Goal: Task Accomplishment & Management: Manage account settings

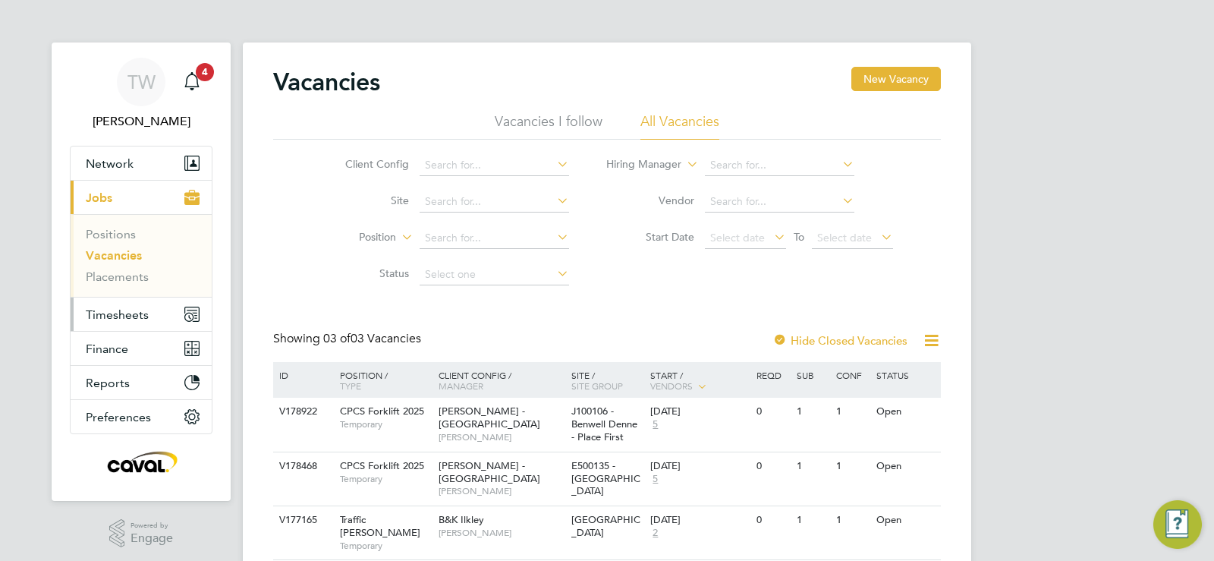
click at [135, 313] on span "Timesheets" at bounding box center [117, 314] width 63 height 14
click at [127, 306] on button "Timesheets" at bounding box center [141, 313] width 141 height 33
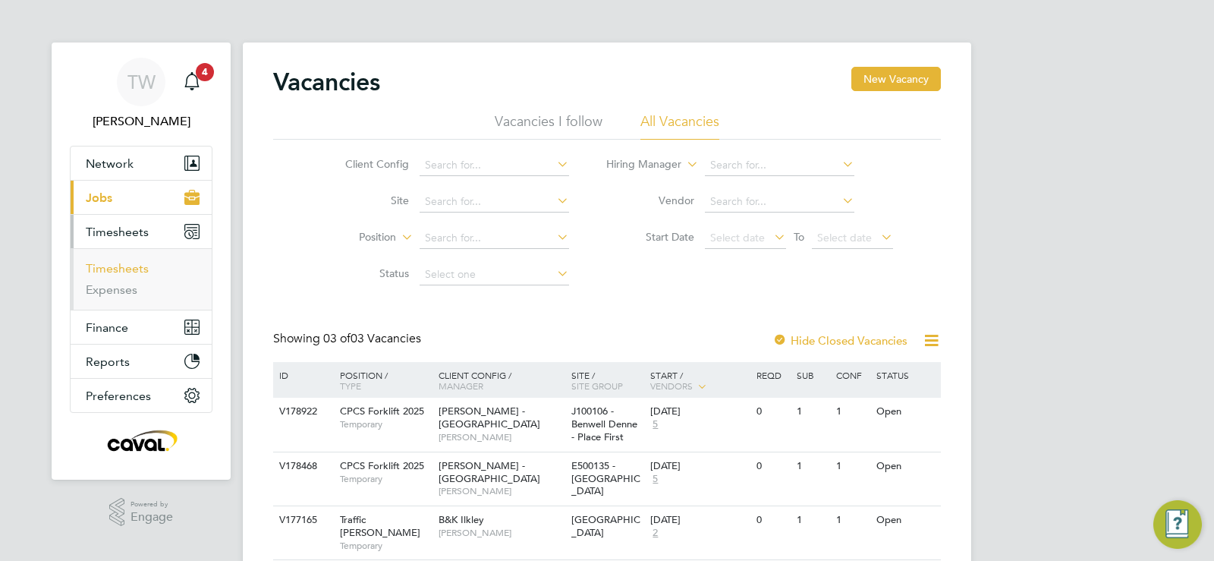
click at [128, 269] on link "Timesheets" at bounding box center [117, 268] width 63 height 14
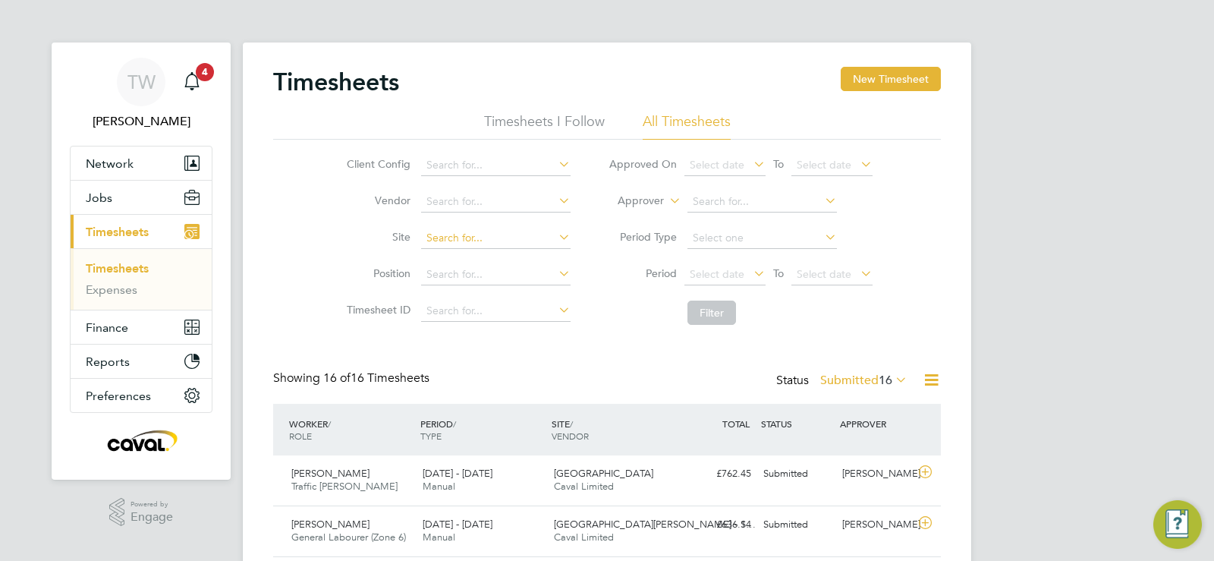
click at [470, 243] on input at bounding box center [495, 238] width 149 height 21
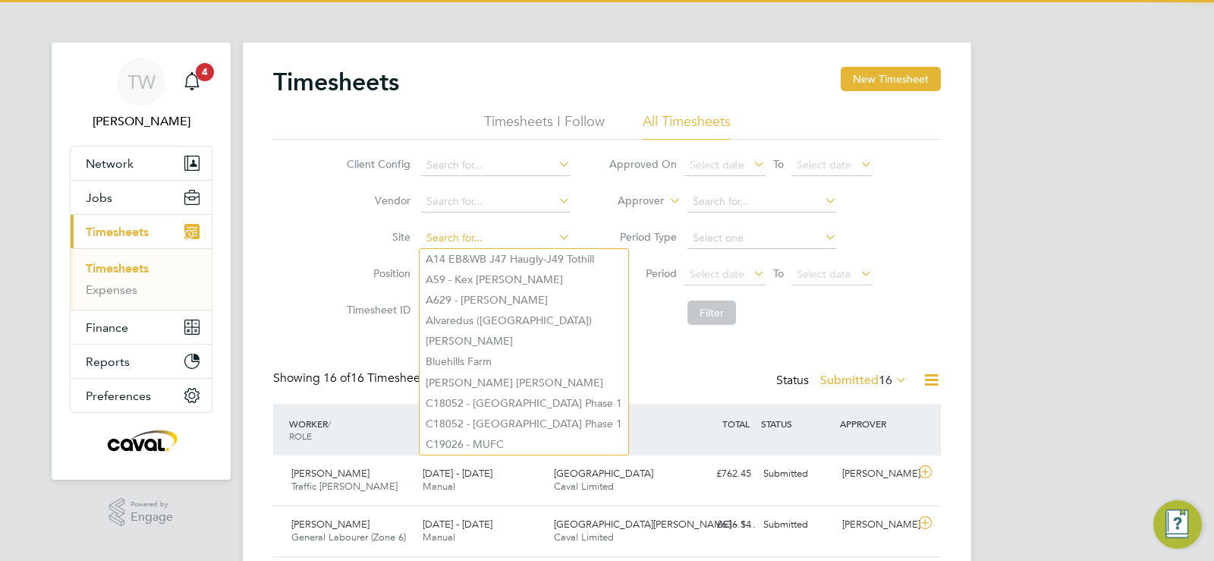
click at [470, 243] on input at bounding box center [495, 238] width 149 height 21
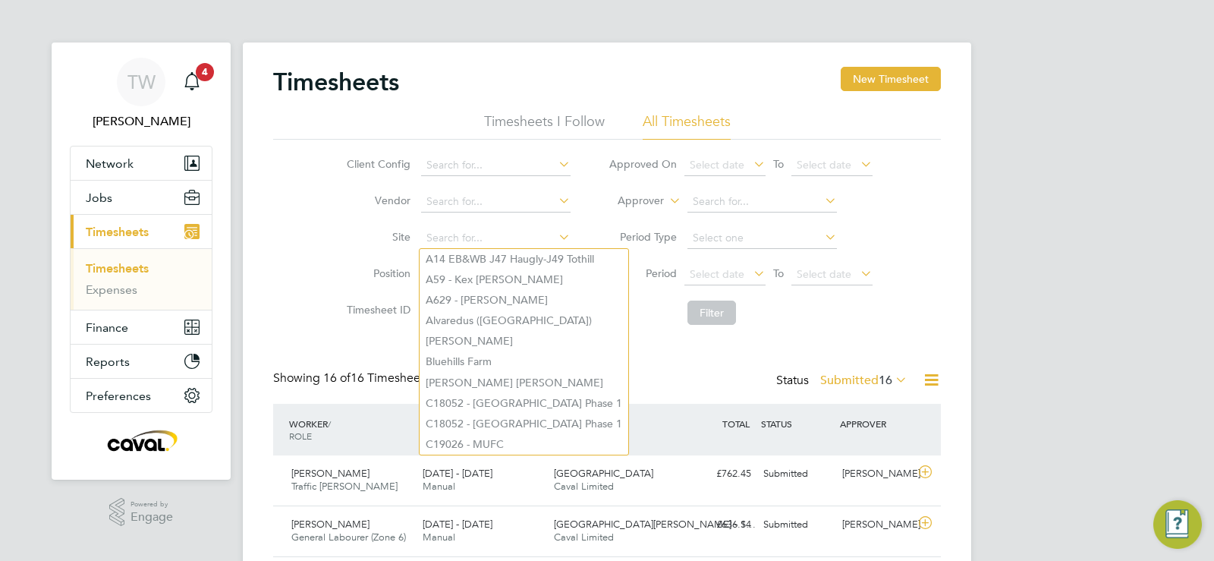
click at [379, 223] on li "Site" at bounding box center [456, 238] width 266 height 36
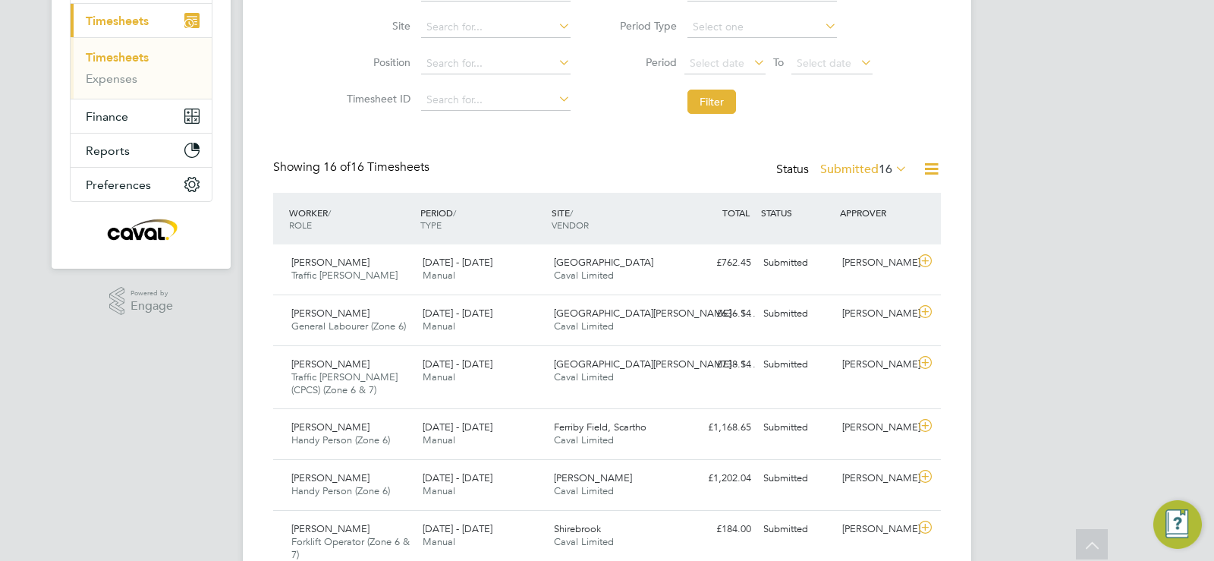
click at [870, 164] on label "Submitted 16" at bounding box center [863, 169] width 87 height 15
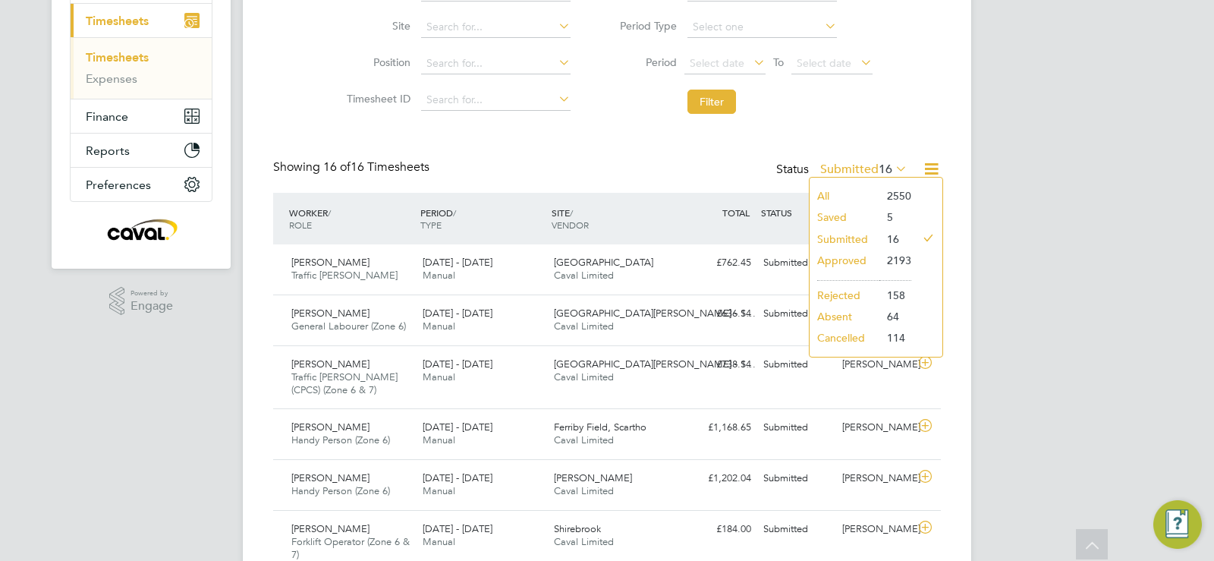
click at [836, 190] on li "All" at bounding box center [845, 195] width 70 height 21
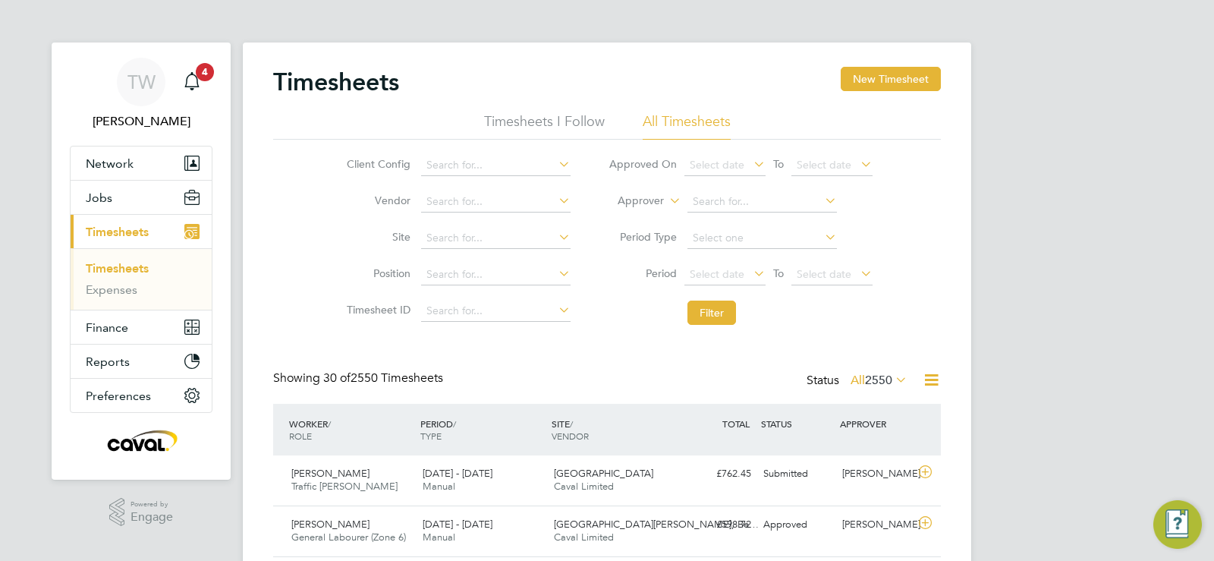
click at [936, 379] on icon at bounding box center [931, 379] width 19 height 19
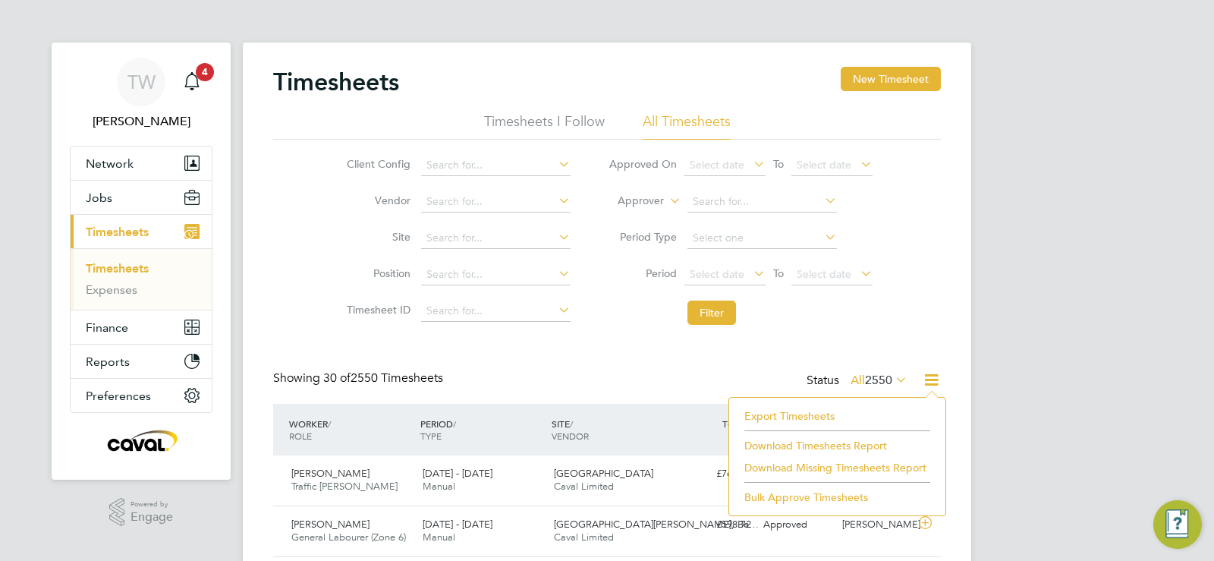
click at [918, 269] on div "Client Config Vendor Site Position Timesheet ID Approved On Select date To Sele…" at bounding box center [607, 236] width 668 height 193
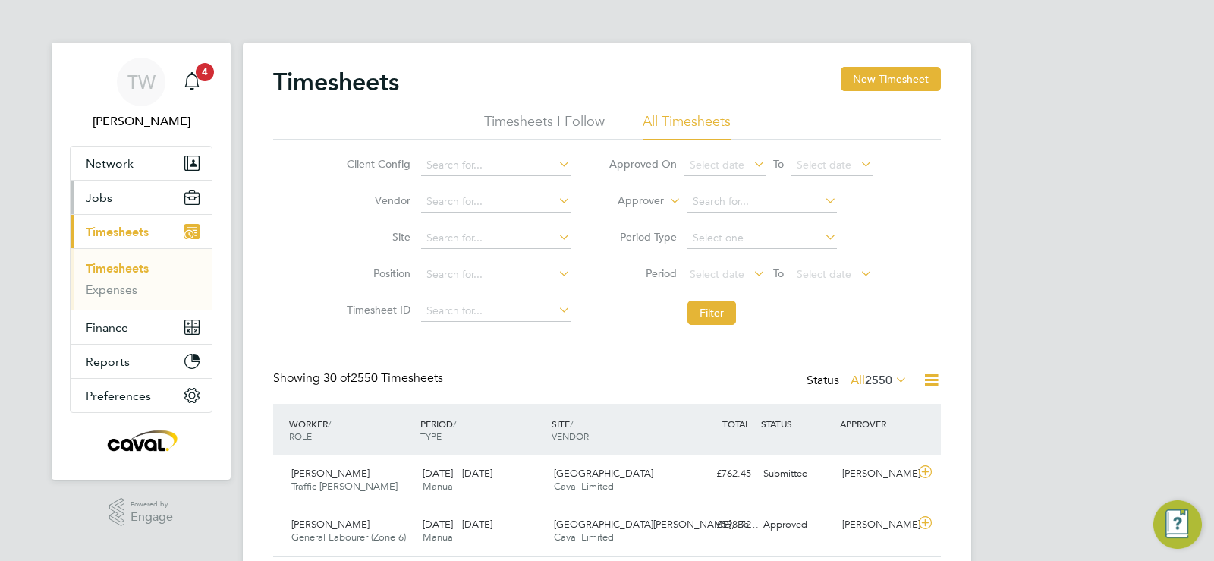
click at [118, 202] on button "Jobs" at bounding box center [141, 197] width 141 height 33
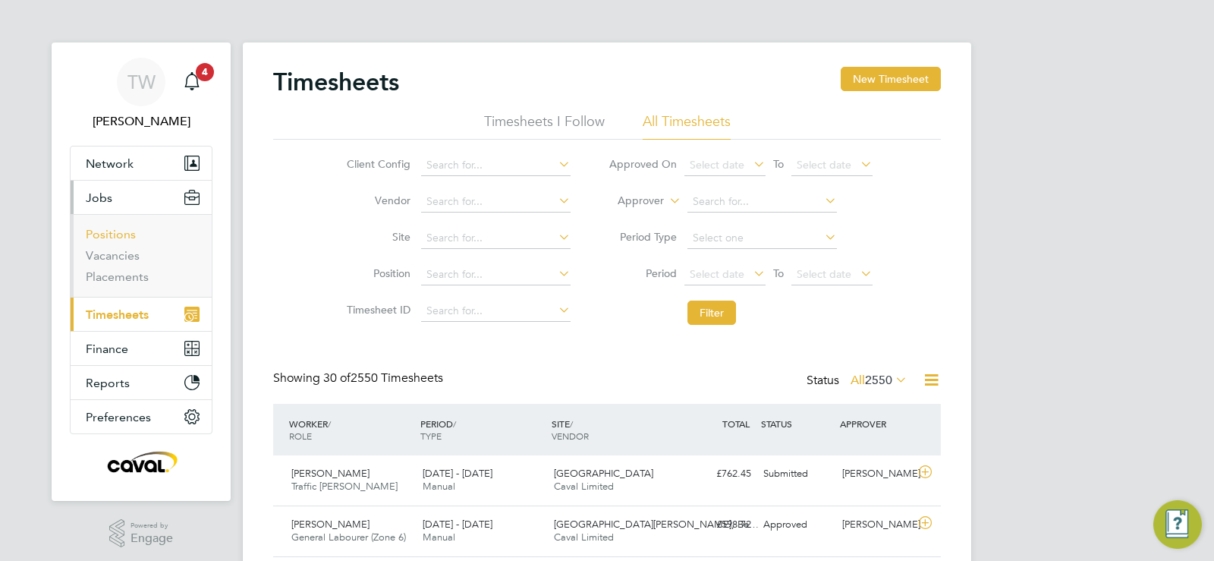
click at [124, 234] on link "Positions" at bounding box center [111, 234] width 50 height 14
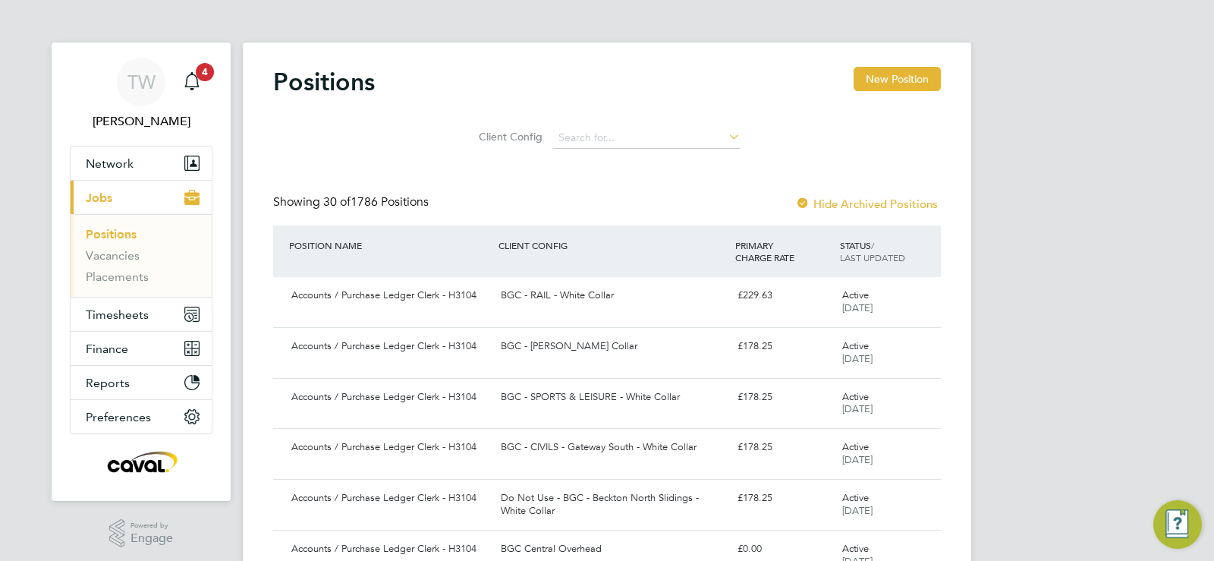
click at [103, 267] on li "Vacancies" at bounding box center [143, 258] width 114 height 21
click at [109, 259] on link "Vacancies" at bounding box center [113, 255] width 54 height 14
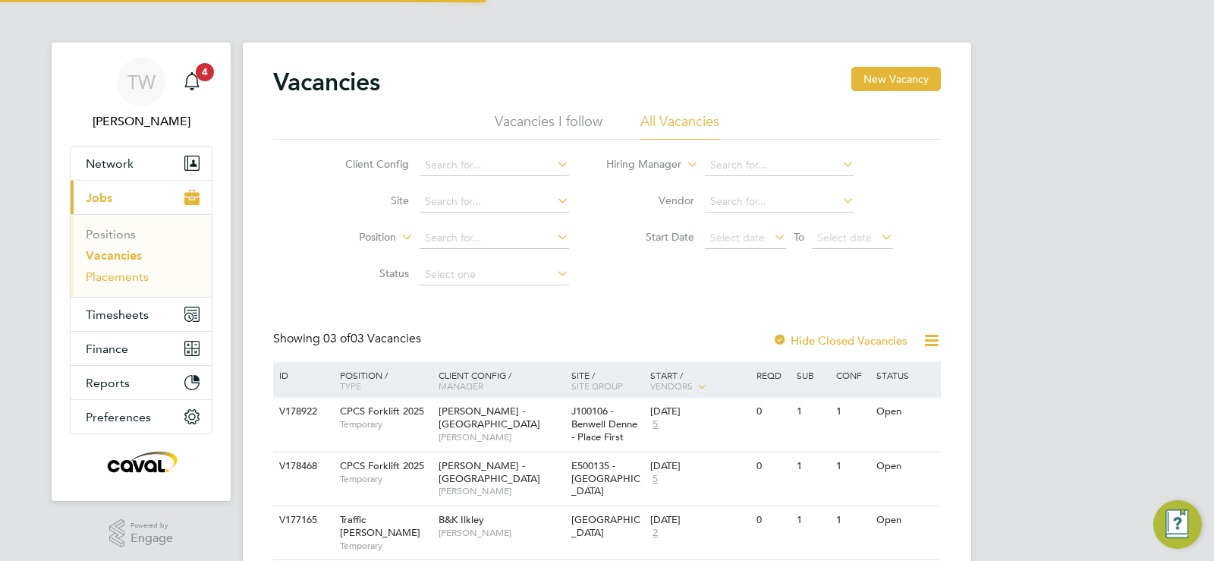
click at [117, 282] on link "Placements" at bounding box center [117, 276] width 63 height 14
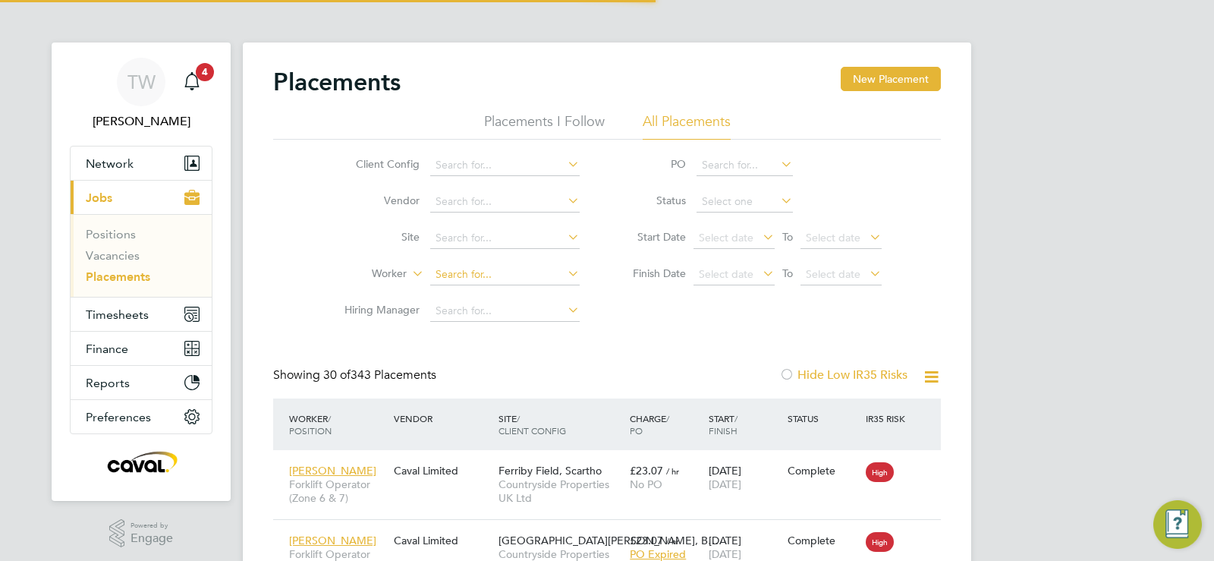
scroll to position [14, 71]
click at [470, 272] on input at bounding box center [504, 274] width 149 height 21
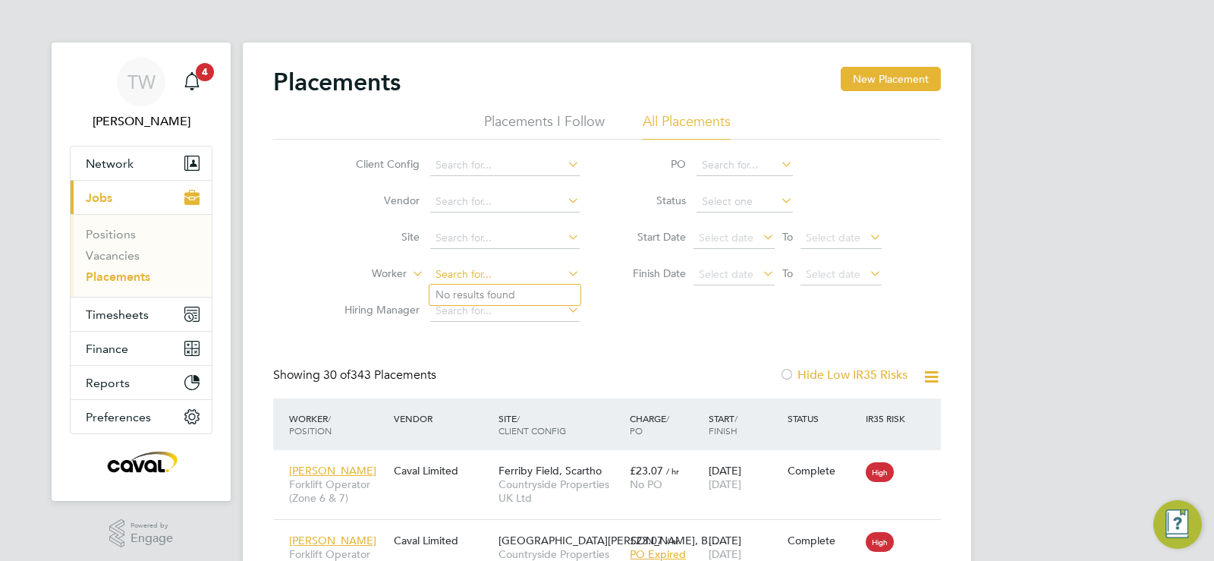
click at [470, 272] on input at bounding box center [504, 274] width 149 height 21
type input "[PERSON_NAME]"
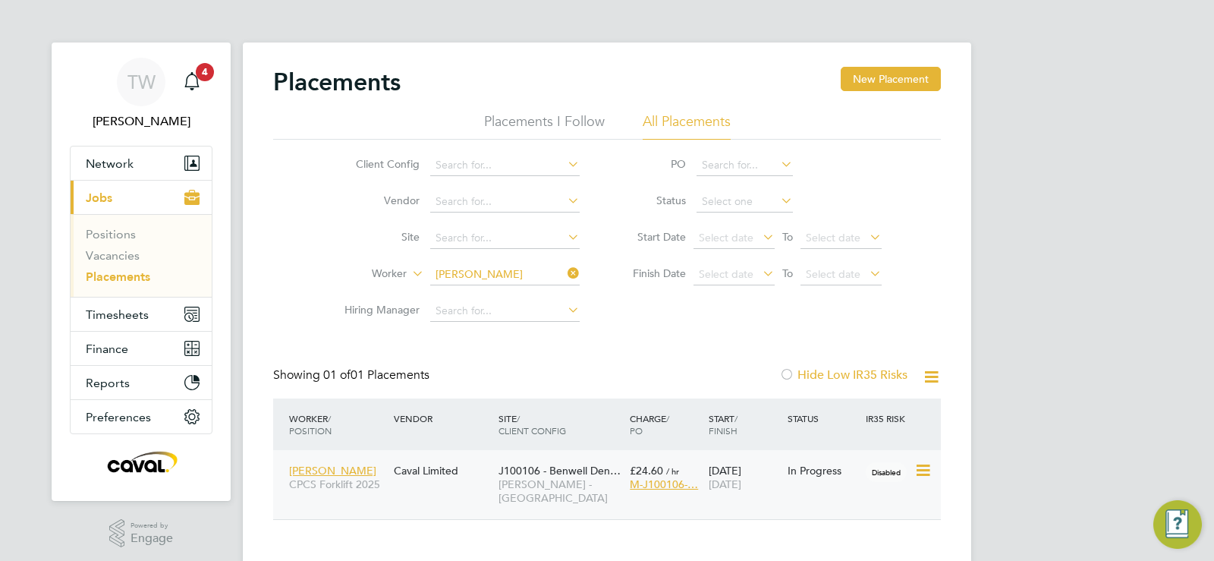
click at [918, 475] on icon at bounding box center [921, 470] width 15 height 18
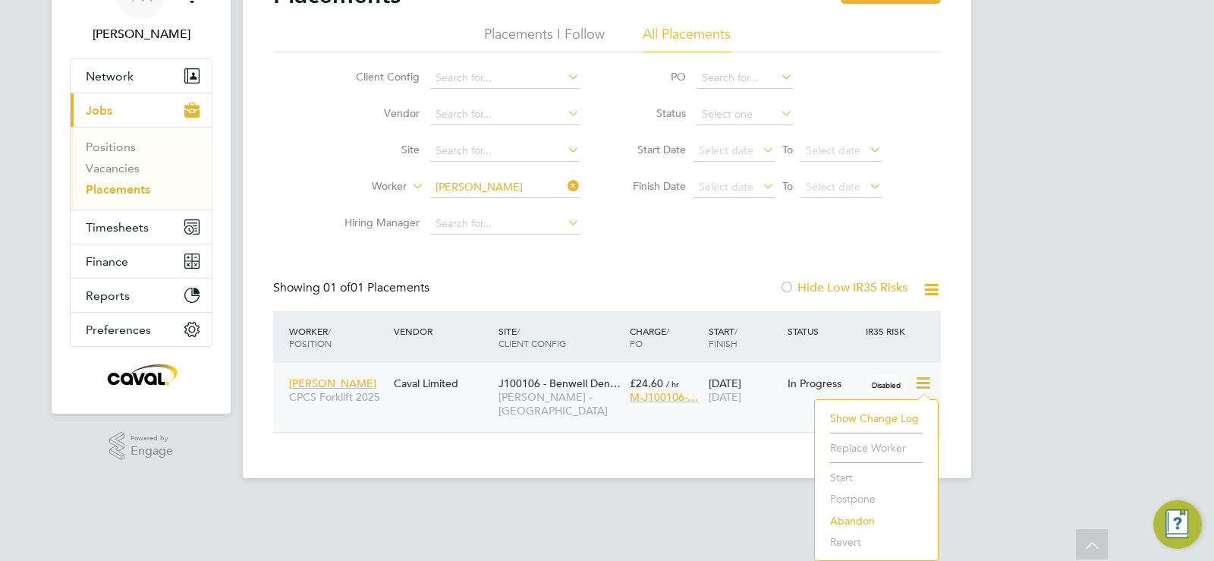
click at [842, 475] on li "Start" at bounding box center [877, 477] width 108 height 21
click at [846, 479] on li "Start" at bounding box center [877, 477] width 108 height 21
click at [464, 502] on html "TW Tim Wells Notifications 4 Applications: Network Team Members Businesses Site…" at bounding box center [607, 208] width 1214 height 590
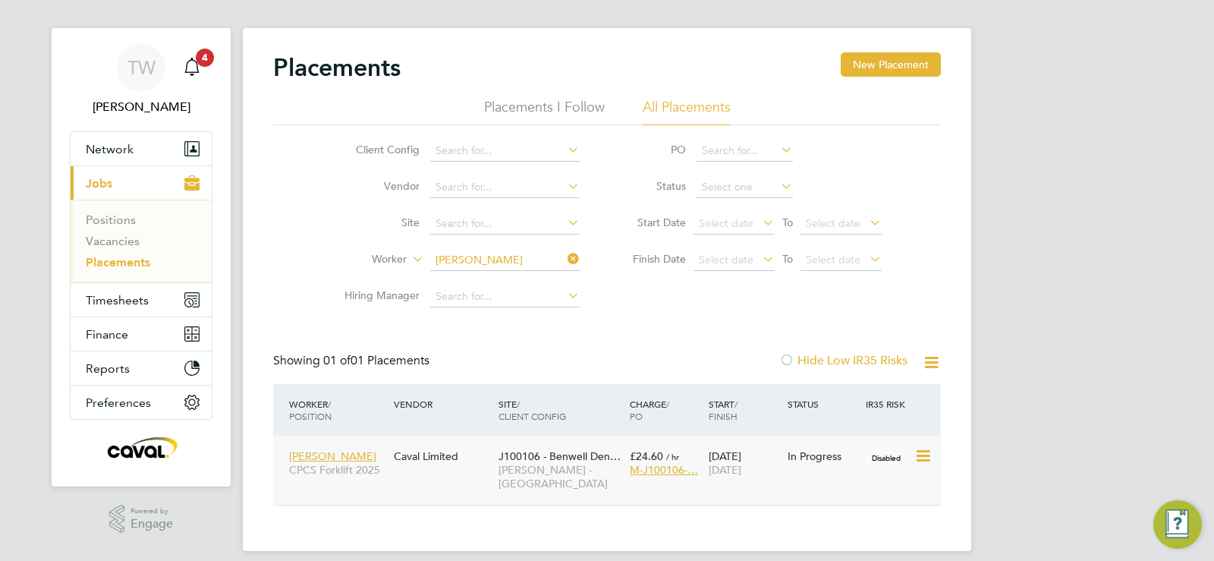
click at [315, 457] on span "[PERSON_NAME]" at bounding box center [332, 456] width 87 height 14
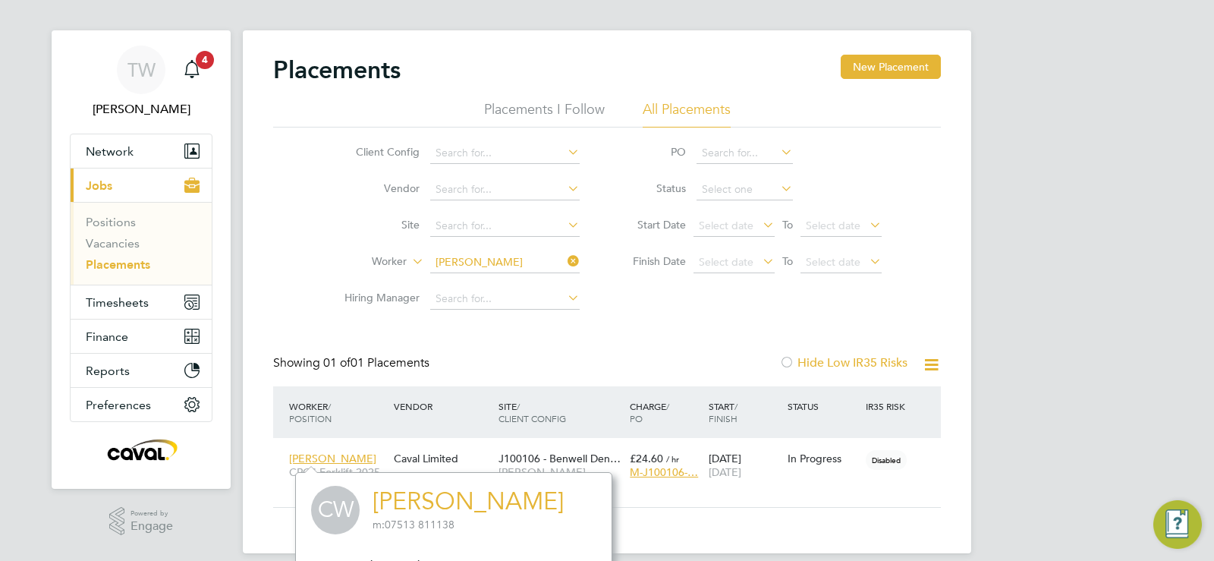
click at [937, 298] on div "Client Config Vendor Site Worker Craig Ward Hiring Manager PO Status Start Date…" at bounding box center [607, 222] width 668 height 190
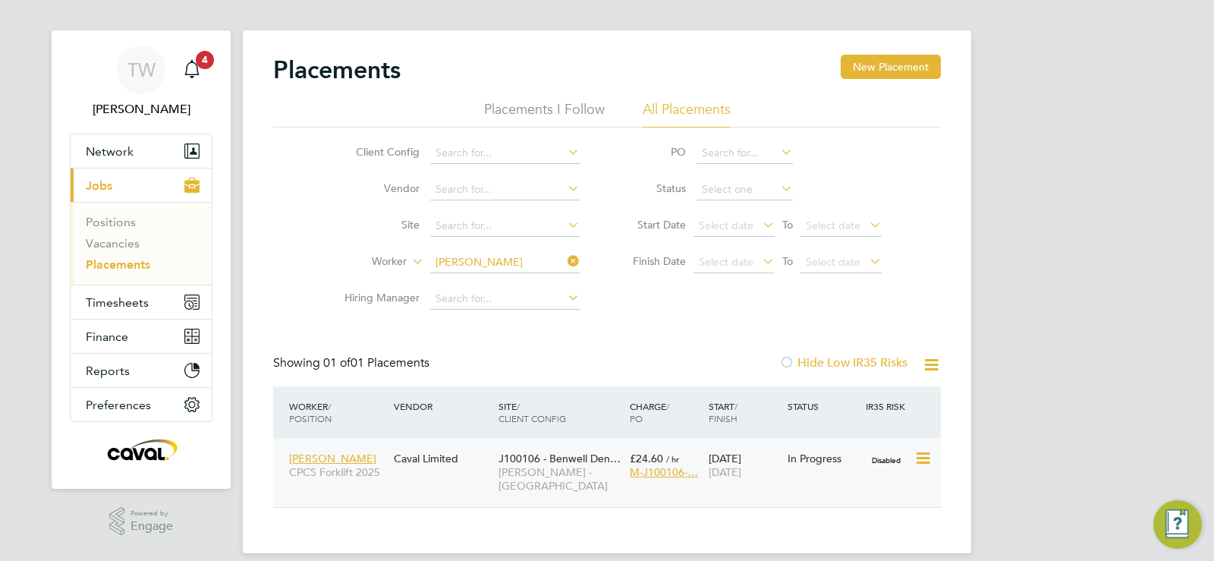
click at [921, 462] on icon at bounding box center [921, 458] width 15 height 18
click at [946, 418] on div "Placements New Placement Placements I Follow All Placements Client Config Vendo…" at bounding box center [607, 291] width 729 height 523
click at [409, 458] on div "Caval Limited" at bounding box center [442, 458] width 105 height 29
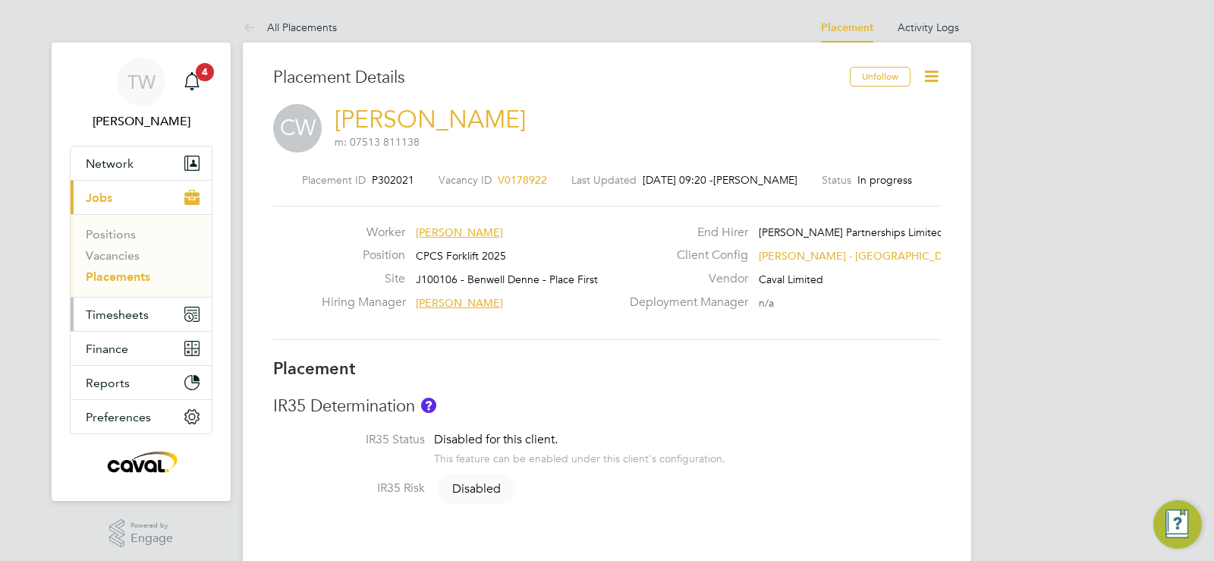
click at [134, 312] on span "Timesheets" at bounding box center [117, 314] width 63 height 14
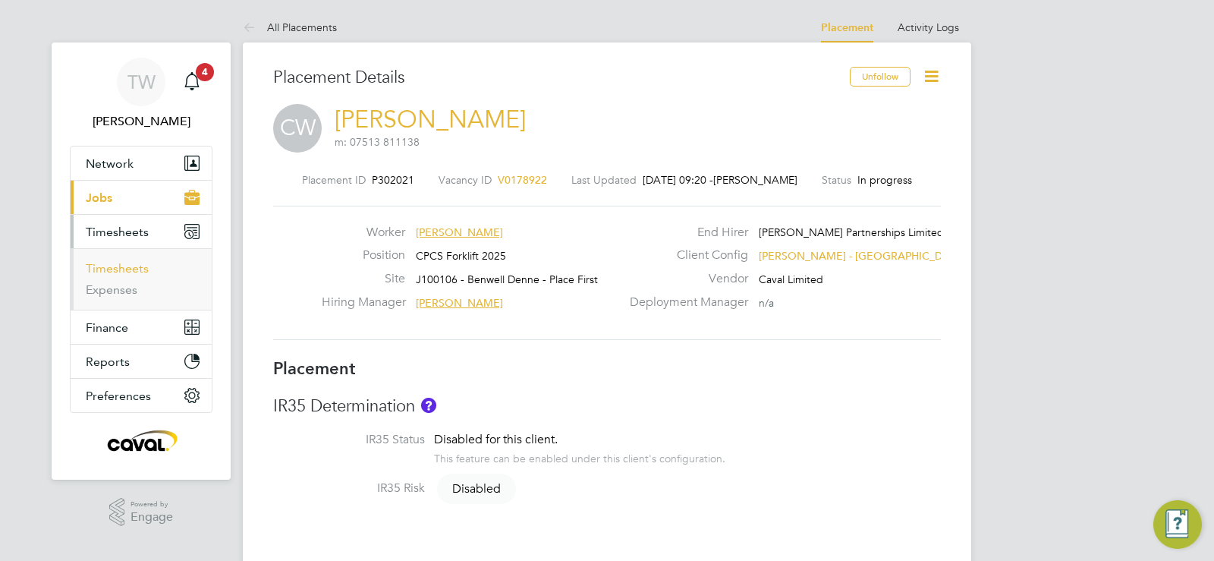
click at [135, 272] on link "Timesheets" at bounding box center [117, 268] width 63 height 14
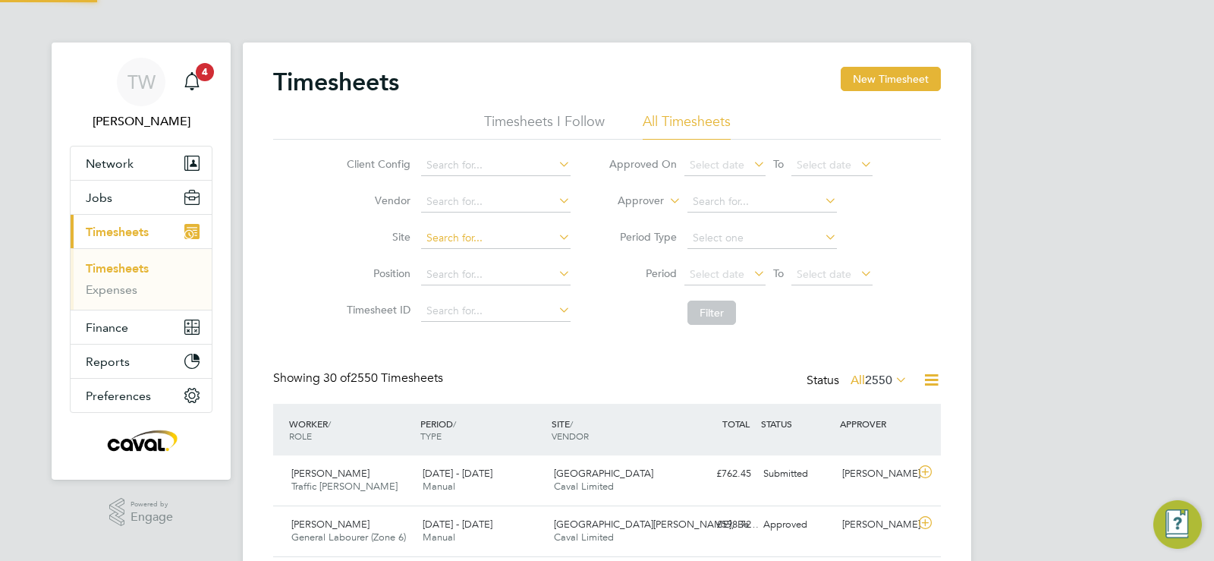
click at [508, 246] on input at bounding box center [495, 238] width 149 height 21
click at [511, 253] on li "J100106 - Benwe ll Denne - Place First" at bounding box center [515, 258] width 190 height 20
type input "J100106 - Benwell Denne - Place First"
click at [705, 317] on button "Filter" at bounding box center [712, 313] width 49 height 24
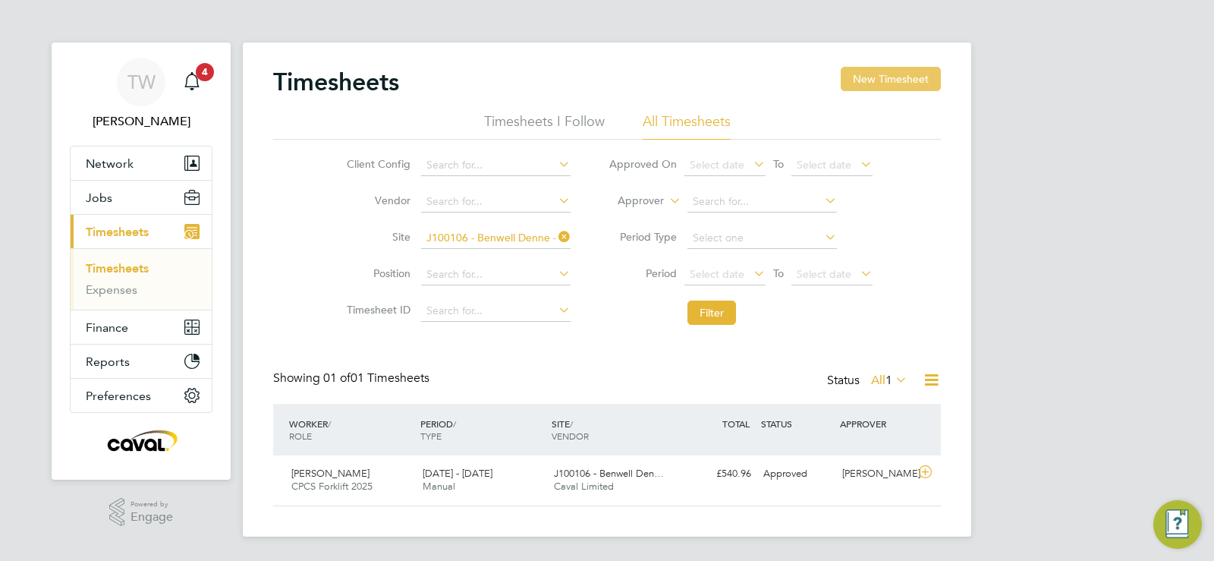
click at [885, 78] on button "New Timesheet" at bounding box center [891, 79] width 100 height 24
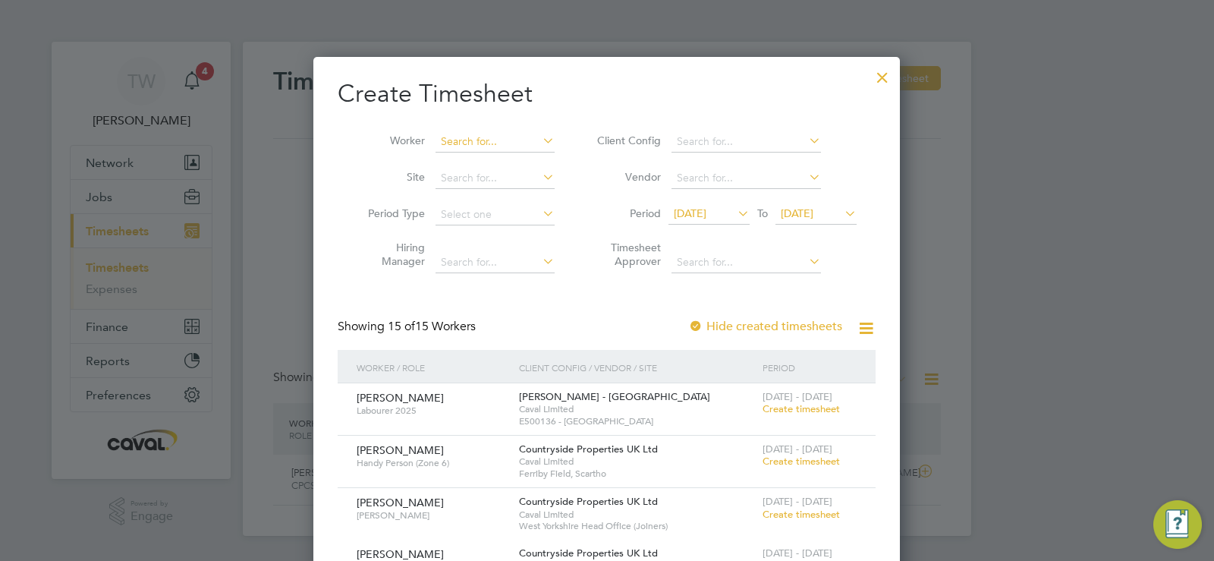
click at [477, 140] on input at bounding box center [495, 141] width 119 height 21
click at [532, 159] on b "[PERSON_NAME]" at bounding box center [576, 162] width 88 height 13
type input "[PERSON_NAME]"
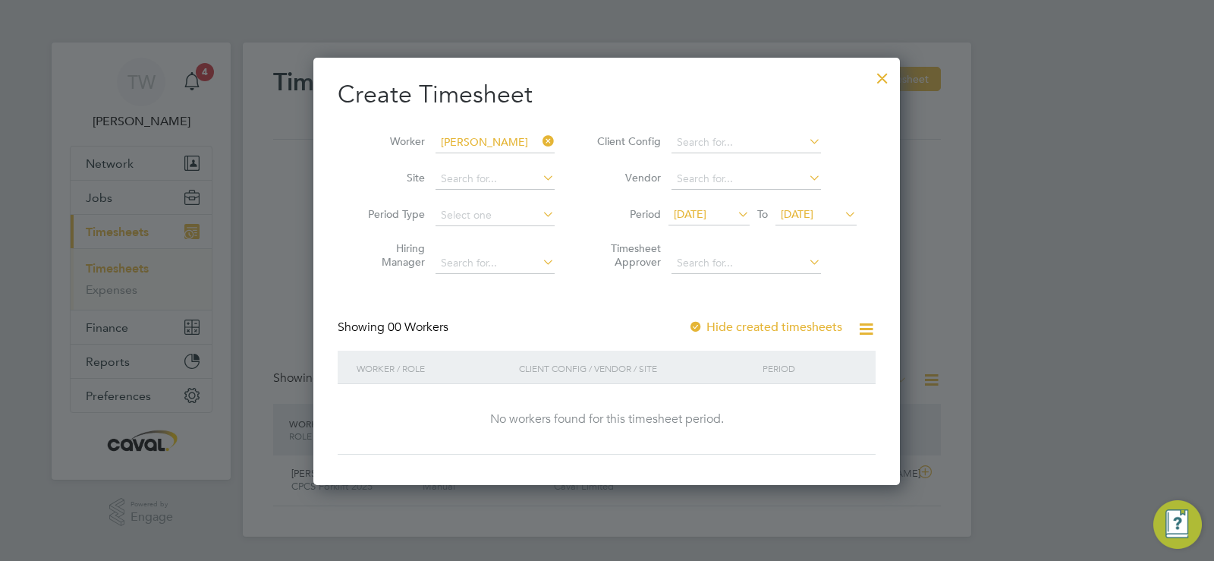
click at [705, 220] on span "[DATE]" at bounding box center [690, 214] width 33 height 14
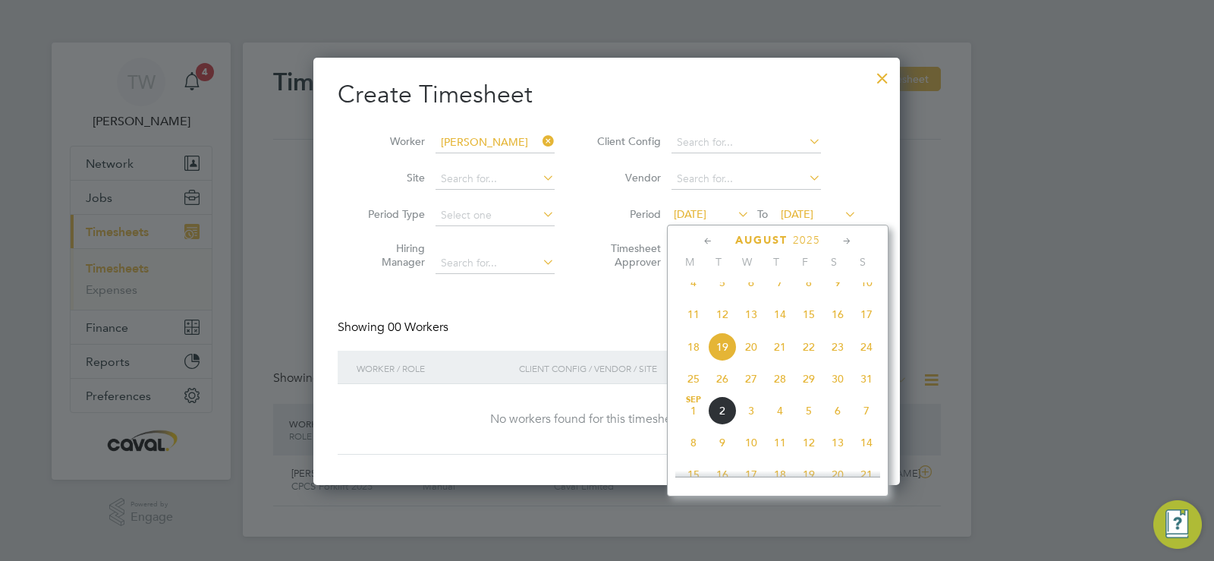
click at [696, 392] on span "25" at bounding box center [693, 378] width 29 height 29
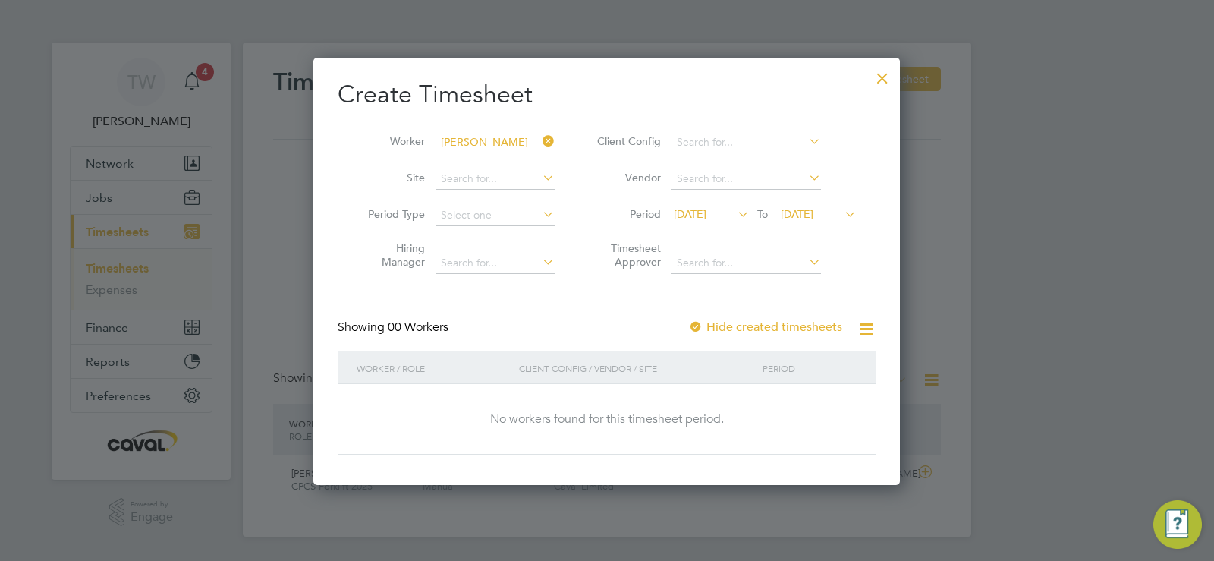
click at [798, 223] on span "[DATE]" at bounding box center [816, 215] width 81 height 20
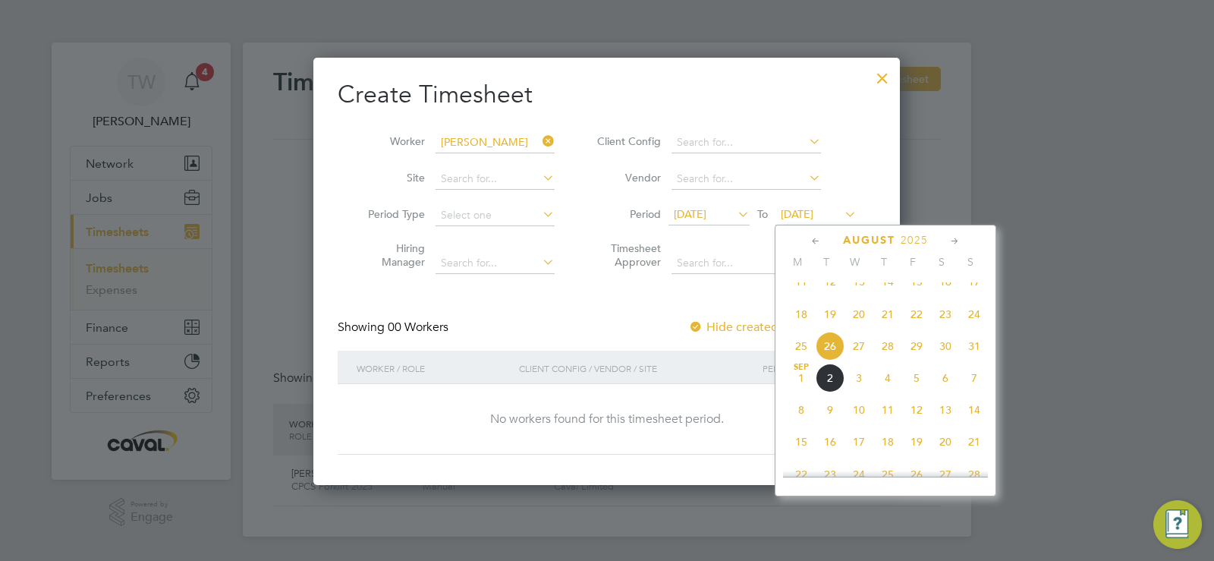
click at [972, 392] on span "7" at bounding box center [974, 377] width 29 height 29
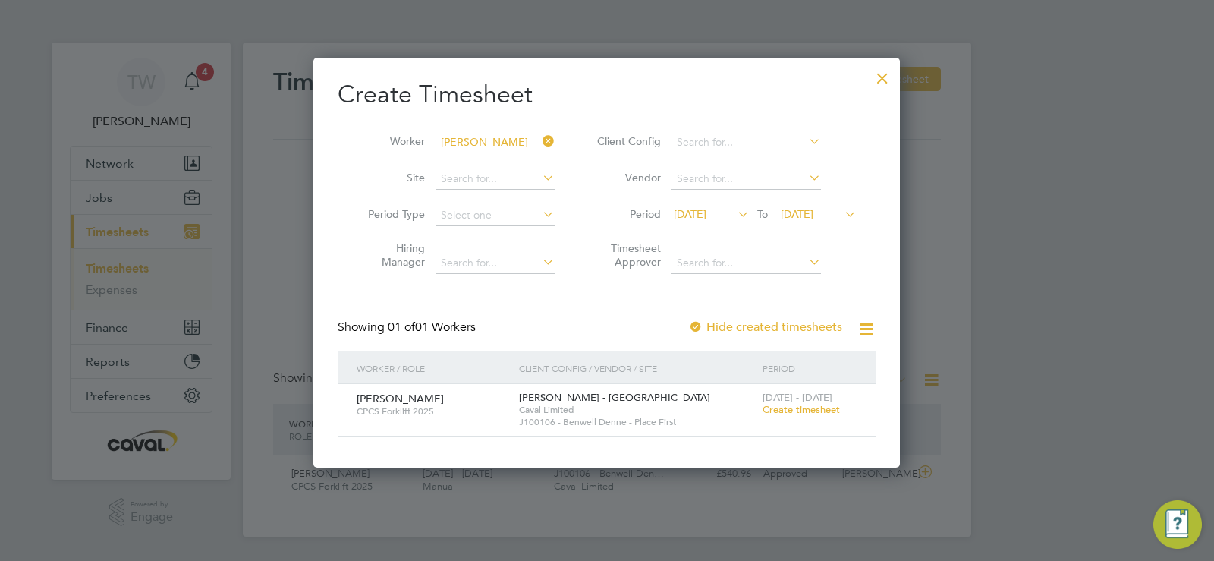
click at [817, 408] on span "Create timesheet" at bounding box center [801, 409] width 77 height 13
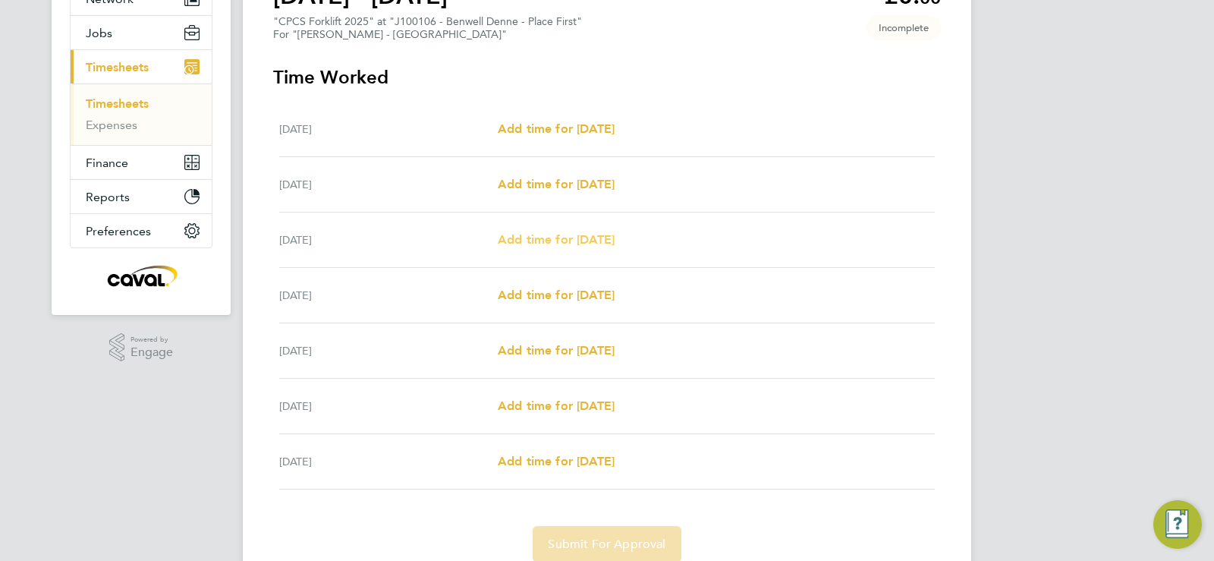
click at [594, 239] on span "Add time for [DATE]" at bounding box center [556, 239] width 117 height 14
select select "60"
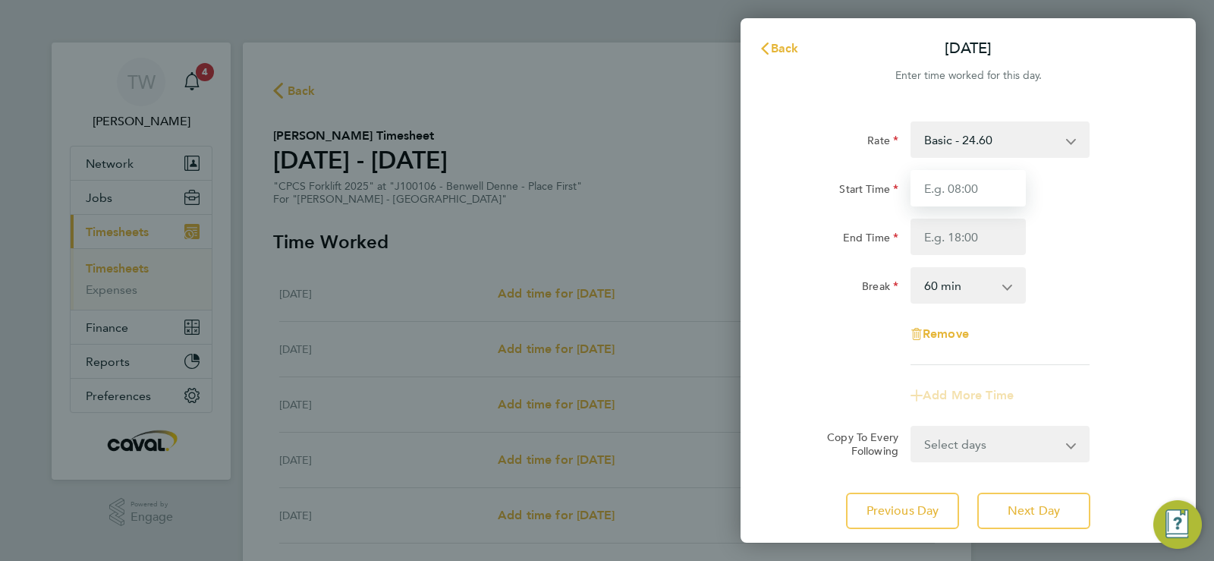
click at [980, 190] on input "Start Time" at bounding box center [968, 188] width 115 height 36
type input "08:00"
click at [971, 250] on input "End Time" at bounding box center [968, 237] width 115 height 36
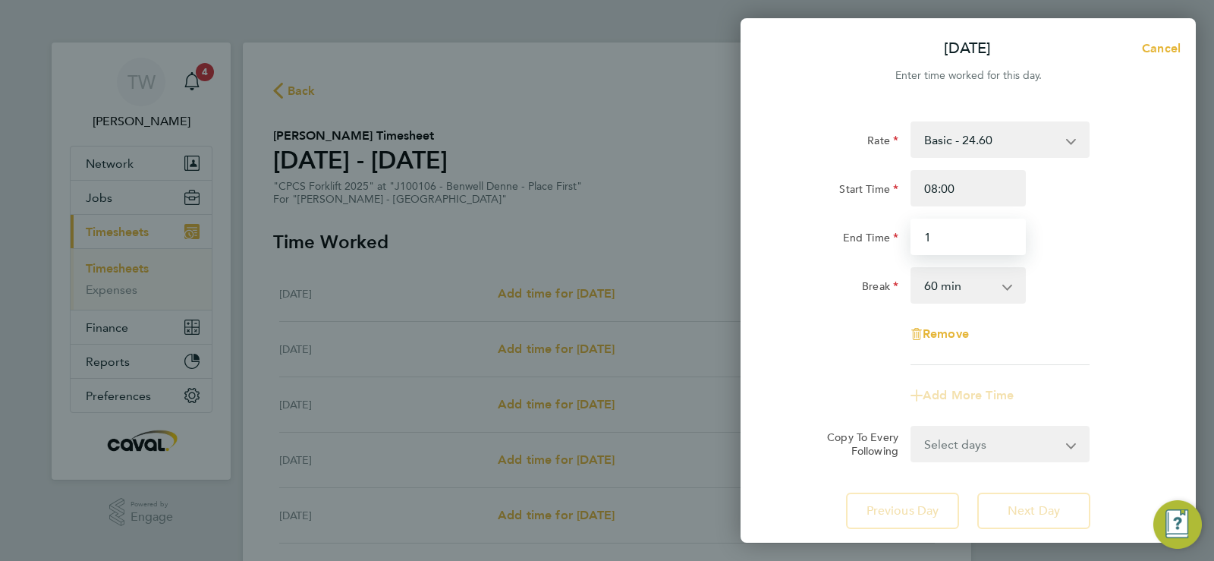
click at [968, 234] on input "1" at bounding box center [968, 237] width 115 height 36
type input "16:30"
click at [912, 323] on div "Rate Basic - 24.60 Basic - 23.52 Overtime - 33.98 Start Time 08:00 End Time 16:…" at bounding box center [968, 243] width 370 height 244
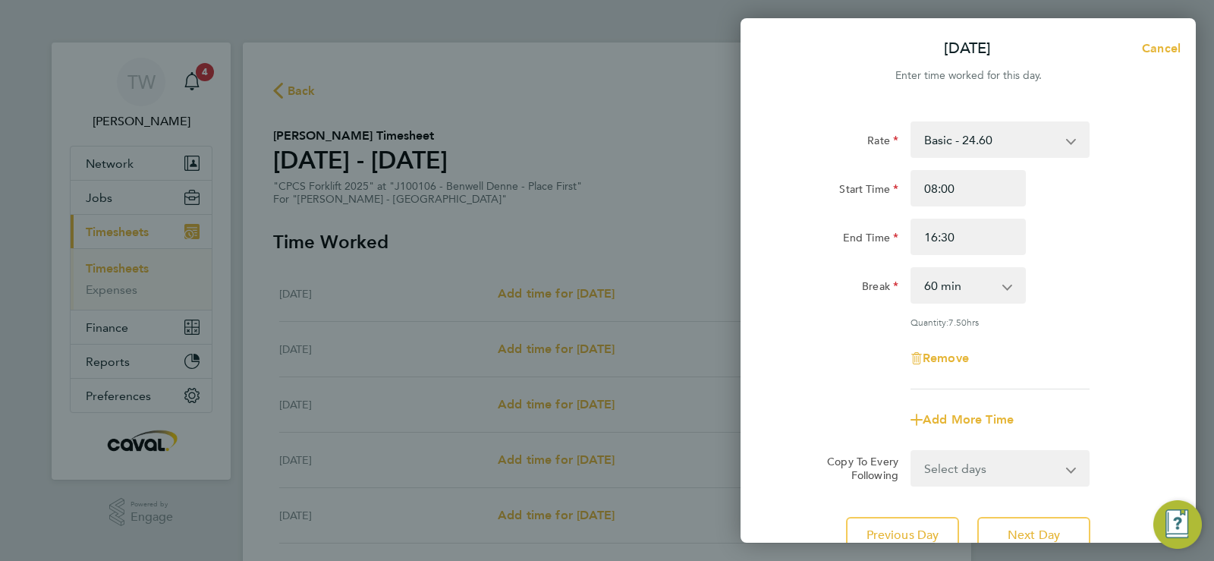
click at [964, 275] on select "0 min 15 min 30 min 45 min 60 min 75 min 90 min" at bounding box center [959, 285] width 94 height 33
select select "30"
click at [912, 269] on select "0 min 15 min 30 min 45 min 60 min 75 min 90 min" at bounding box center [959, 285] width 94 height 33
click at [1100, 323] on div "Quantity: 8.00 hrs" at bounding box center [968, 322] width 382 height 12
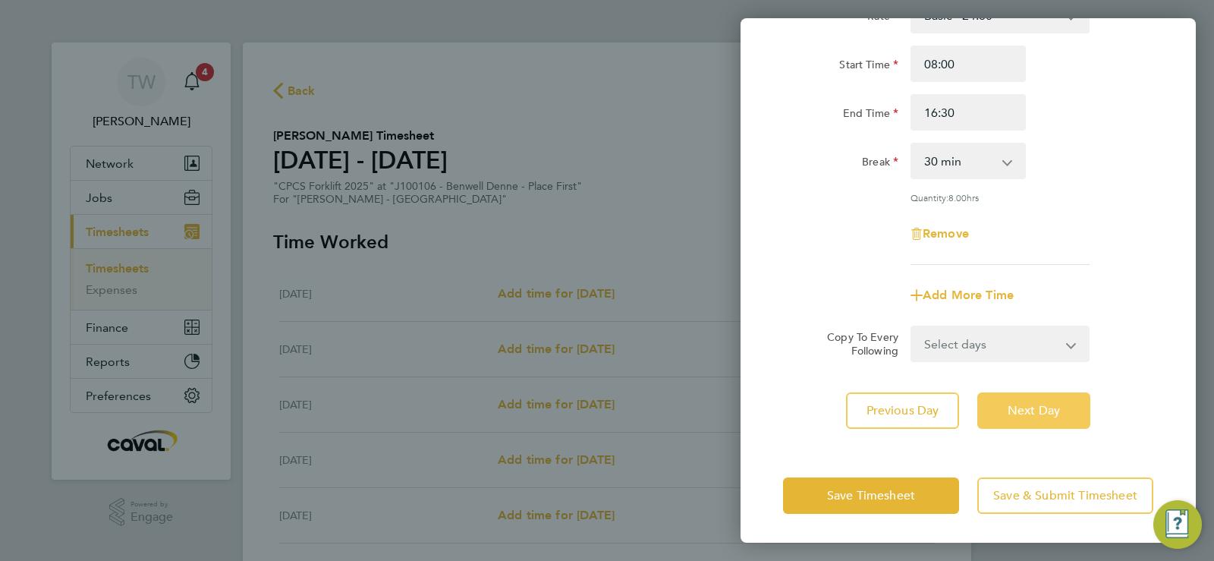
click at [1037, 414] on span "Next Day" at bounding box center [1034, 410] width 52 height 15
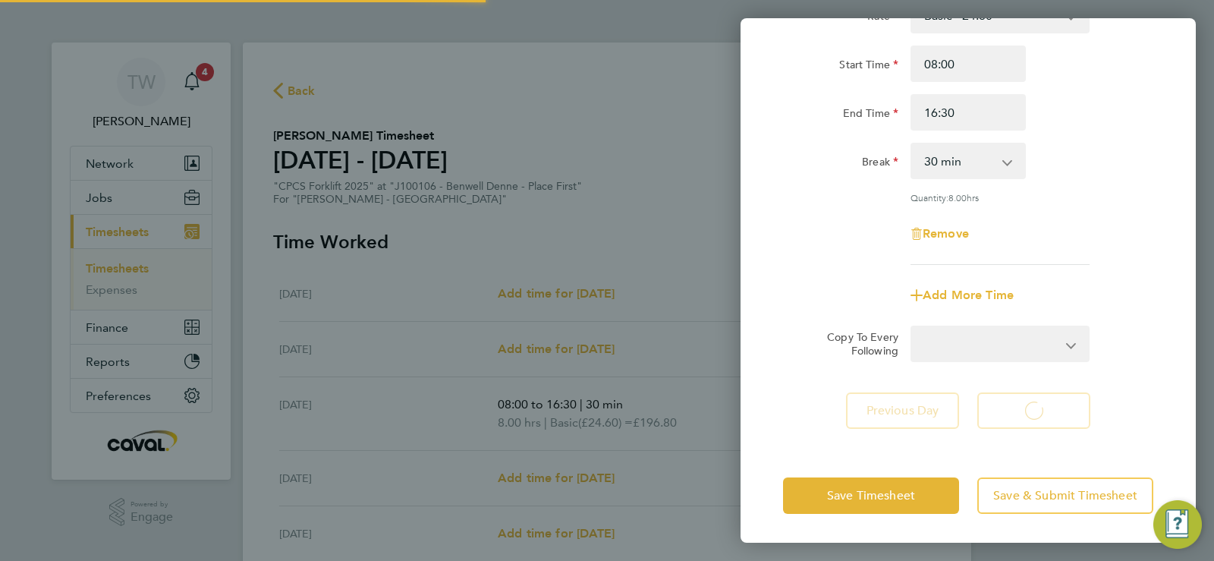
select select "60"
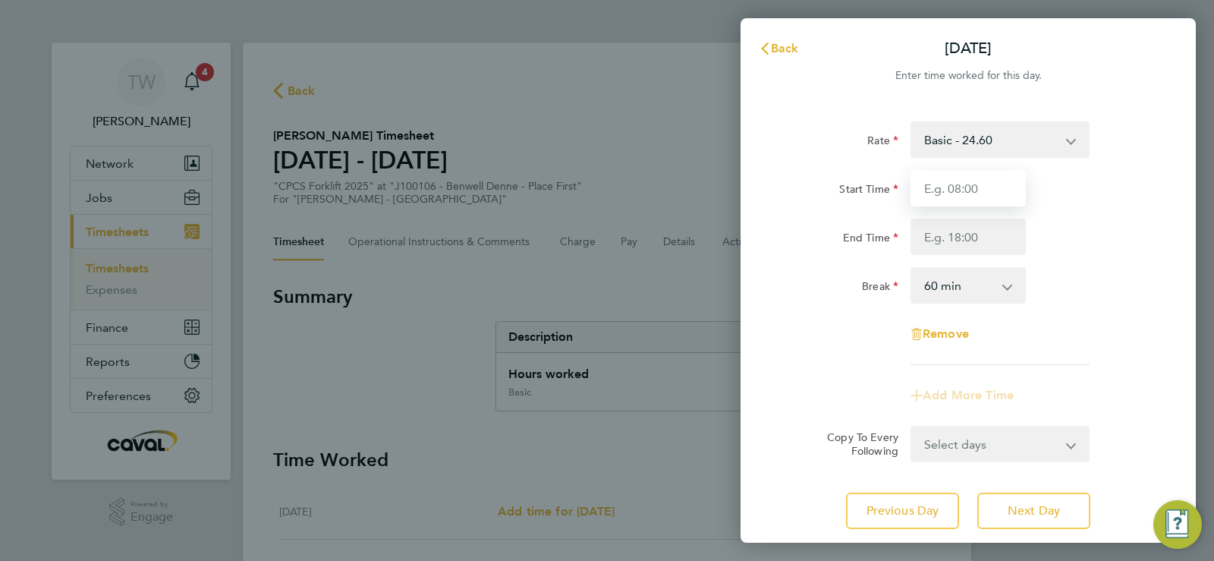
click at [952, 197] on input "Start Time" at bounding box center [968, 188] width 115 height 36
click at [945, 200] on input "08:" at bounding box center [968, 188] width 115 height 36
type input "08:00"
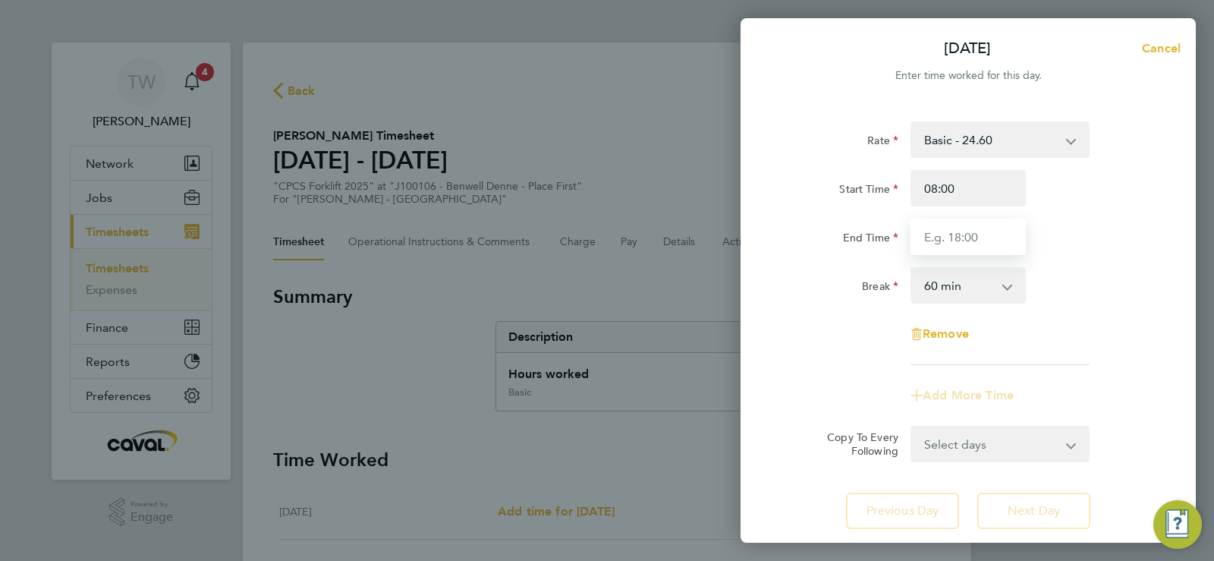
click at [947, 238] on input "End Time" at bounding box center [968, 237] width 115 height 36
type input "2"
type input "16:30"
click at [984, 285] on select "0 min 15 min 30 min 45 min 60 min 75 min 90 min" at bounding box center [959, 285] width 94 height 33
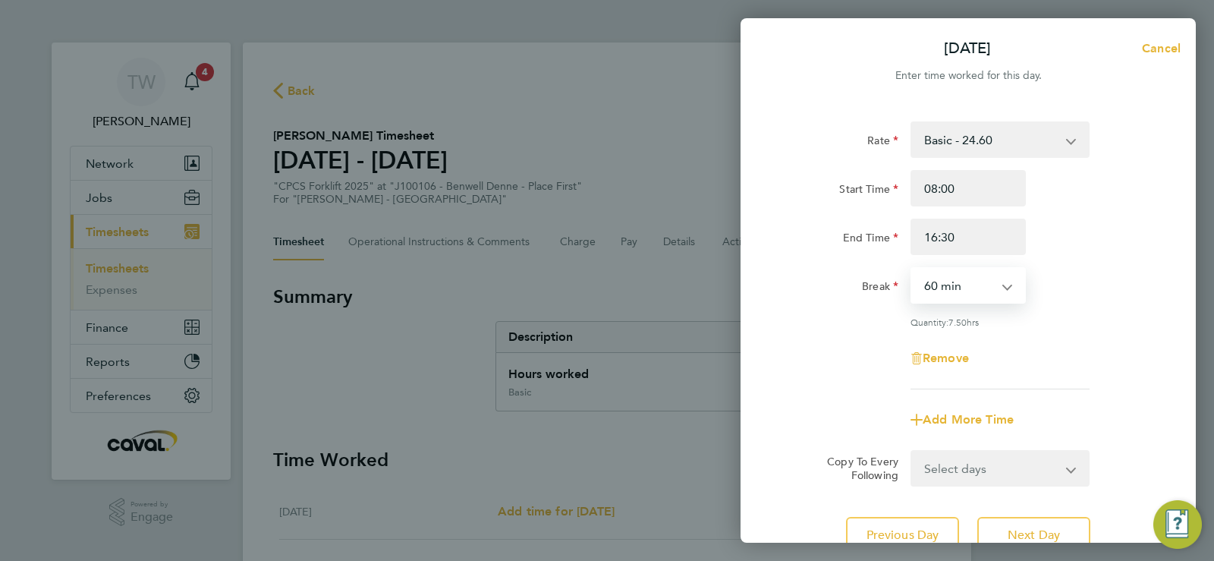
select select "30"
click at [912, 269] on select "0 min 15 min 30 min 45 min 60 min 75 min 90 min" at bounding box center [959, 285] width 94 height 33
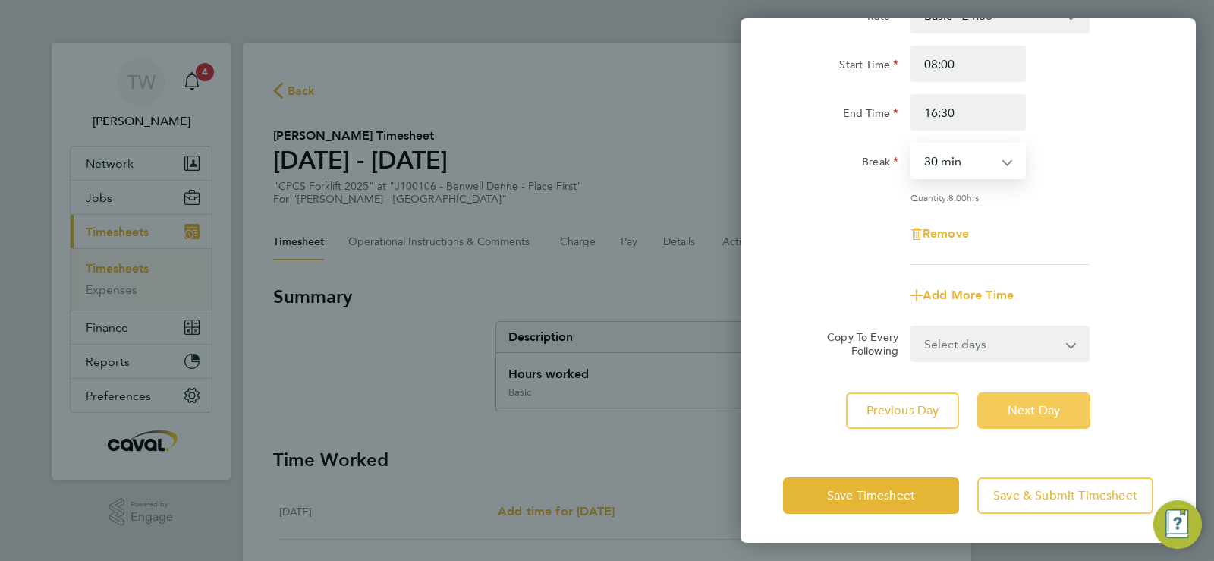
click at [1046, 408] on span "Next Day" at bounding box center [1034, 410] width 52 height 15
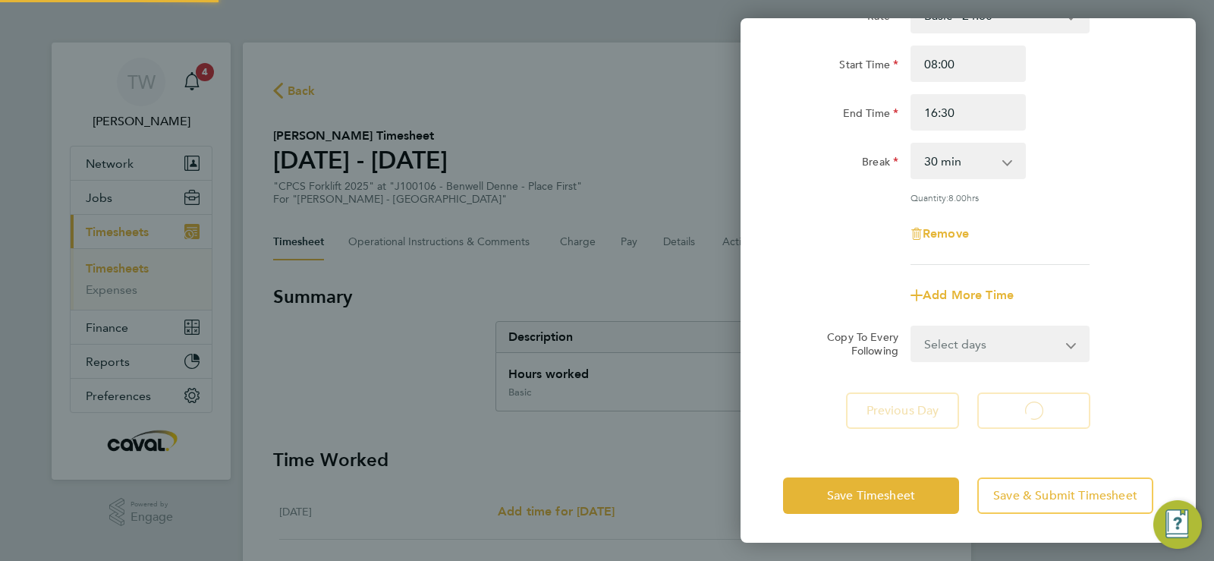
scroll to position [102, 0]
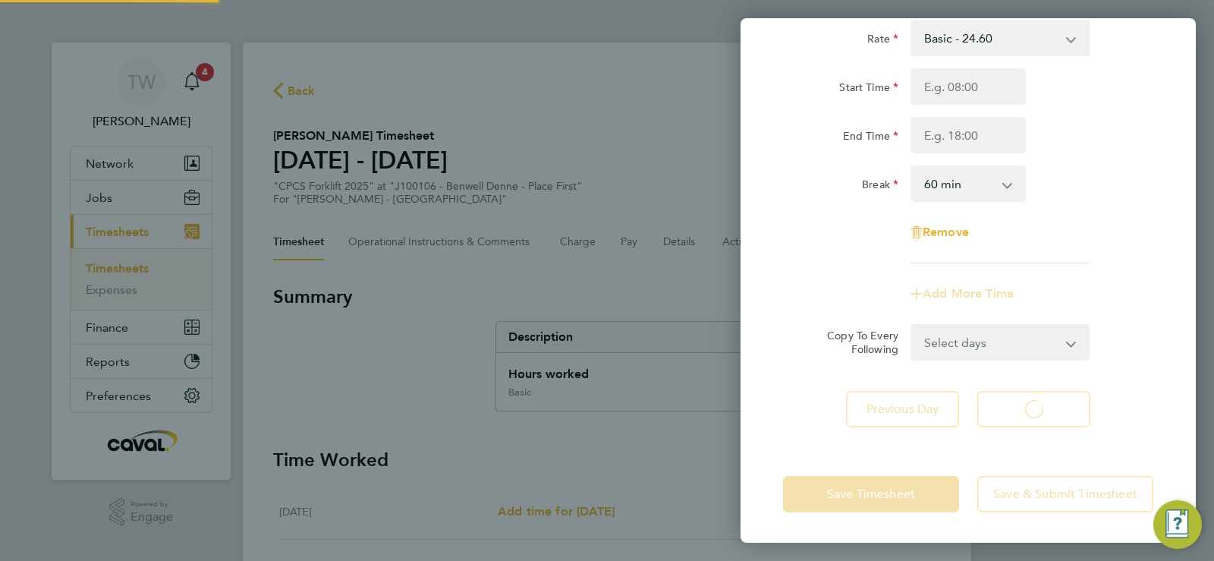
select select "60"
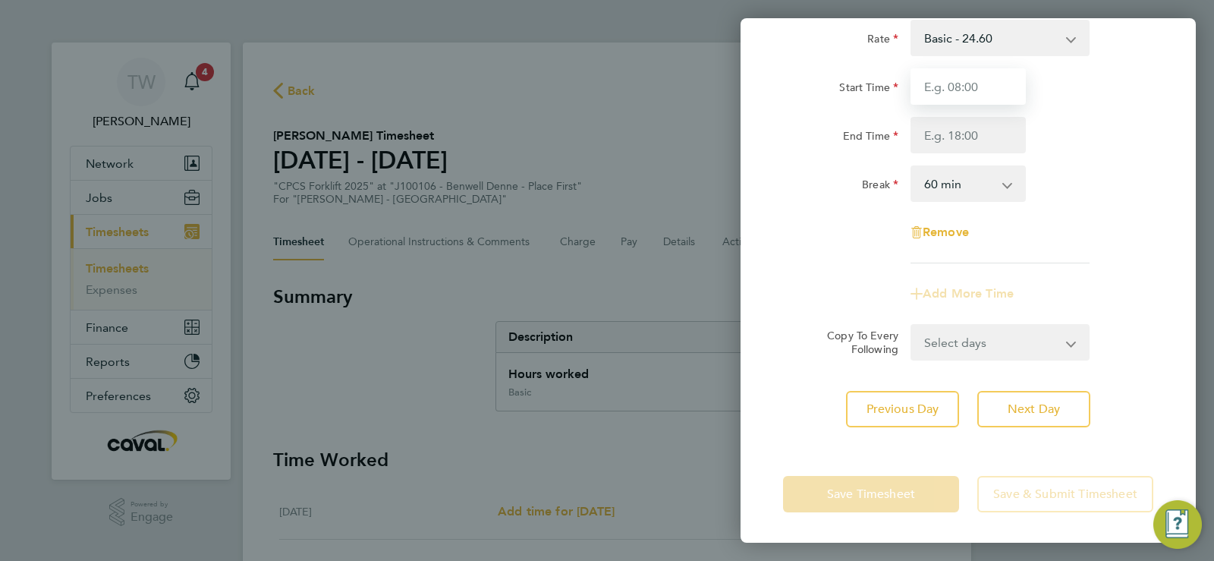
click at [1000, 99] on input "Start Time" at bounding box center [968, 86] width 115 height 36
type input "08:00"
click at [977, 138] on input "End Time" at bounding box center [968, 135] width 115 height 36
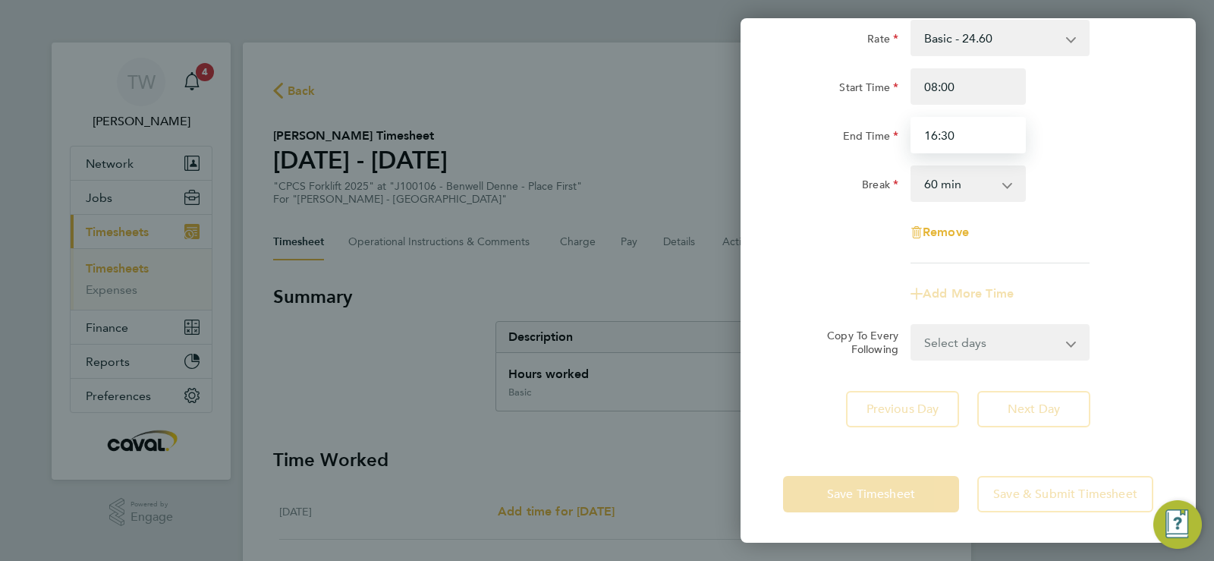
type input "16:30"
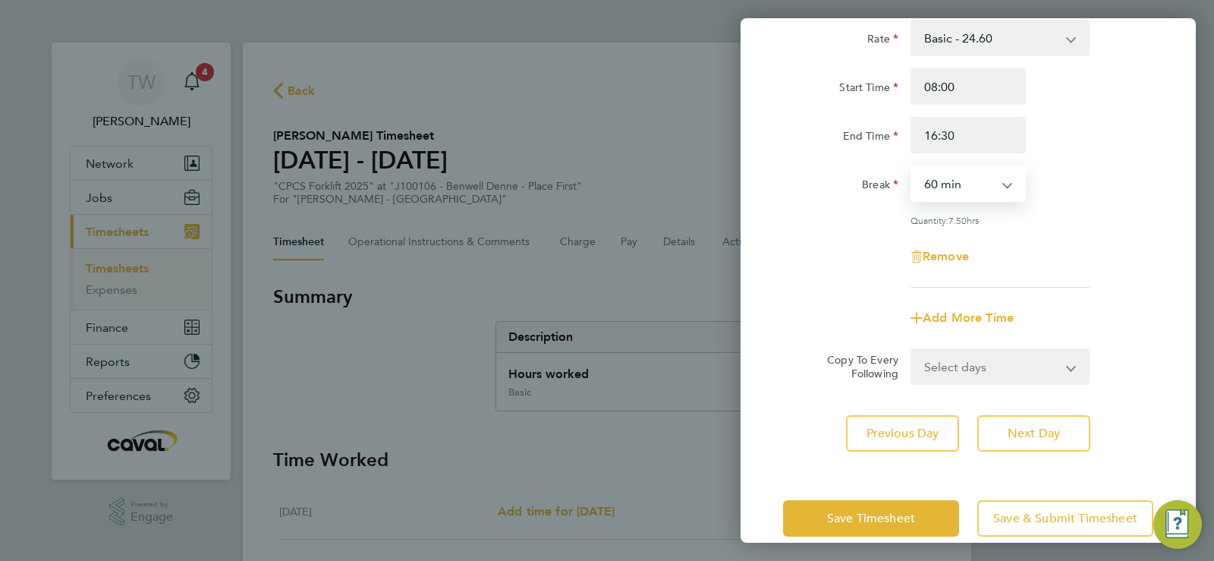
click at [968, 187] on select "0 min 15 min 30 min 45 min 60 min 75 min 90 min" at bounding box center [959, 183] width 94 height 33
select select "30"
click at [912, 167] on select "0 min 15 min 30 min 45 min 60 min 75 min 90 min" at bounding box center [959, 183] width 94 height 33
click at [1061, 438] on button "Next Day" at bounding box center [1033, 433] width 113 height 36
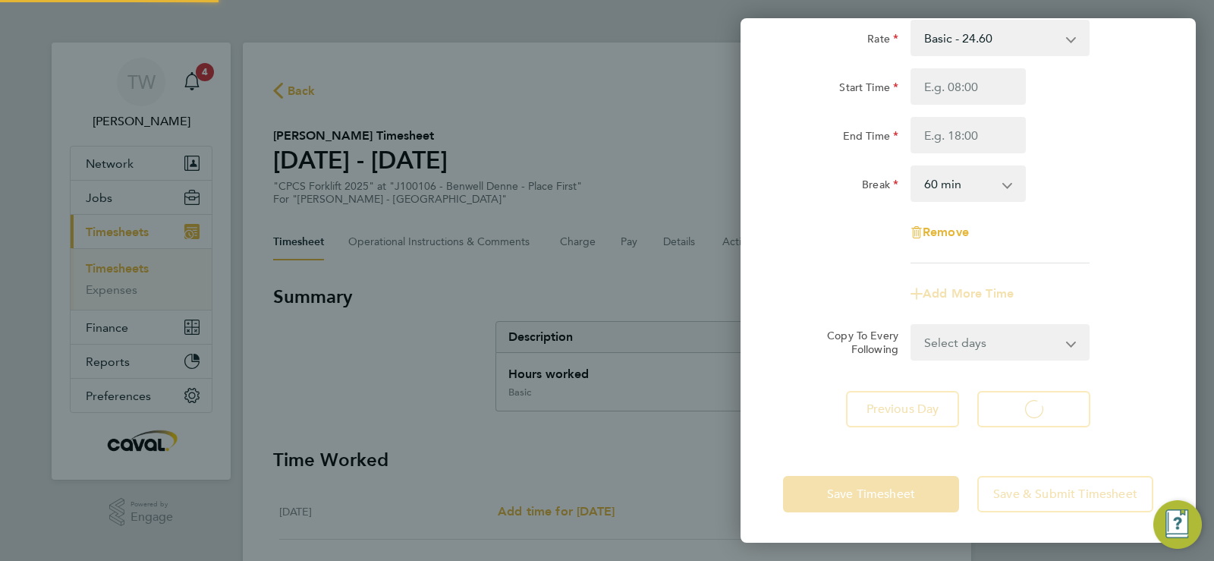
select select "60"
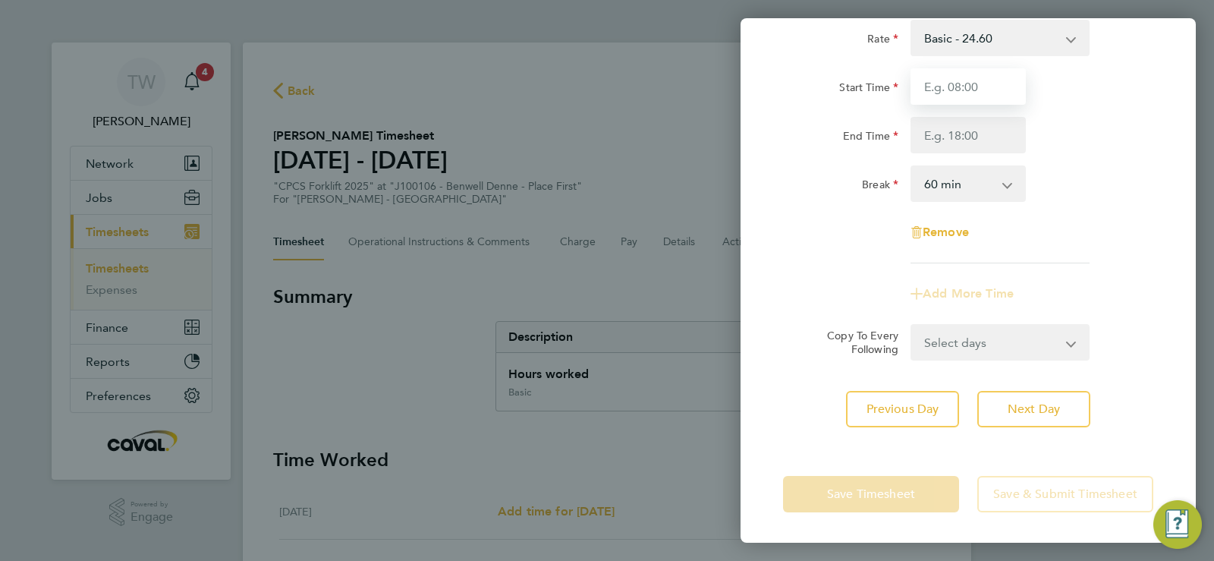
click at [963, 87] on input "Start Time" at bounding box center [968, 86] width 115 height 36
type input "08:00"
click at [949, 118] on input "End Time" at bounding box center [968, 135] width 115 height 36
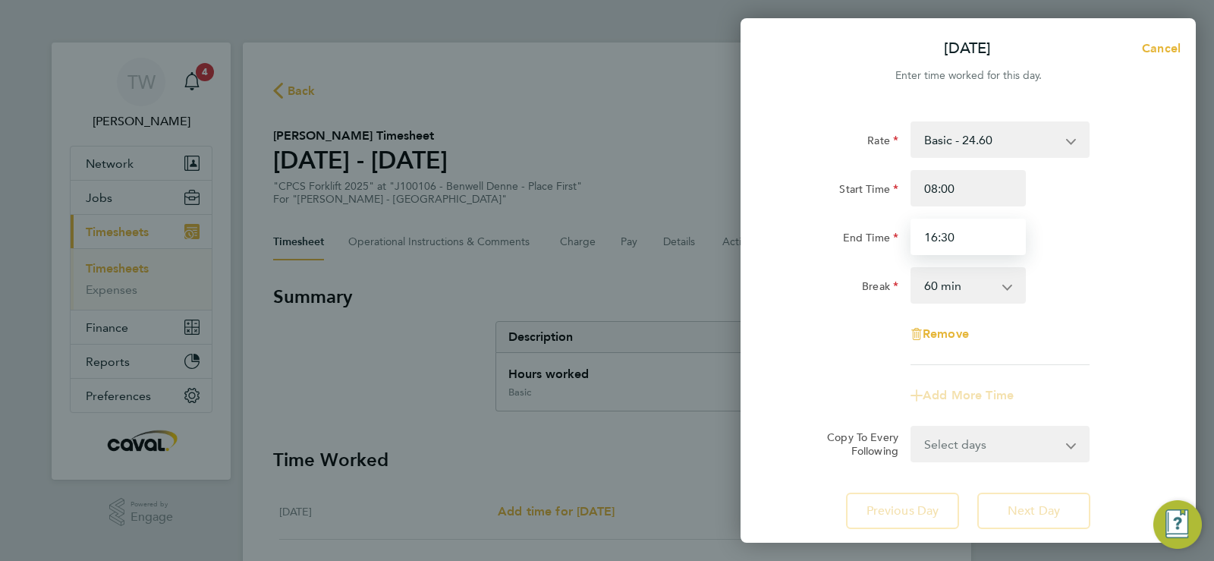
type input "16:30"
click at [977, 148] on select "Basic - 24.60 Basic - 23.52 Overtime - 33.98" at bounding box center [991, 139] width 158 height 33
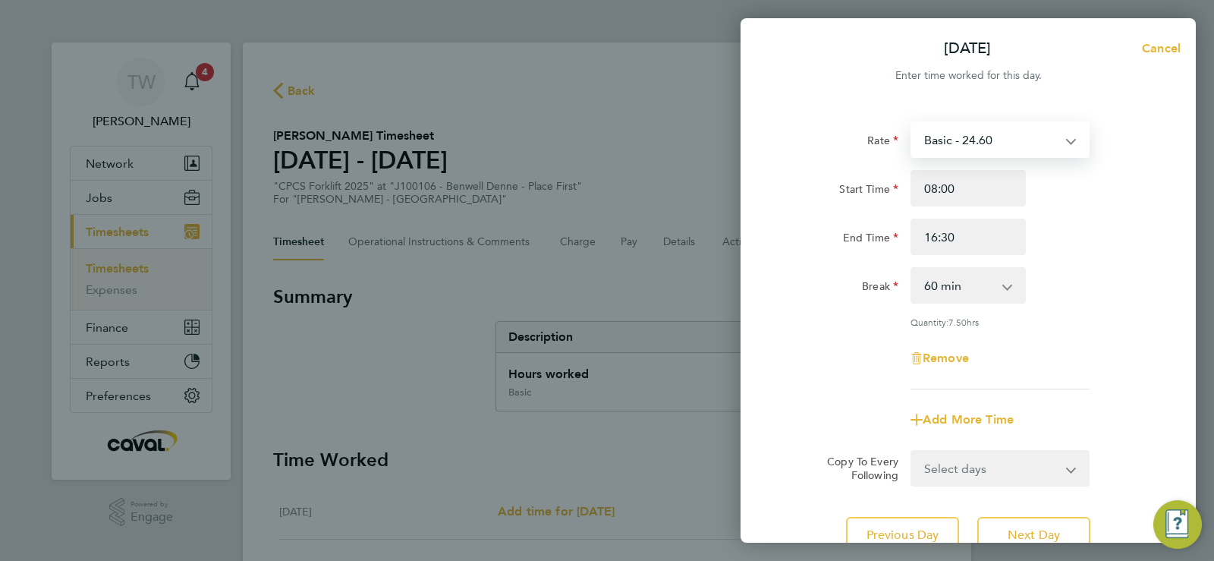
click at [978, 114] on div "Rate Basic - 24.60 Basic - 23.52 Overtime - 33.98 Start Time 08:00 End Time 16:…" at bounding box center [968, 337] width 455 height 468
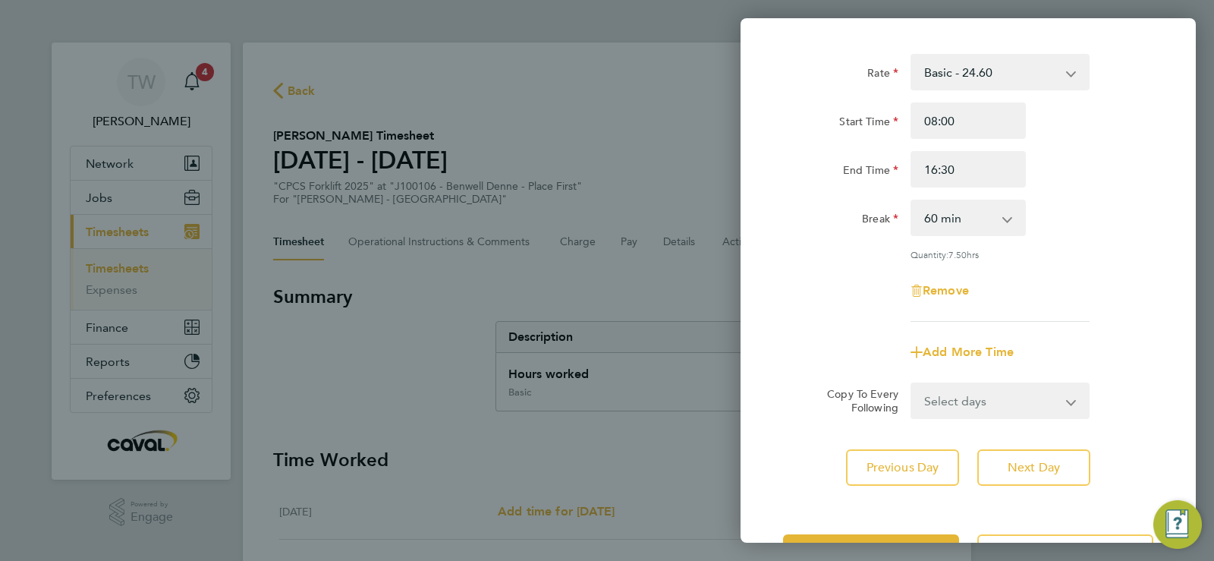
scroll to position [84, 0]
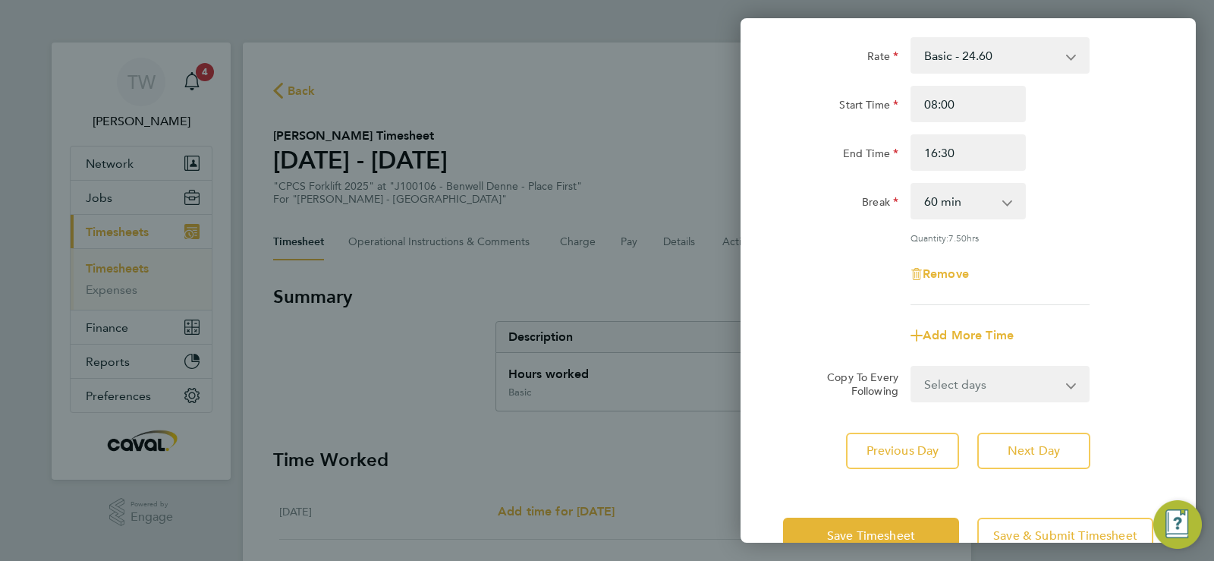
click at [1024, 198] on app-icon-cross-button at bounding box center [1015, 200] width 18 height 33
click at [1012, 199] on app-icon-cross-button at bounding box center [1015, 200] width 18 height 33
click at [982, 211] on select "0 min 15 min 30 min 45 min 60 min 75 min 90 min" at bounding box center [959, 200] width 94 height 33
select select "30"
click at [912, 184] on select "0 min 15 min 30 min 45 min 60 min 75 min 90 min" at bounding box center [959, 200] width 94 height 33
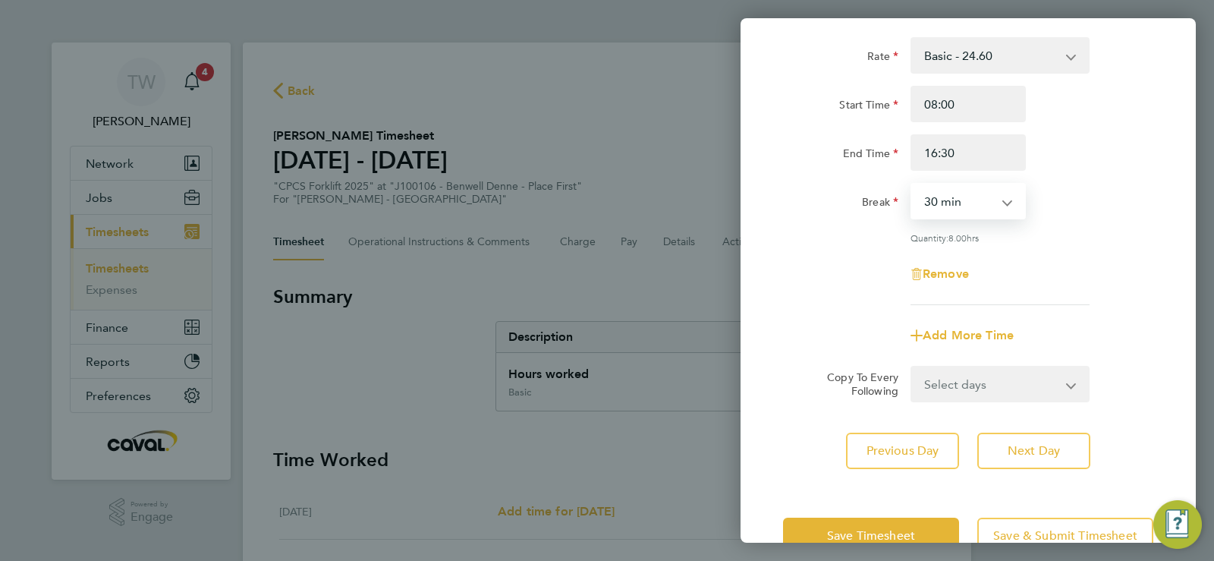
scroll to position [0, 0]
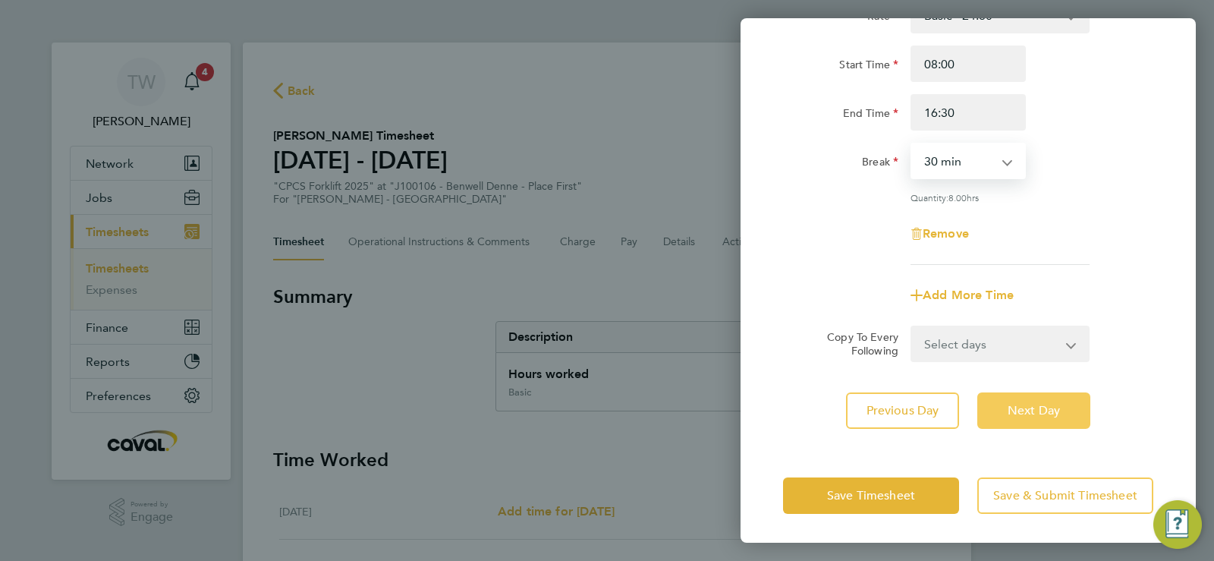
click at [1043, 393] on button "Next Day" at bounding box center [1033, 410] width 113 height 36
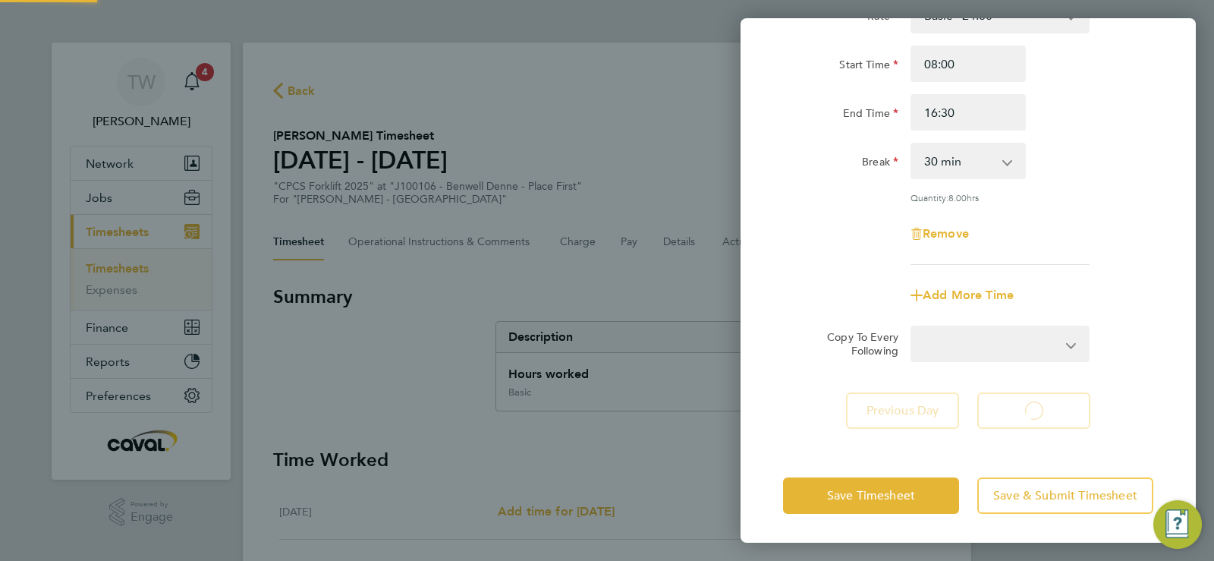
select select "60"
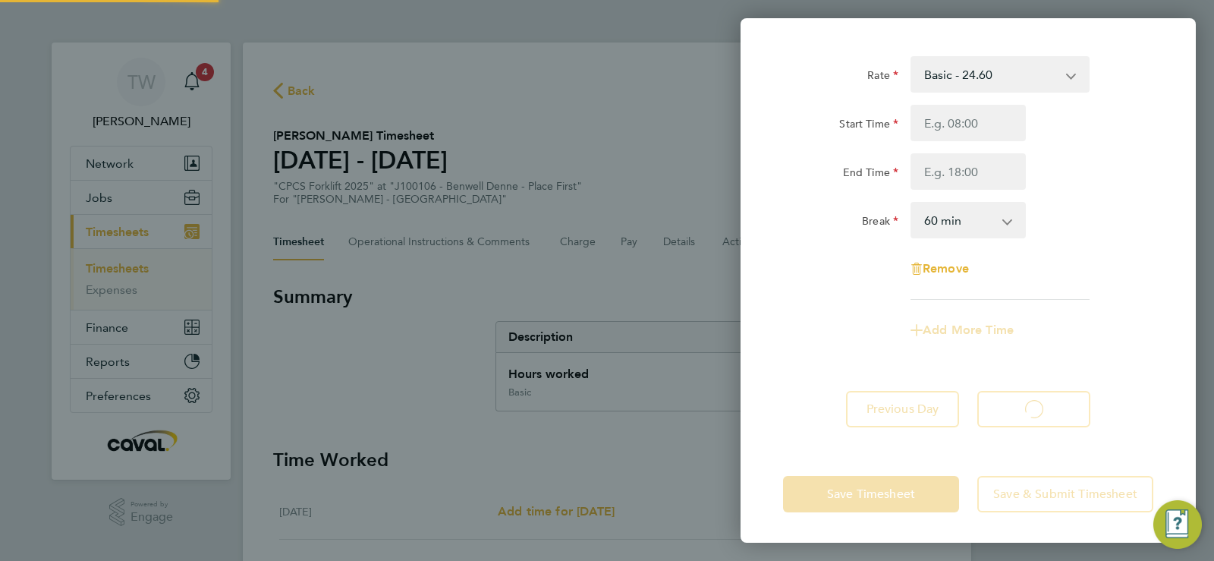
scroll to position [65, 0]
select select "60"
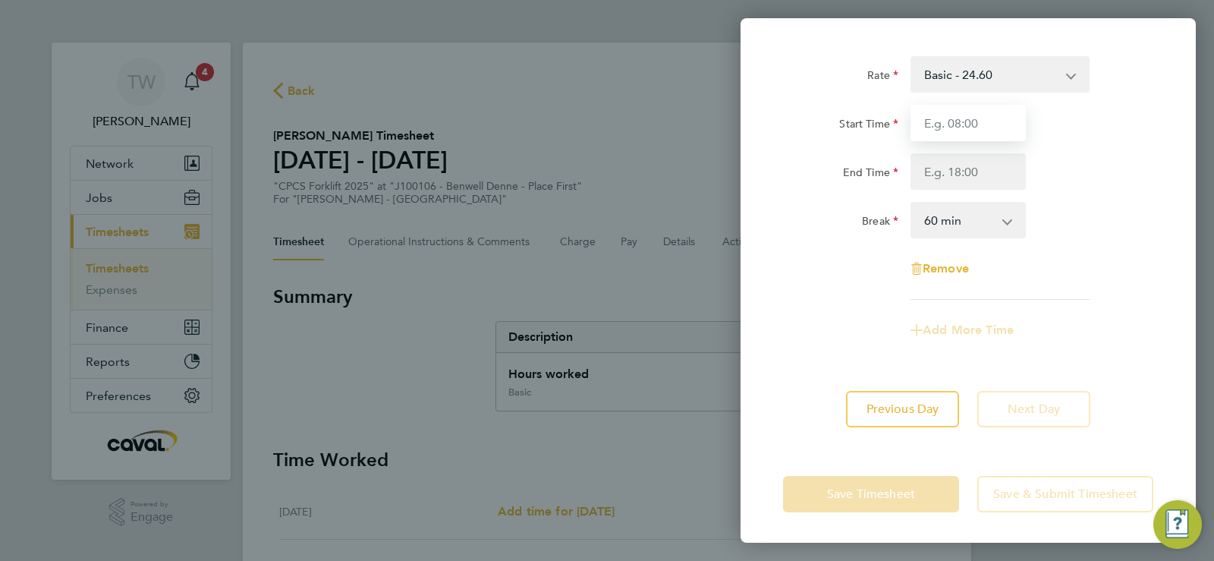
click at [959, 116] on input "Start Time" at bounding box center [968, 123] width 115 height 36
type input "08:00"
click at [943, 163] on input "End Time" at bounding box center [968, 171] width 115 height 36
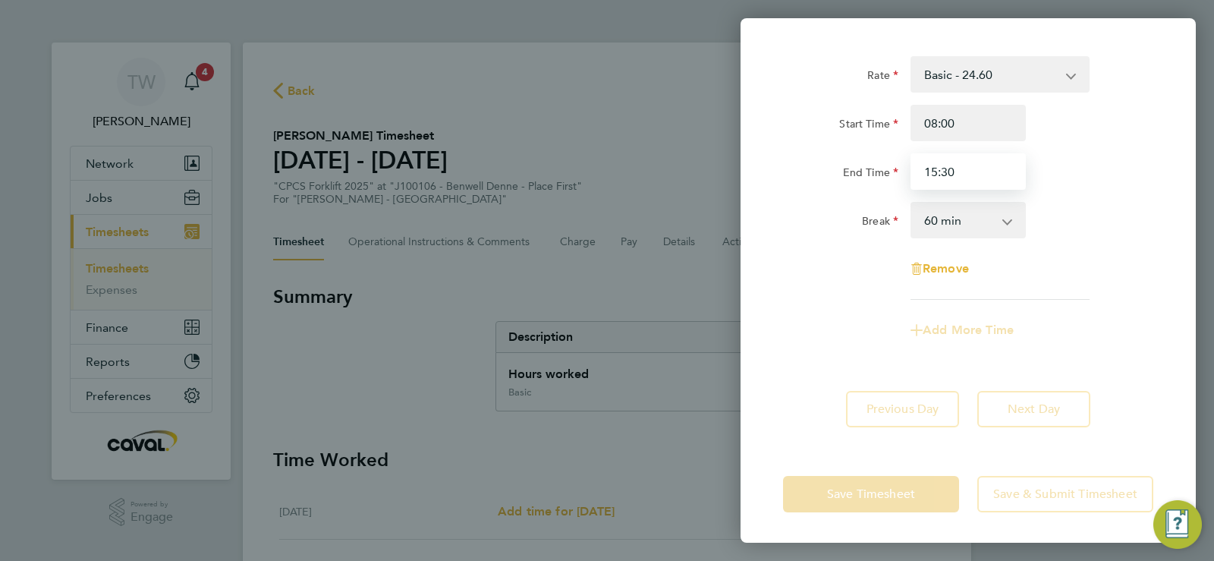
type input "15:30"
click at [939, 208] on select "0 min 15 min 30 min 45 min 60 min 75 min 90 min" at bounding box center [959, 219] width 94 height 33
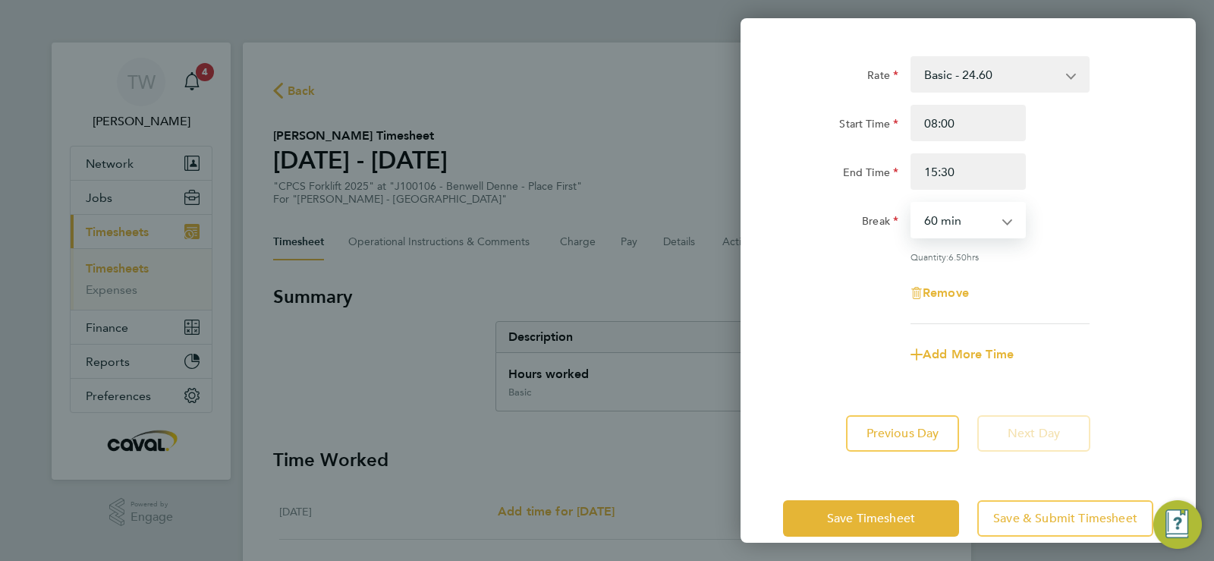
select select "30"
click at [912, 203] on select "0 min 15 min 30 min 45 min 60 min 75 min 90 min" at bounding box center [959, 219] width 94 height 33
click at [920, 519] on button "Save Timesheet" at bounding box center [871, 518] width 176 height 36
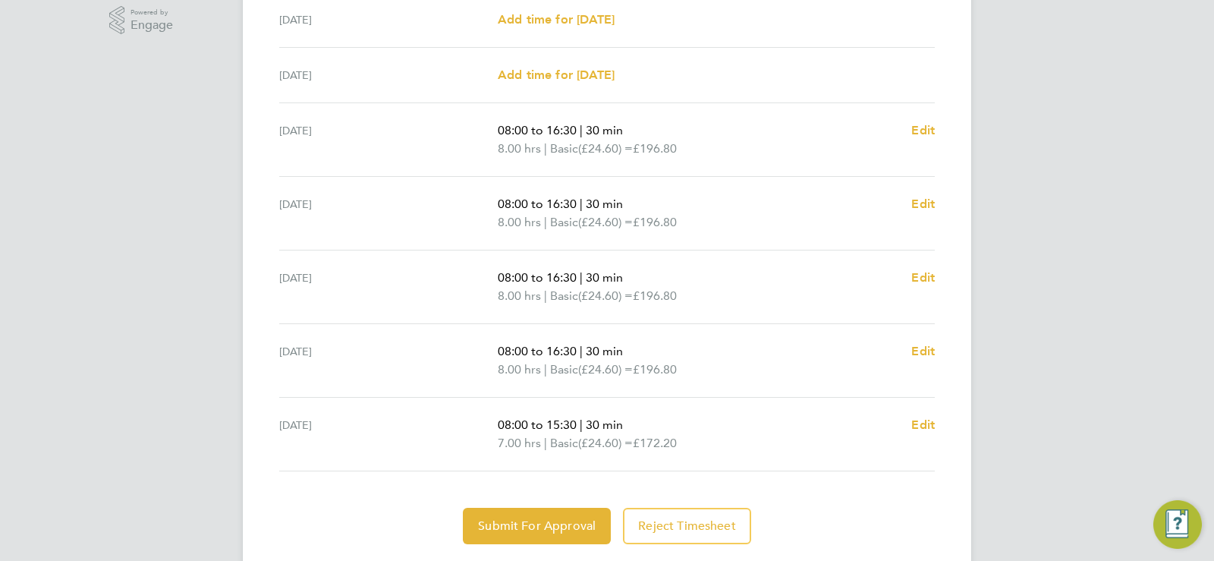
scroll to position [514, 0]
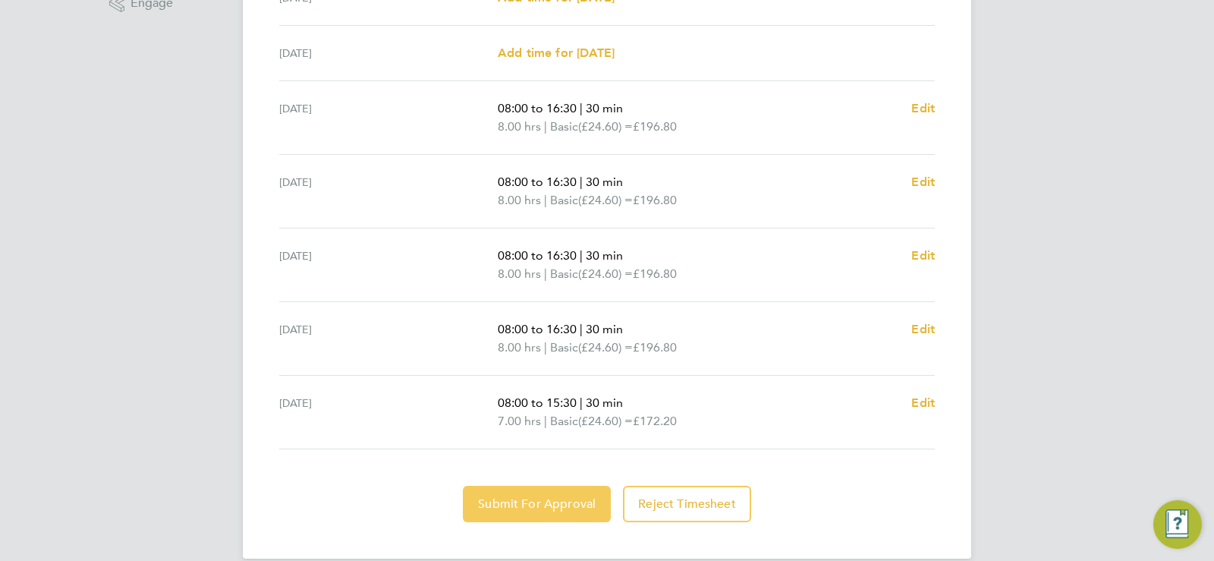
click at [545, 514] on button "Submit For Approval" at bounding box center [537, 504] width 148 height 36
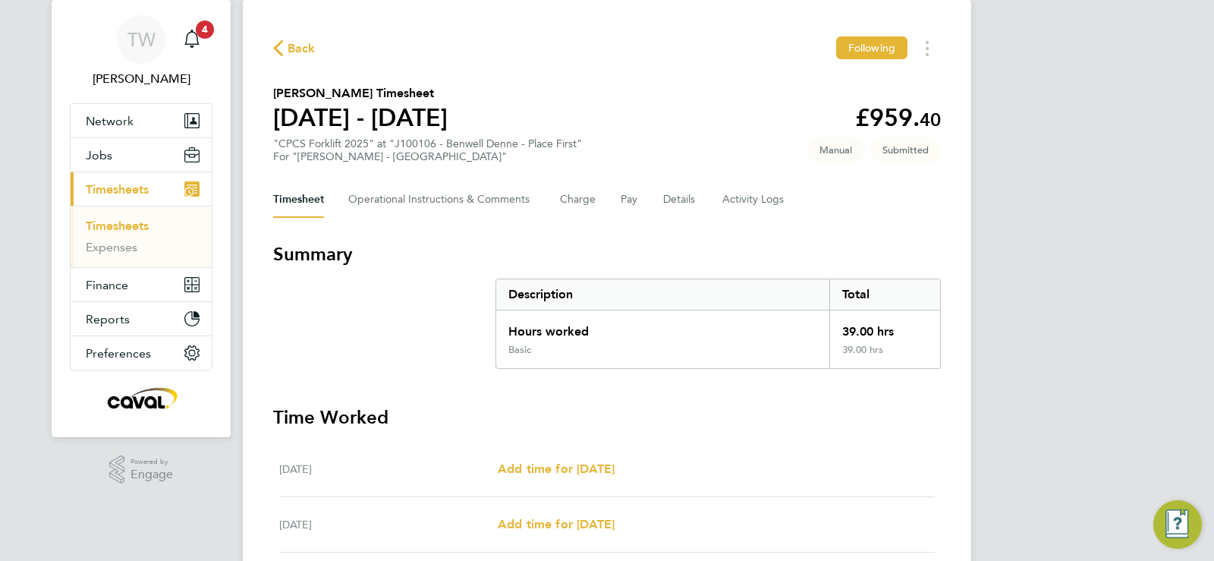
scroll to position [20, 0]
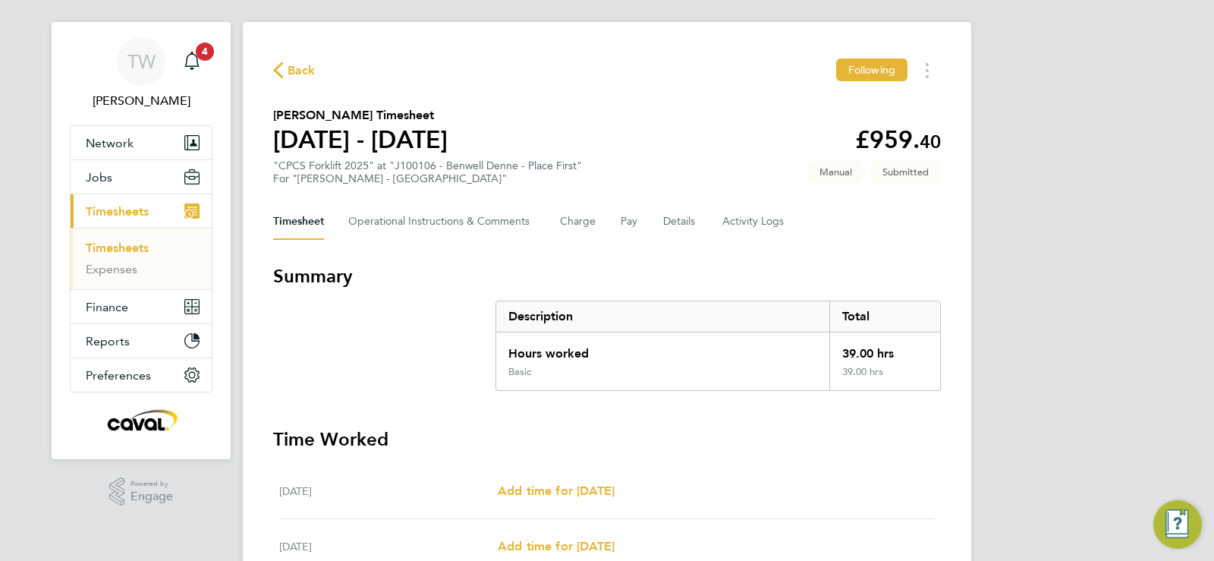
click at [146, 243] on link "Timesheets" at bounding box center [117, 248] width 63 height 14
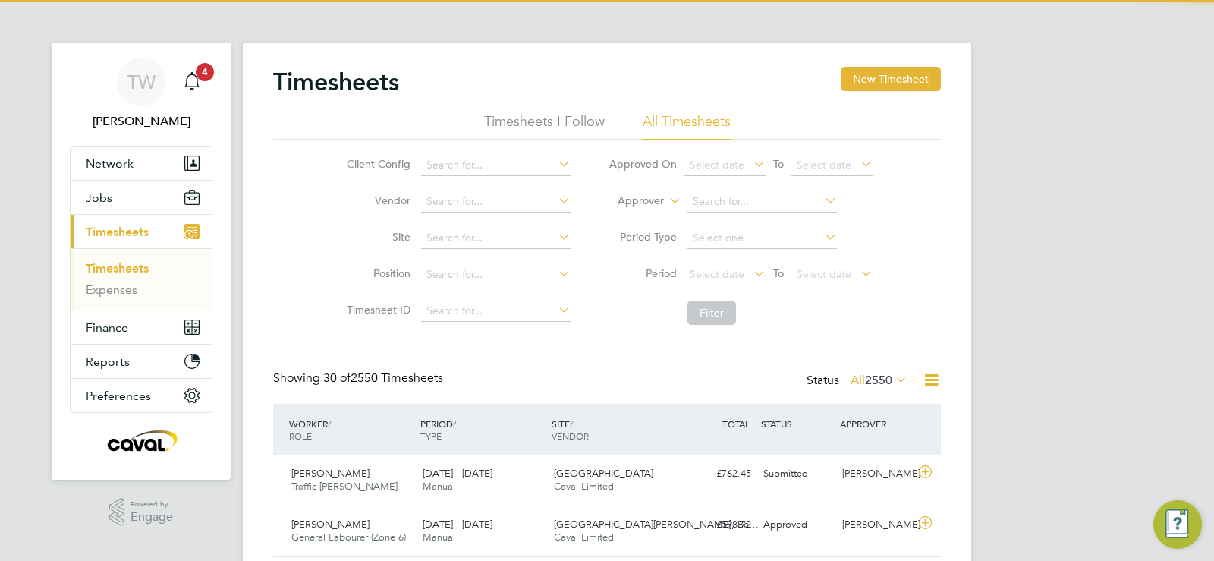
scroll to position [8, 8]
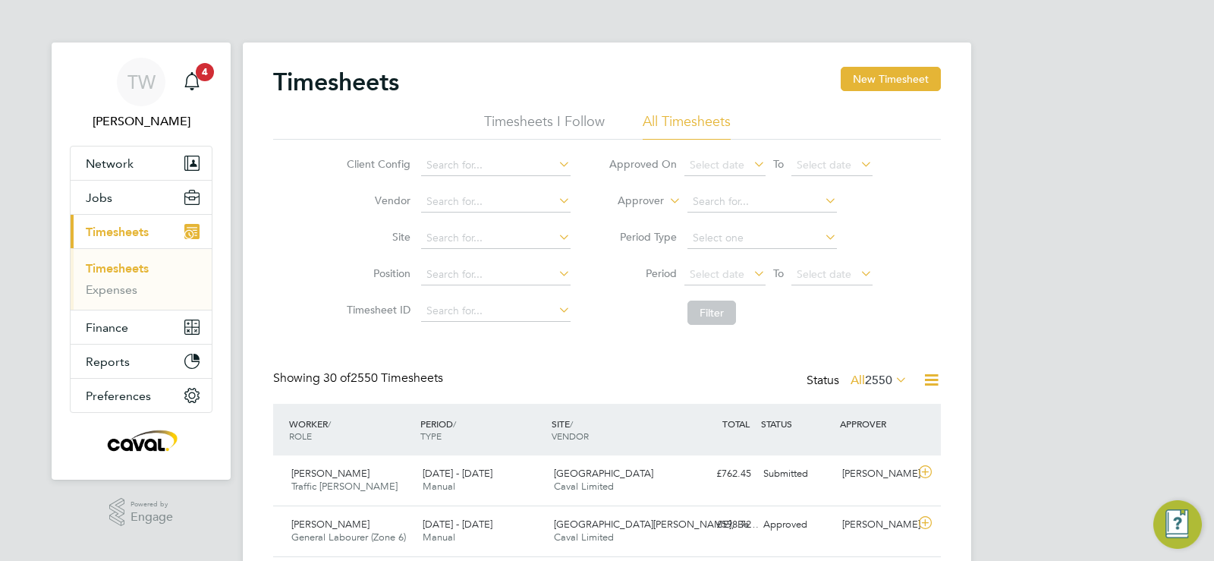
click at [888, 381] on span "2550" at bounding box center [878, 380] width 27 height 15
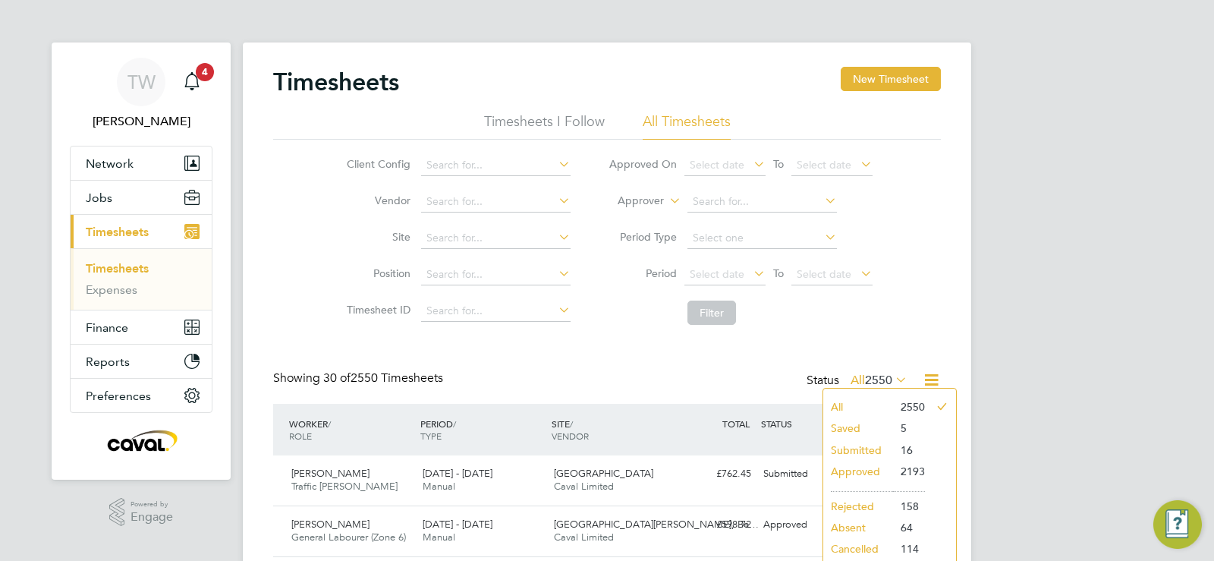
click at [848, 455] on li "Submitted" at bounding box center [858, 449] width 70 height 21
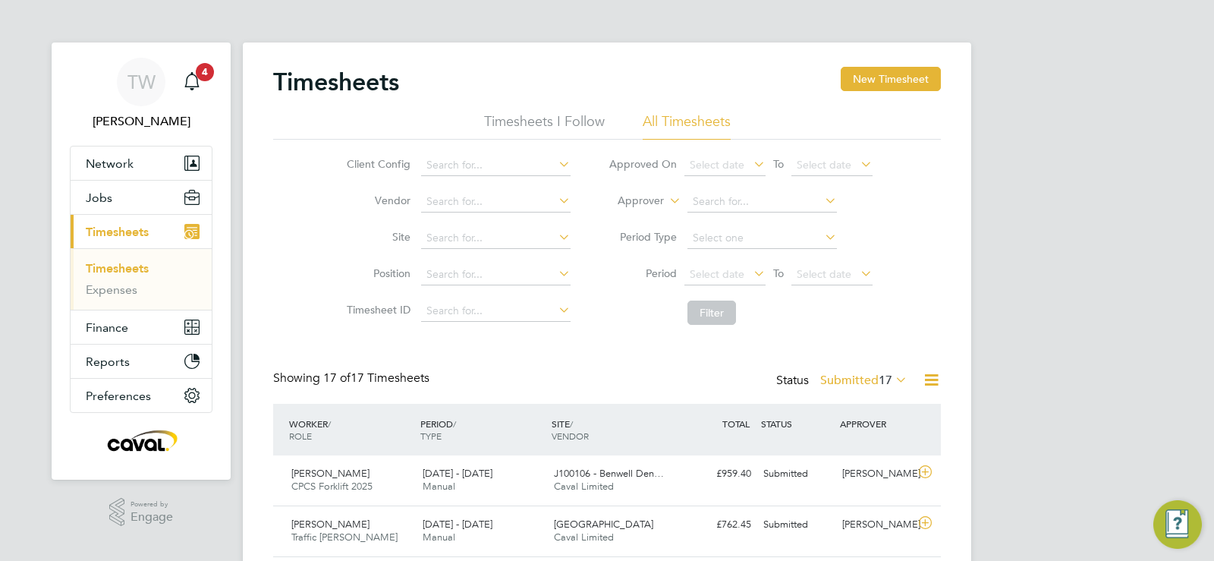
click at [881, 386] on span "17" at bounding box center [886, 380] width 14 height 15
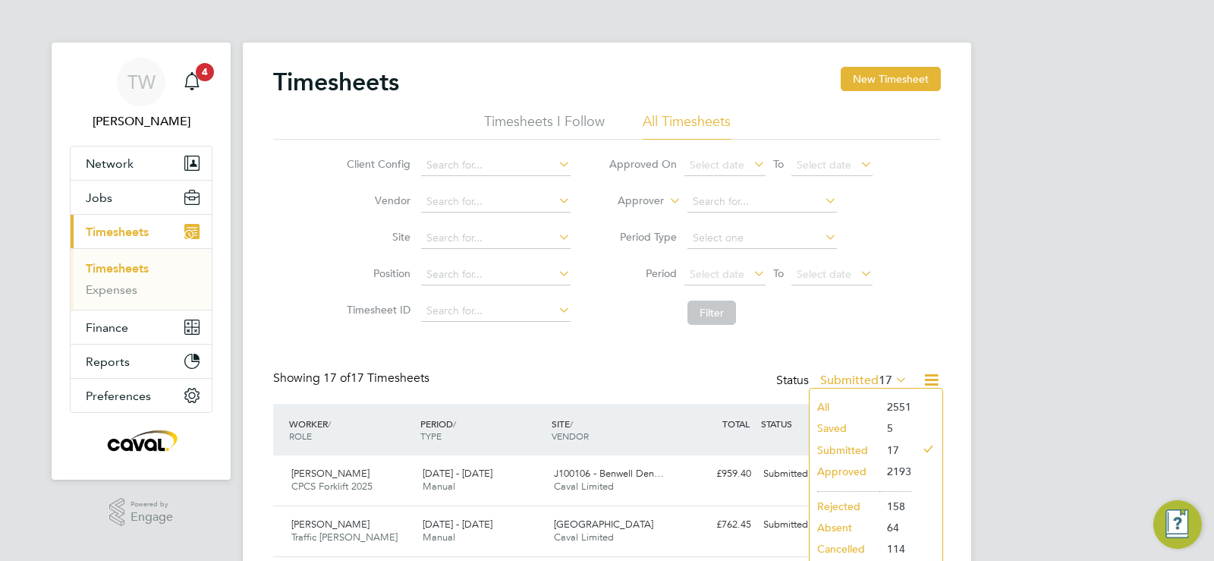
click at [842, 470] on li "Approved" at bounding box center [845, 471] width 70 height 21
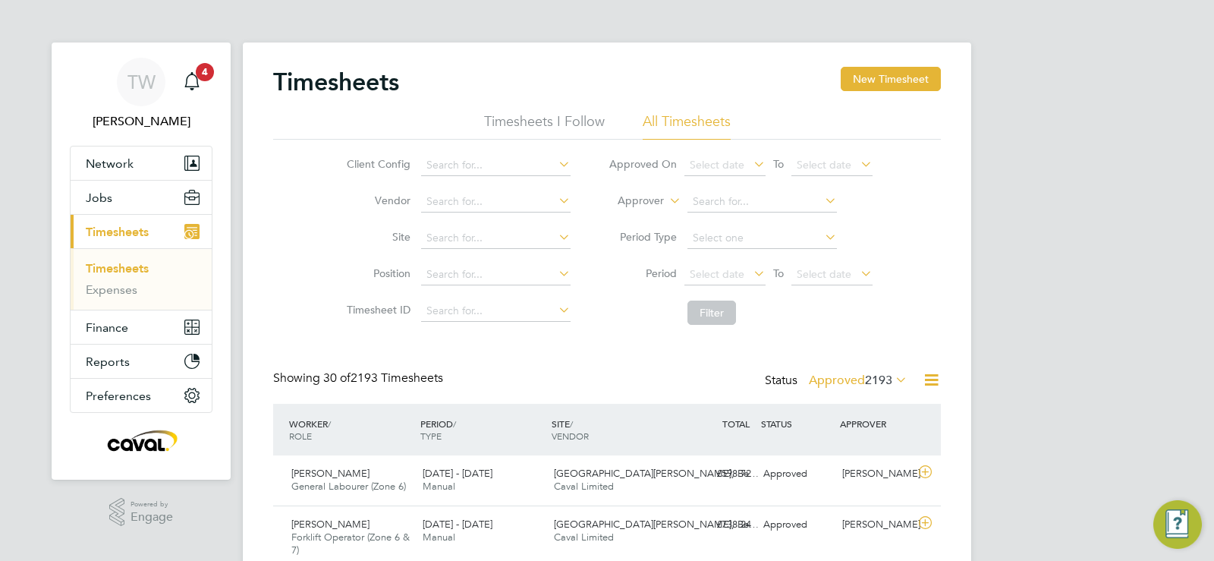
click at [892, 382] on span "2193" at bounding box center [878, 380] width 27 height 15
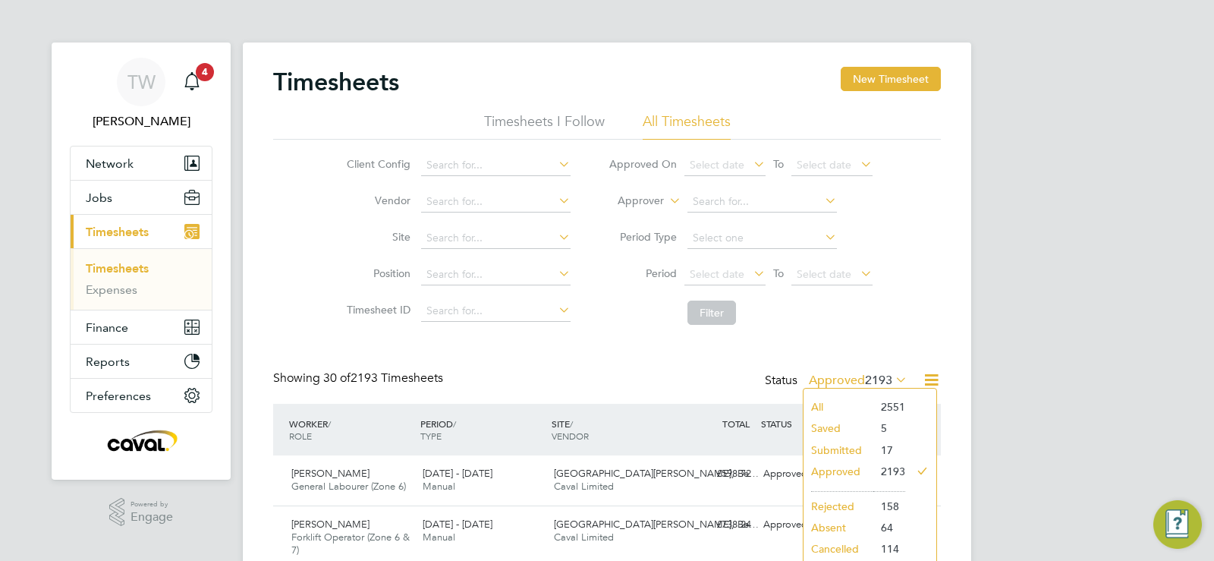
click at [841, 447] on li "Submitted" at bounding box center [839, 449] width 70 height 21
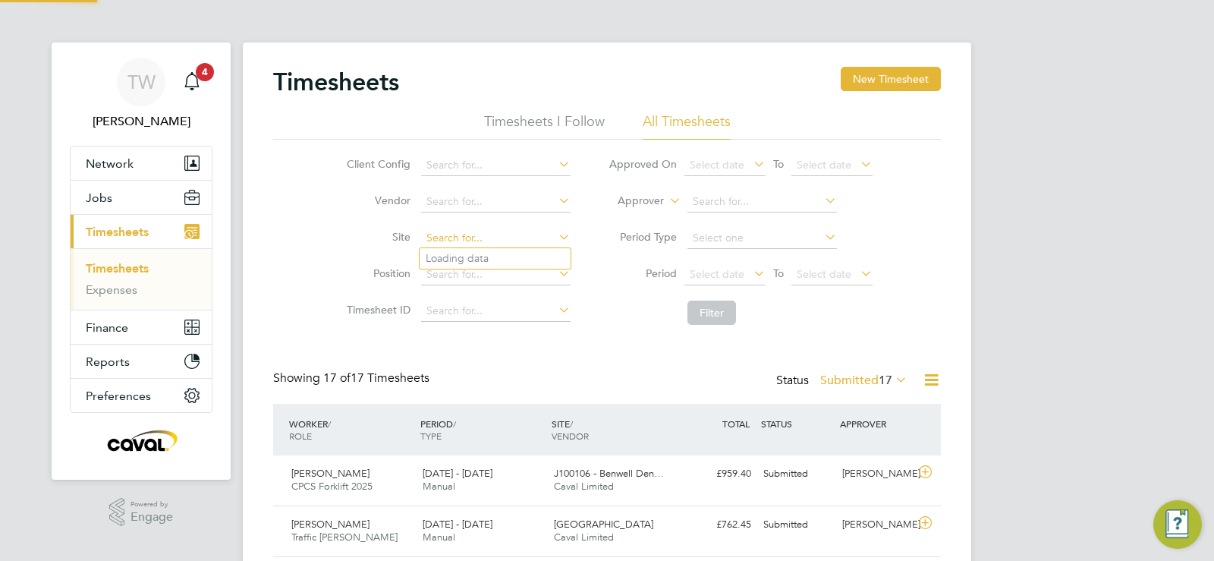
click at [448, 239] on input at bounding box center [495, 238] width 149 height 21
click at [455, 254] on li "E500136 - [GEOGRAPHIC_DATA]" at bounding box center [495, 258] width 151 height 20
type input "E500136 - [GEOGRAPHIC_DATA]"
click at [724, 286] on li "Period Select date To Select date" at bounding box center [741, 274] width 302 height 36
click at [724, 282] on span "Select date" at bounding box center [724, 275] width 81 height 20
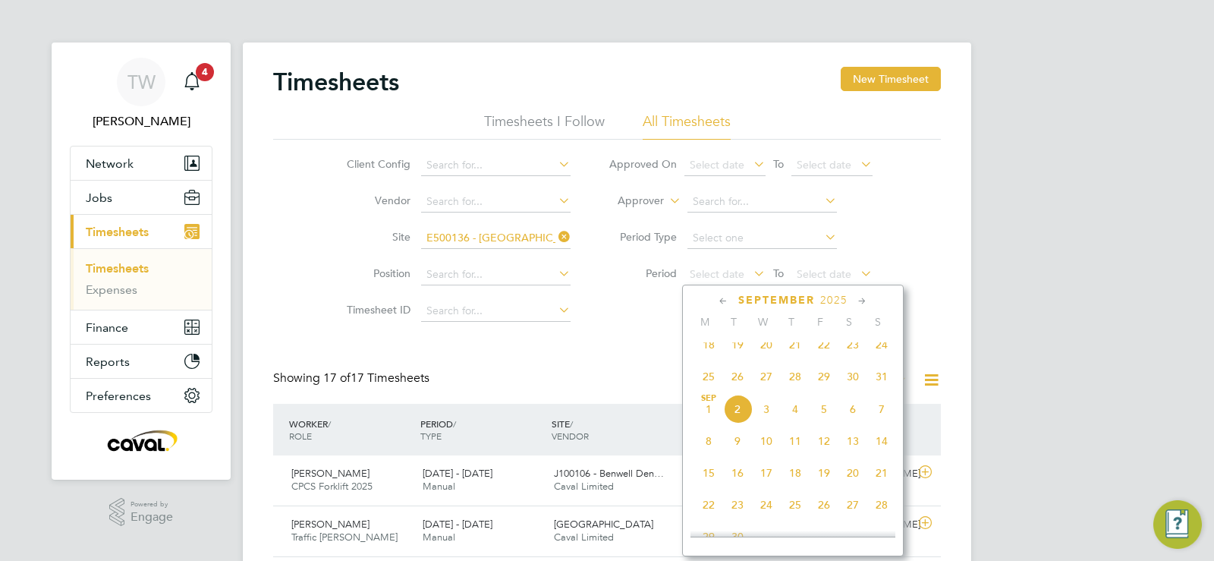
click at [702, 383] on span "25" at bounding box center [708, 376] width 29 height 29
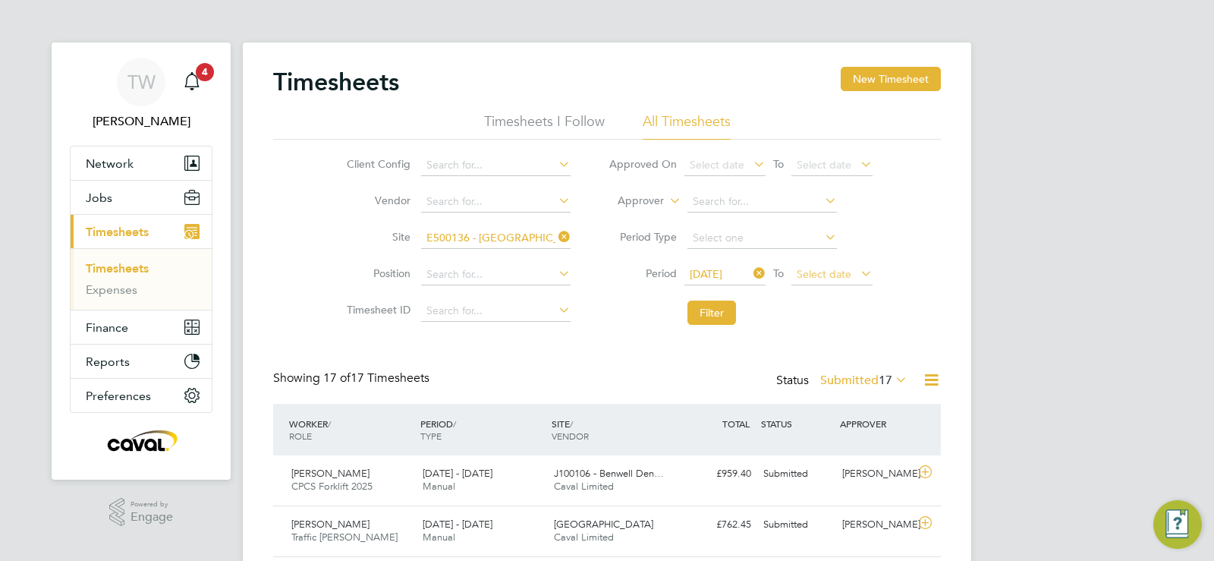
click at [806, 276] on span "Select date" at bounding box center [824, 274] width 55 height 14
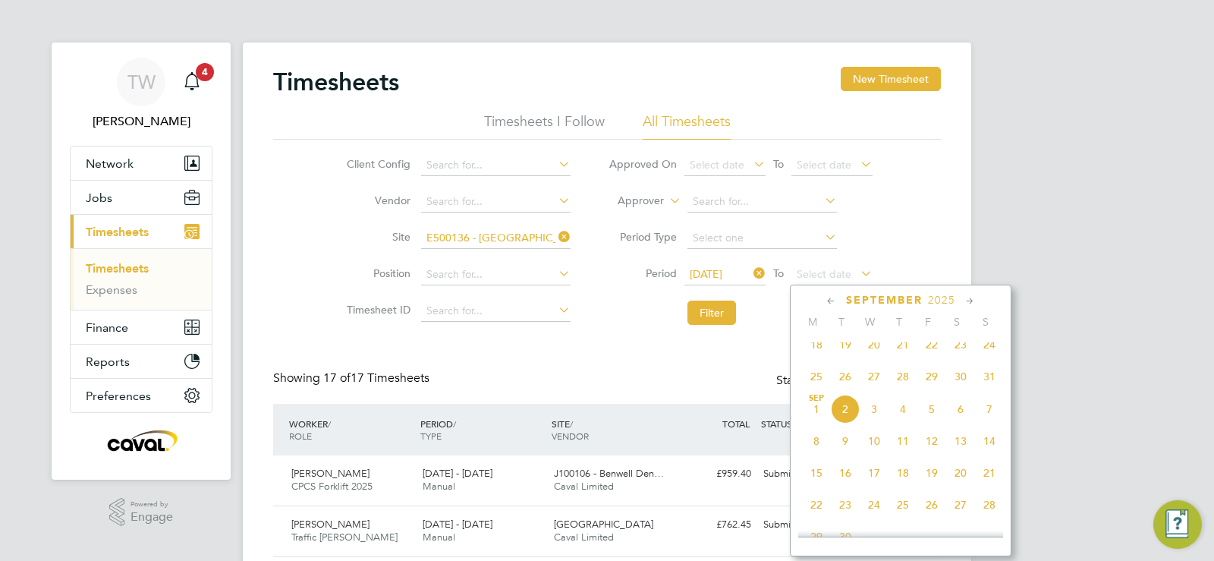
click at [849, 423] on span "2" at bounding box center [845, 409] width 29 height 29
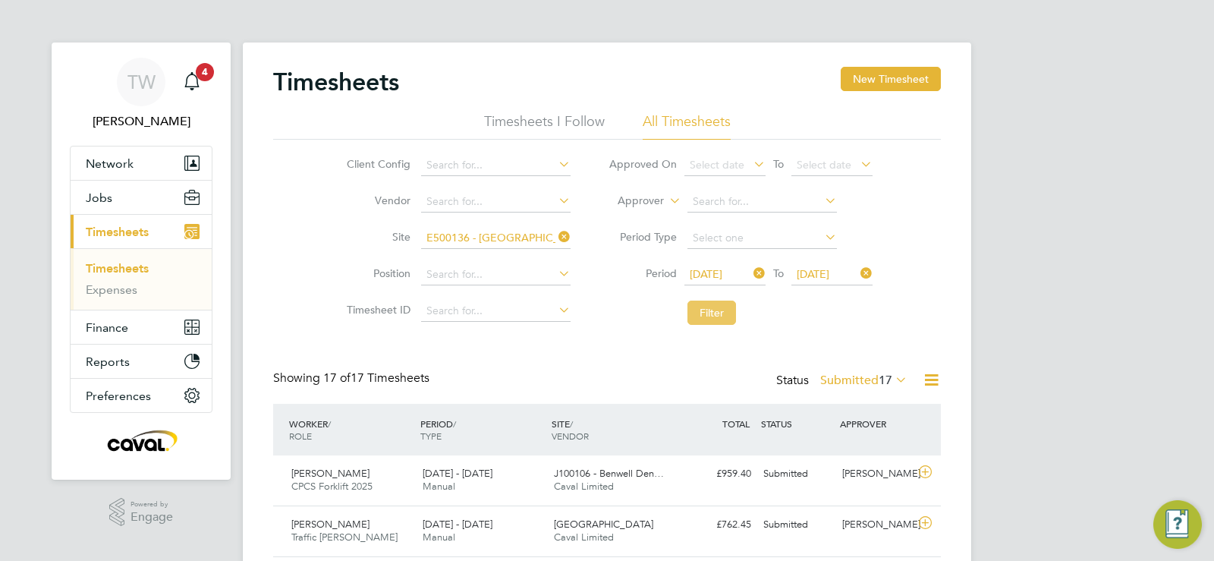
click at [709, 323] on button "Filter" at bounding box center [712, 313] width 49 height 24
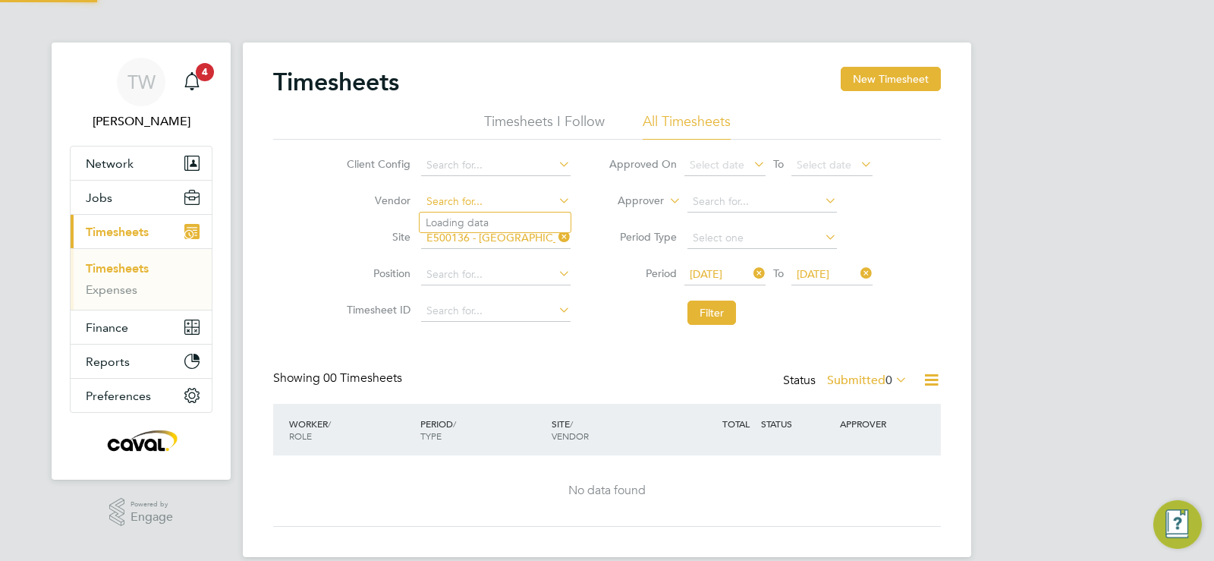
click at [442, 202] on input at bounding box center [495, 201] width 149 height 21
click at [126, 196] on button "Jobs" at bounding box center [141, 197] width 141 height 33
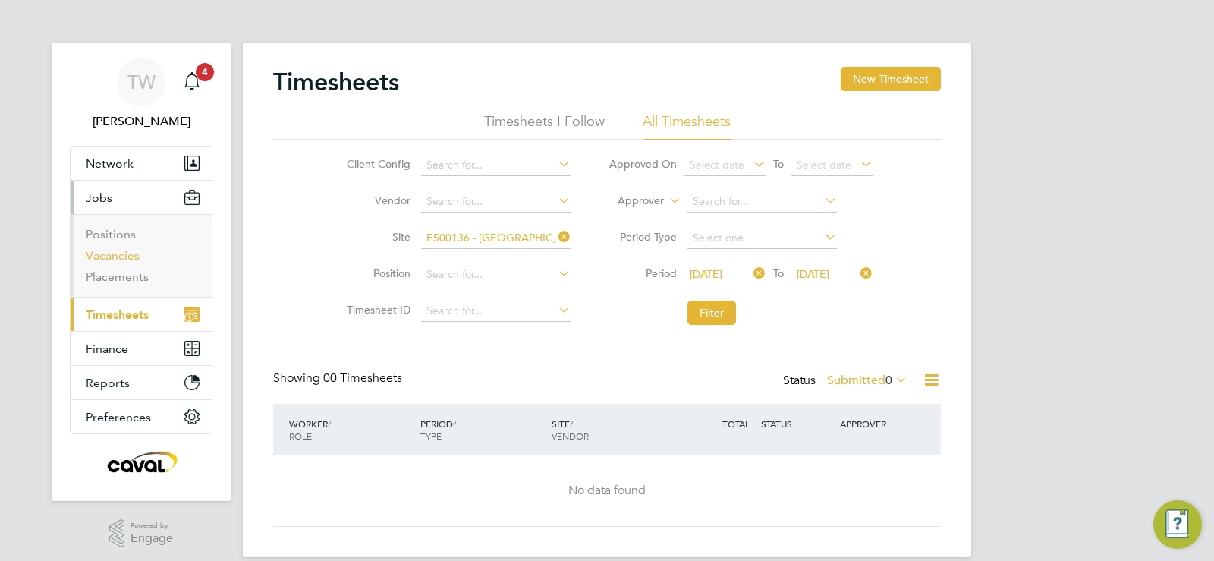
click at [114, 259] on link "Vacancies" at bounding box center [113, 255] width 54 height 14
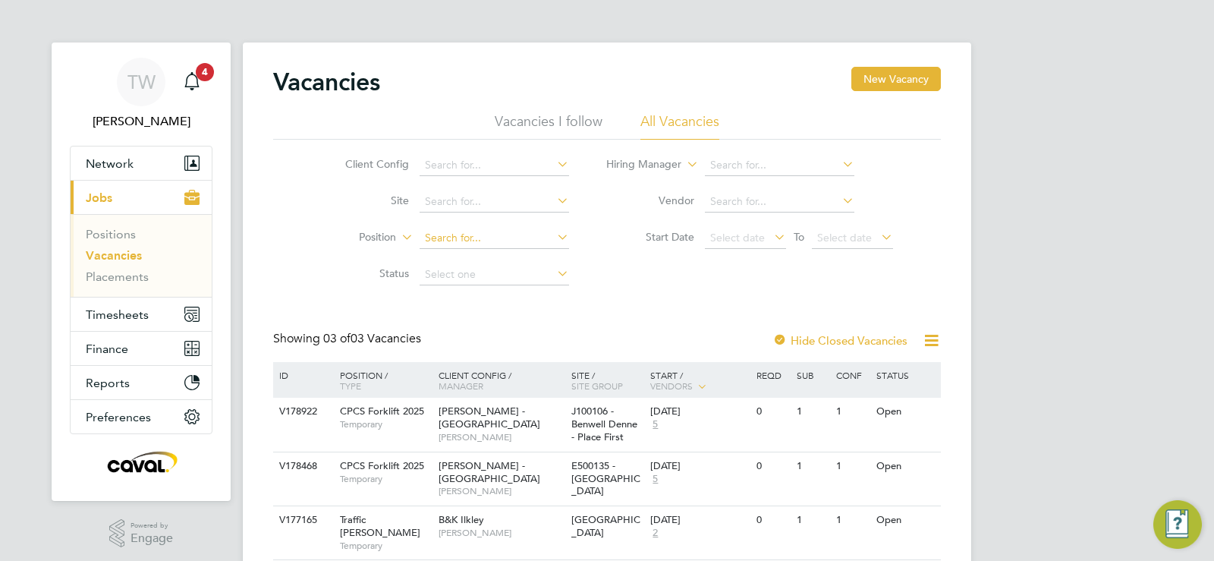
click at [450, 239] on input at bounding box center [494, 238] width 149 height 21
click at [460, 238] on input "midd" at bounding box center [494, 238] width 149 height 21
type input "m"
click at [458, 204] on input at bounding box center [494, 201] width 149 height 21
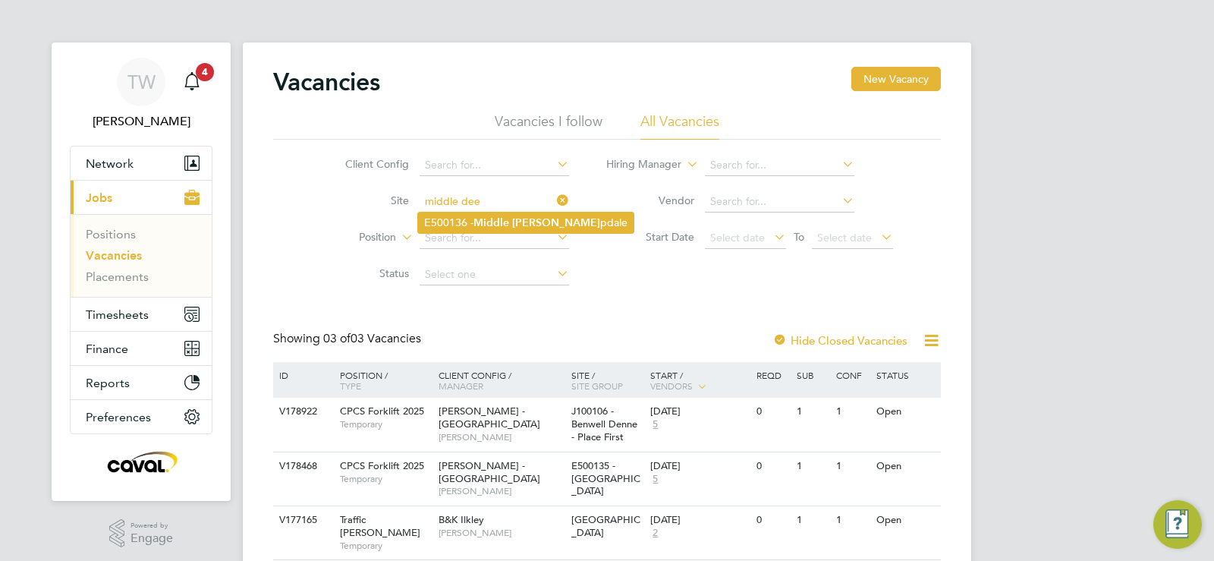
click at [457, 225] on li "E500136 - Middle Dee pdale" at bounding box center [526, 222] width 216 height 20
type input "E500136 - [GEOGRAPHIC_DATA]"
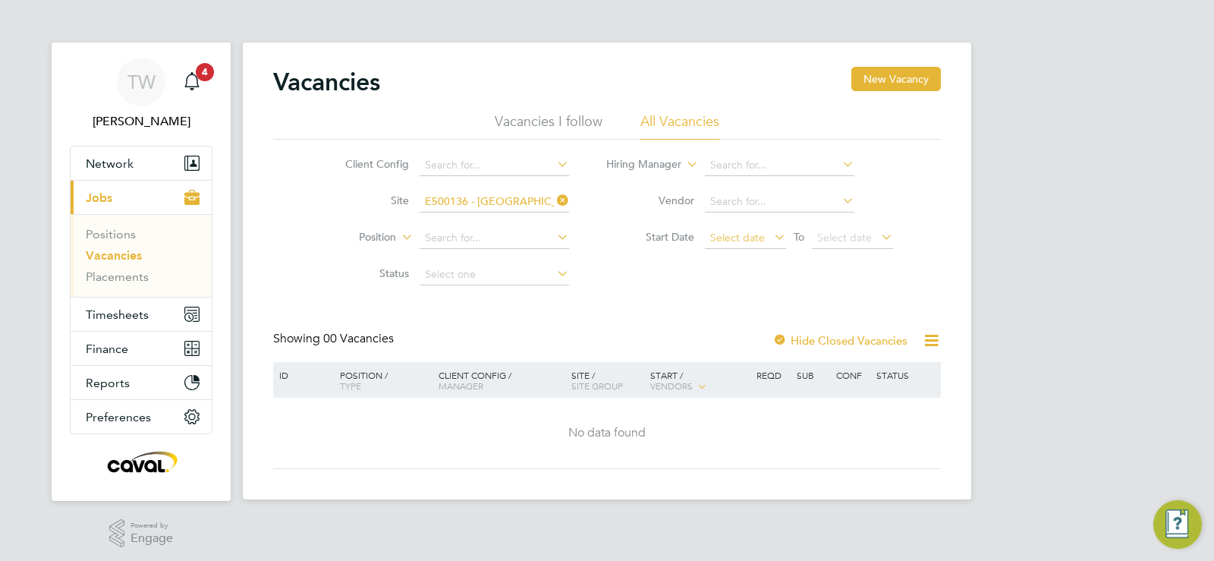
click at [728, 244] on span "Select date" at bounding box center [745, 238] width 81 height 20
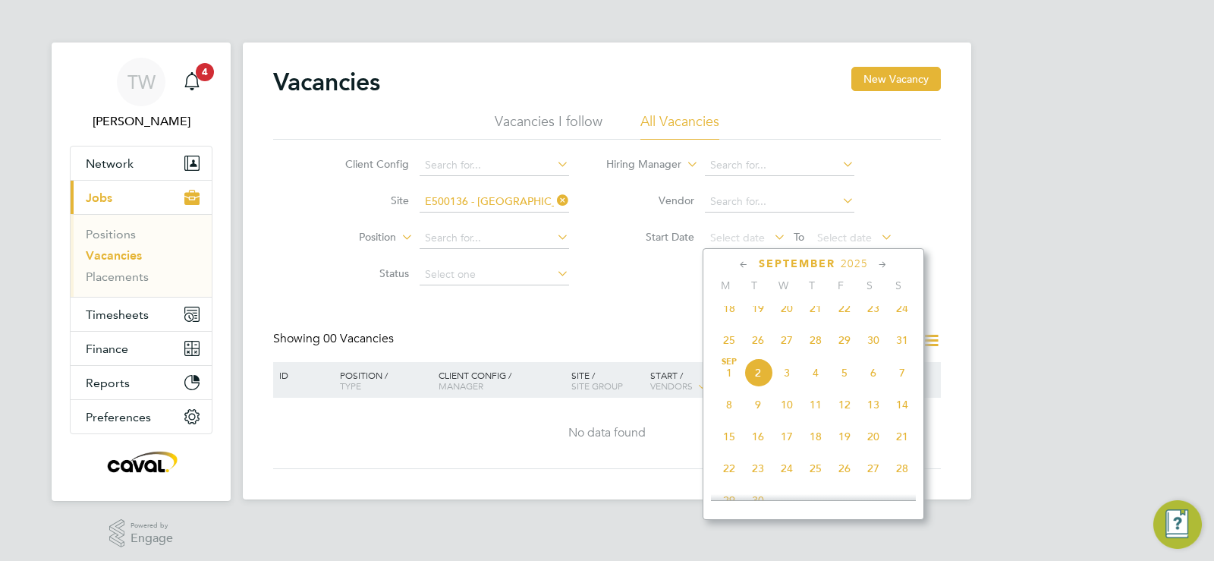
click at [728, 349] on span "25" at bounding box center [729, 340] width 29 height 29
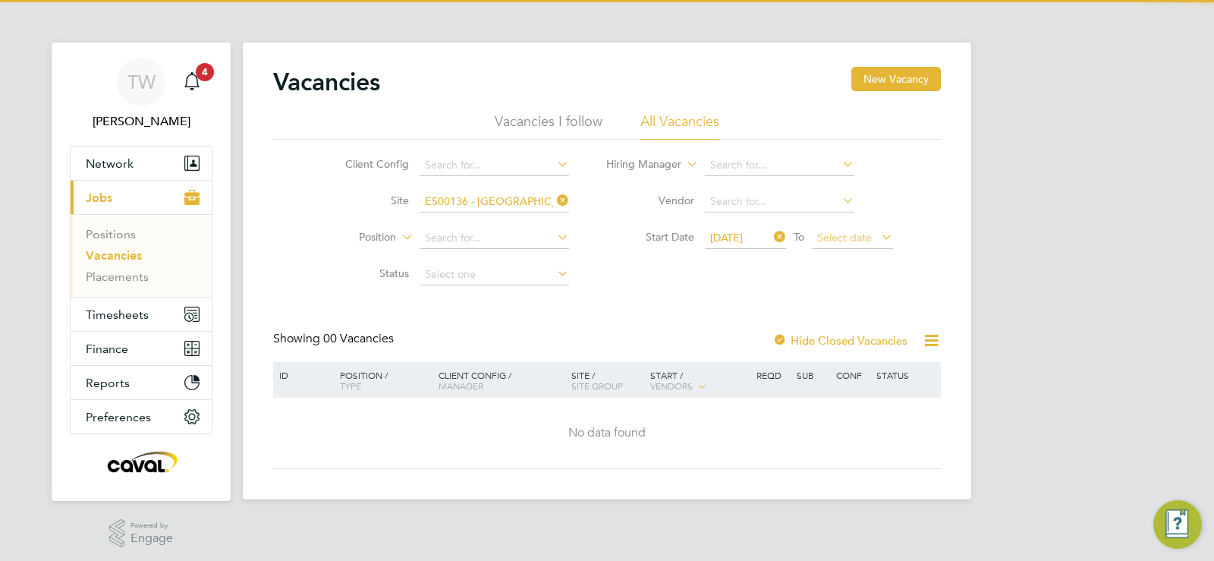
click at [823, 238] on span "Select date" at bounding box center [844, 238] width 55 height 14
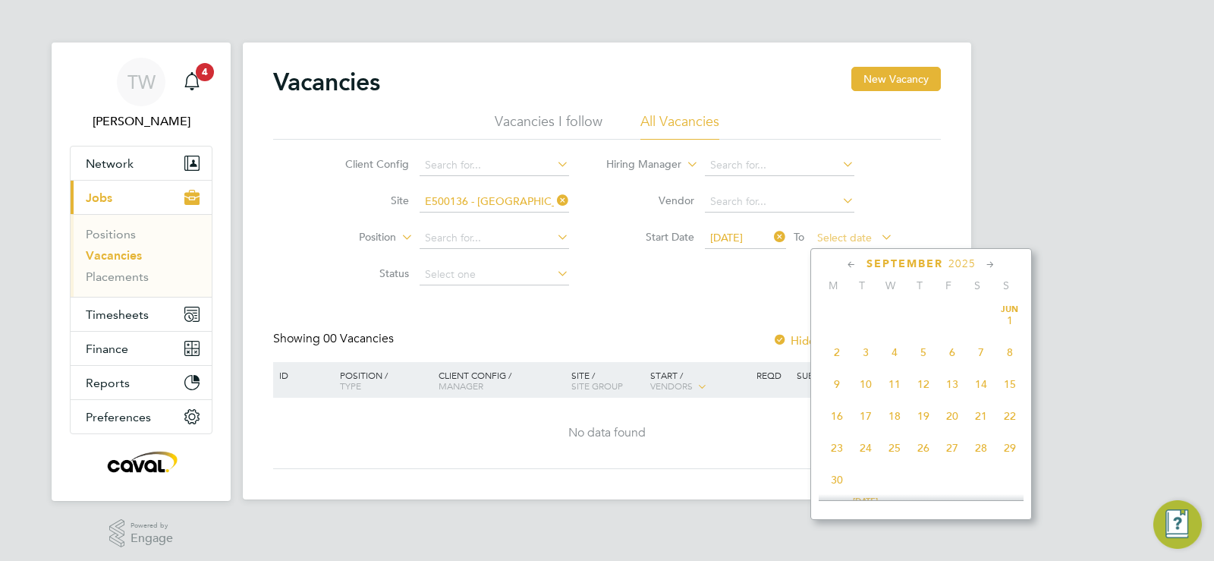
scroll to position [460, 0]
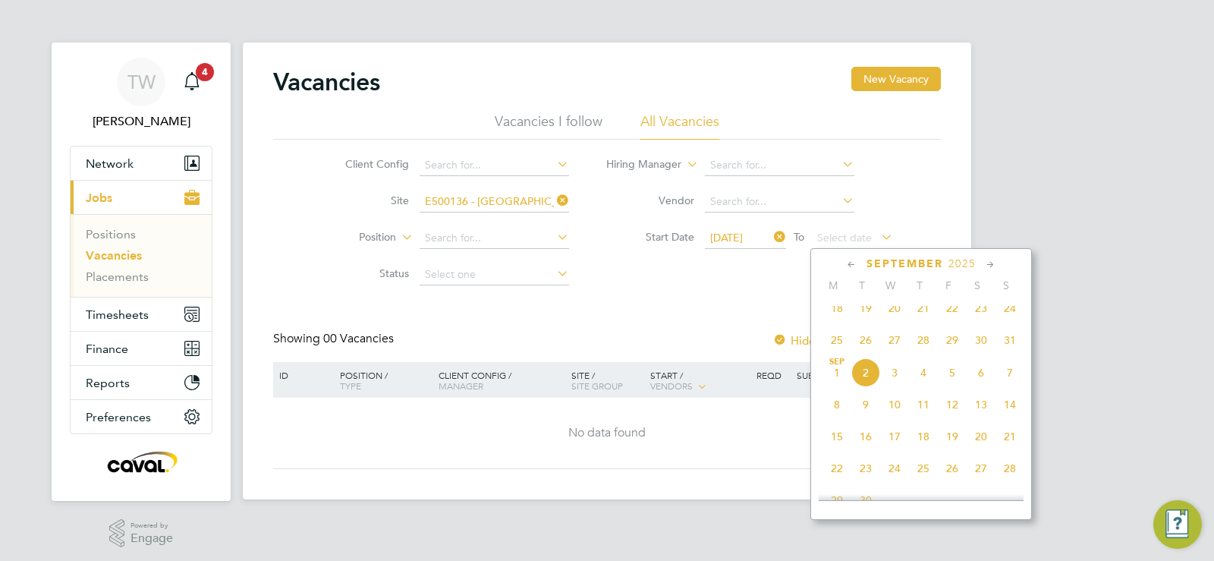
click at [858, 387] on span "2" at bounding box center [865, 372] width 29 height 29
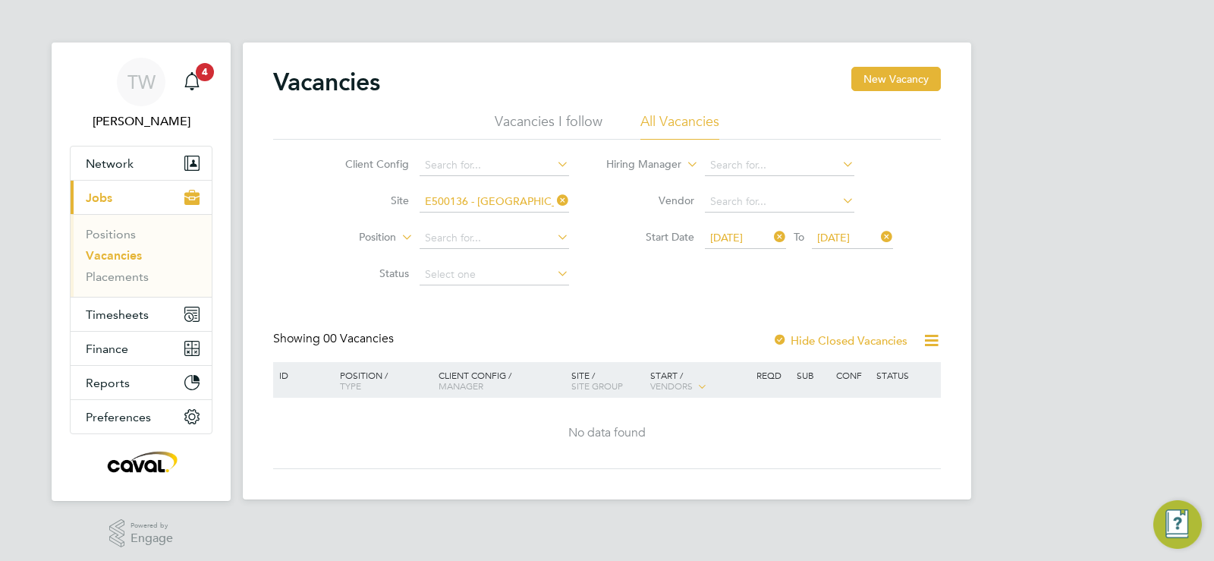
click at [886, 338] on label "Hide Closed Vacancies" at bounding box center [840, 340] width 135 height 14
click at [743, 235] on span "[DATE]" at bounding box center [726, 238] width 33 height 14
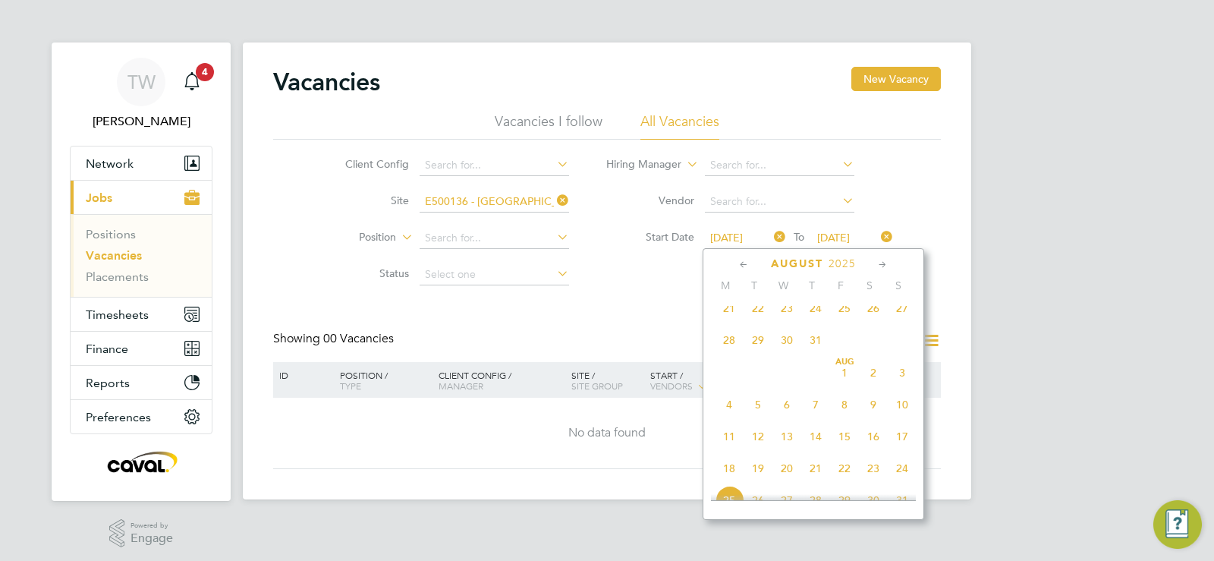
scroll to position [591, 0]
click at [725, 338] on span "18" at bounding box center [729, 337] width 29 height 29
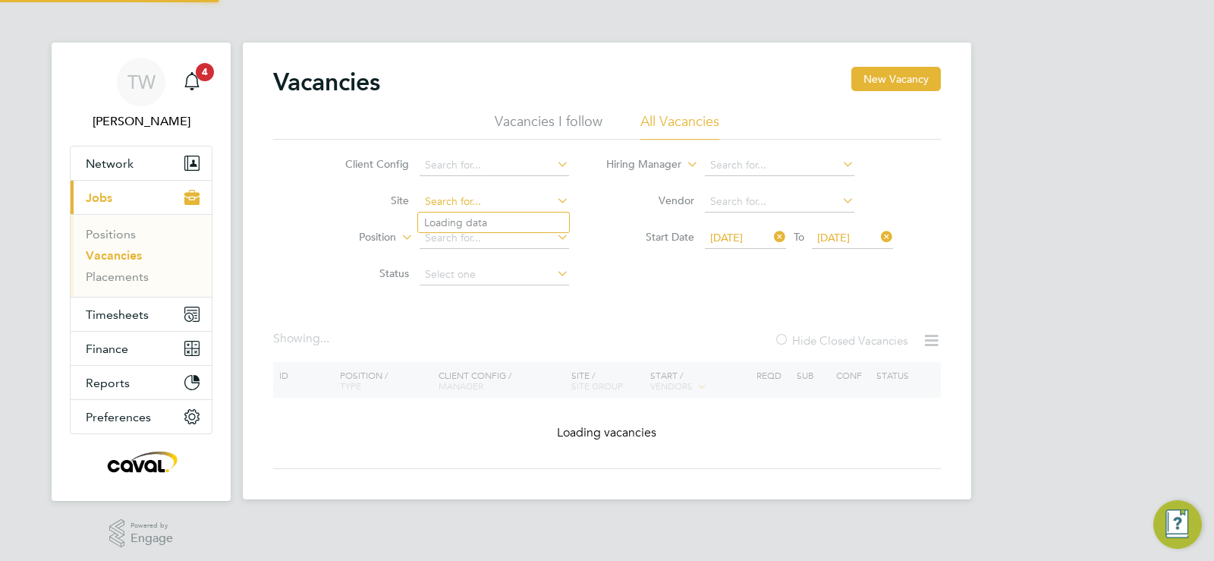
click at [518, 194] on input at bounding box center [494, 201] width 149 height 21
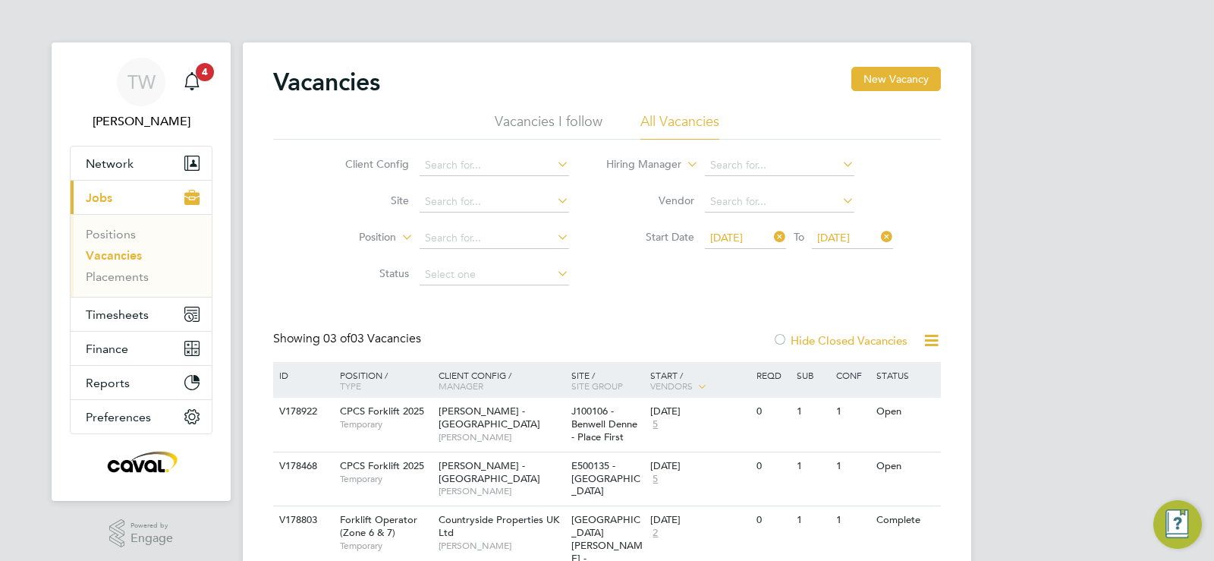
click at [315, 257] on li "Status" at bounding box center [445, 274] width 285 height 36
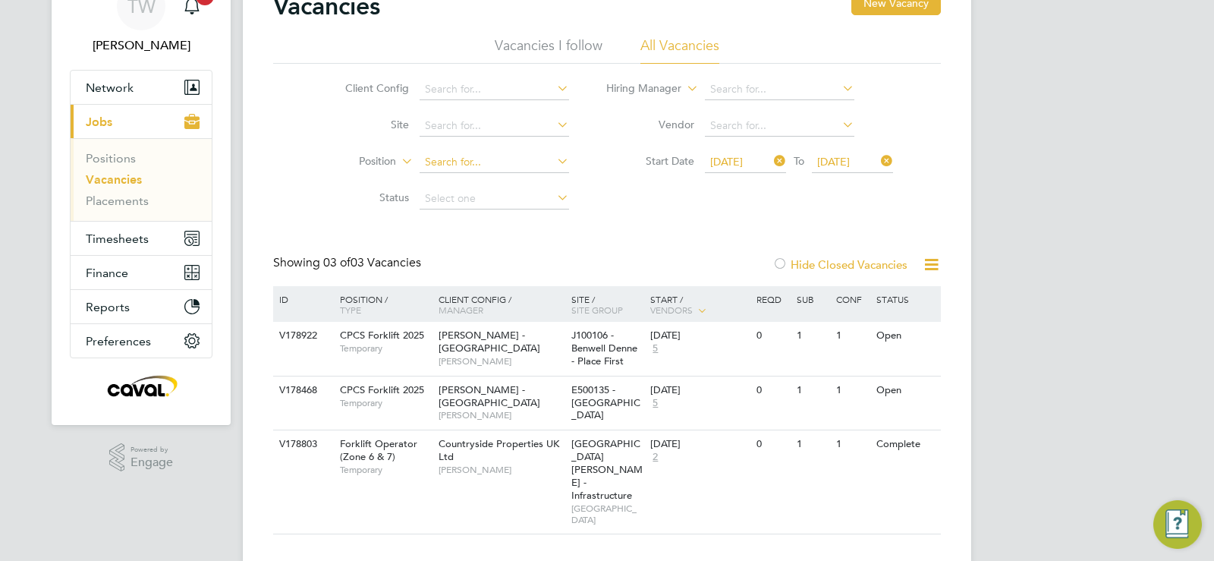
scroll to position [78, 0]
click at [462, 168] on input at bounding box center [494, 159] width 149 height 21
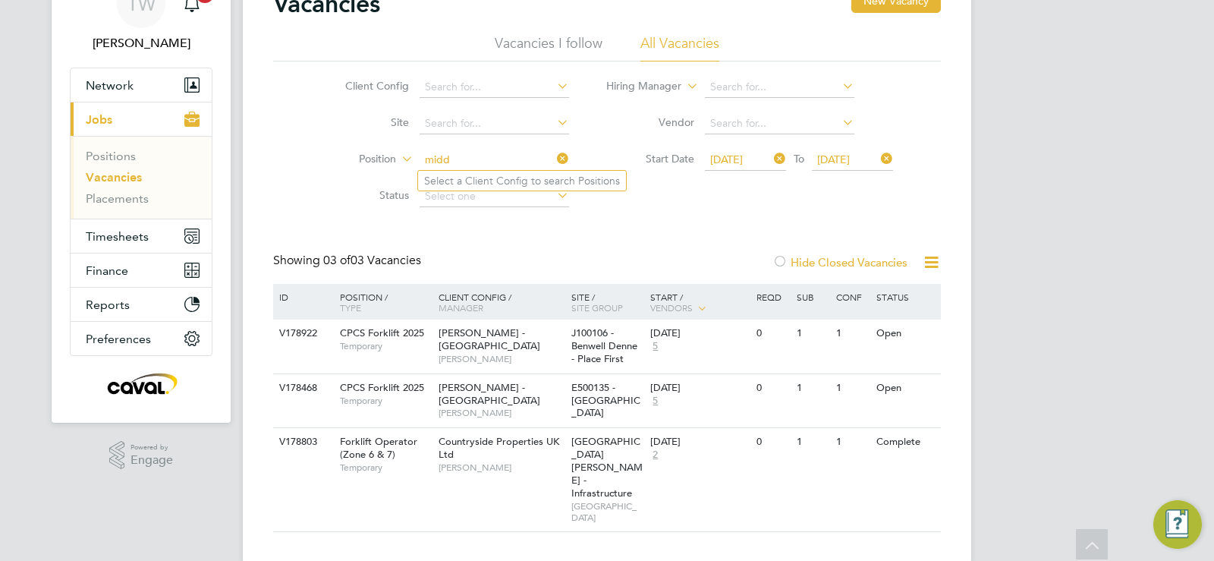
click at [445, 158] on input "midd" at bounding box center [494, 159] width 149 height 21
click at [458, 158] on input "midd" at bounding box center [494, 159] width 149 height 21
type input "m"
click at [454, 131] on input at bounding box center [494, 123] width 149 height 21
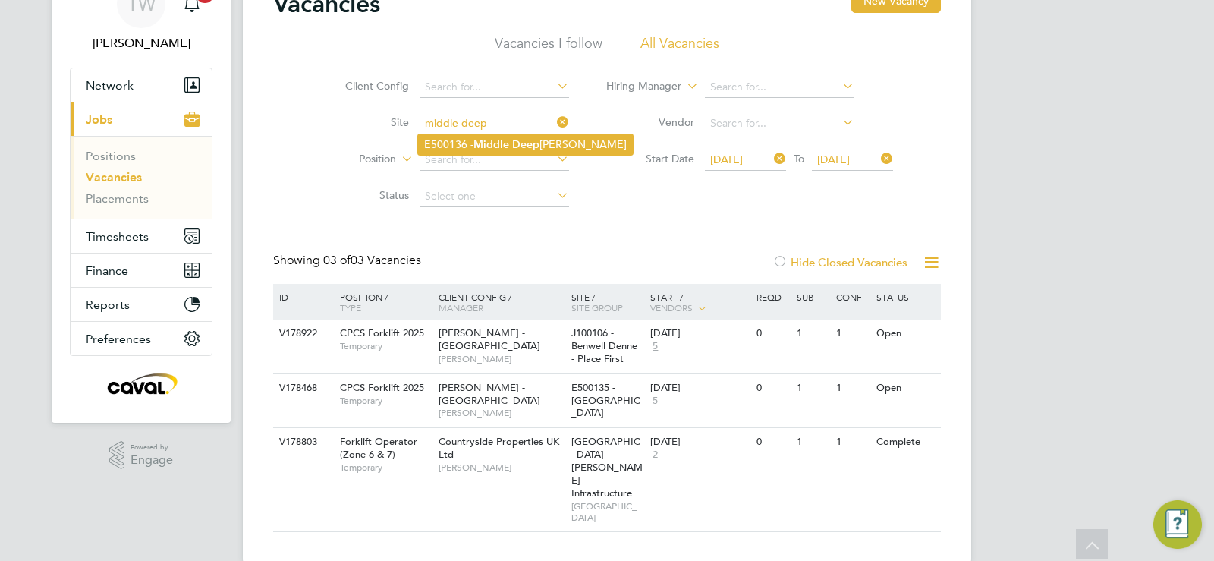
click at [458, 138] on li "E500136 - Middle Deep [PERSON_NAME]" at bounding box center [525, 144] width 215 height 20
type input "E500136 - [GEOGRAPHIC_DATA]"
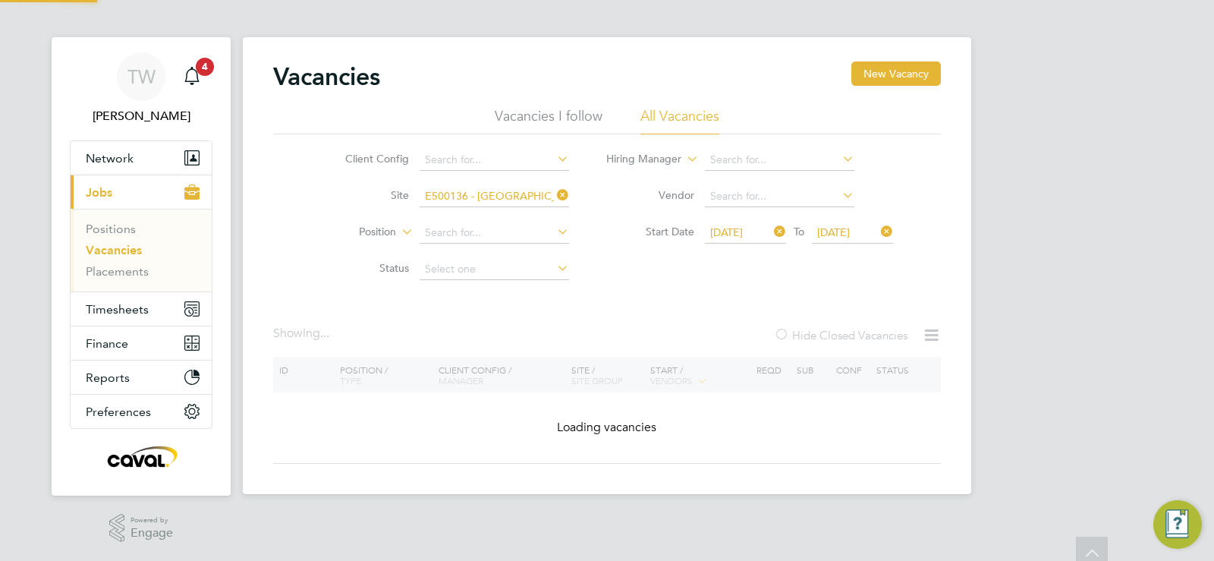
scroll to position [5, 0]
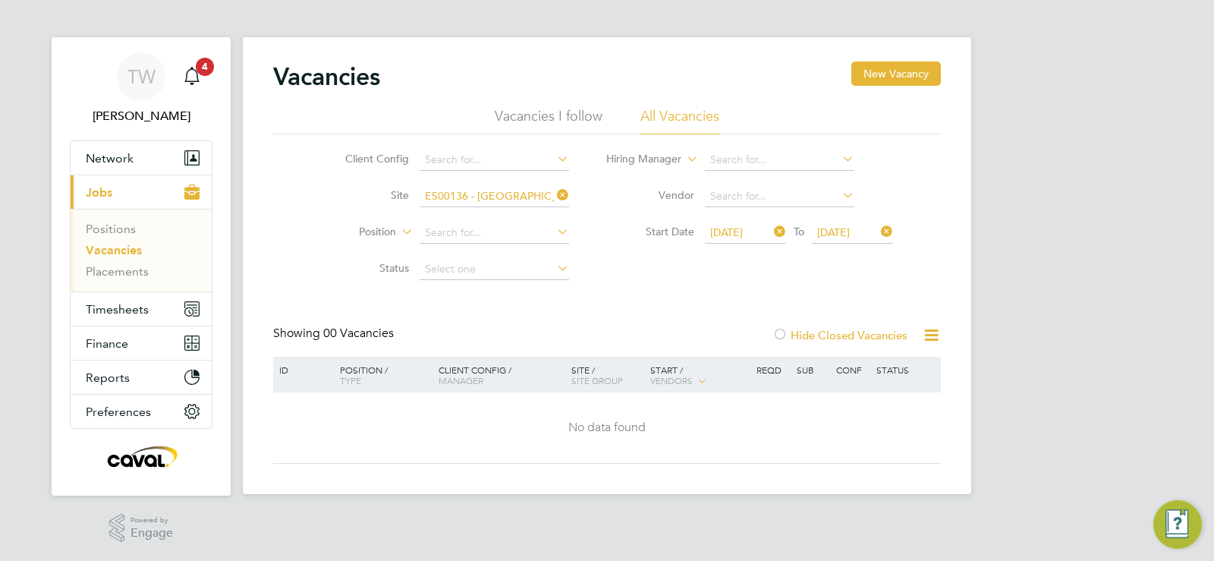
click at [749, 243] on span "[DATE]" at bounding box center [745, 233] width 81 height 20
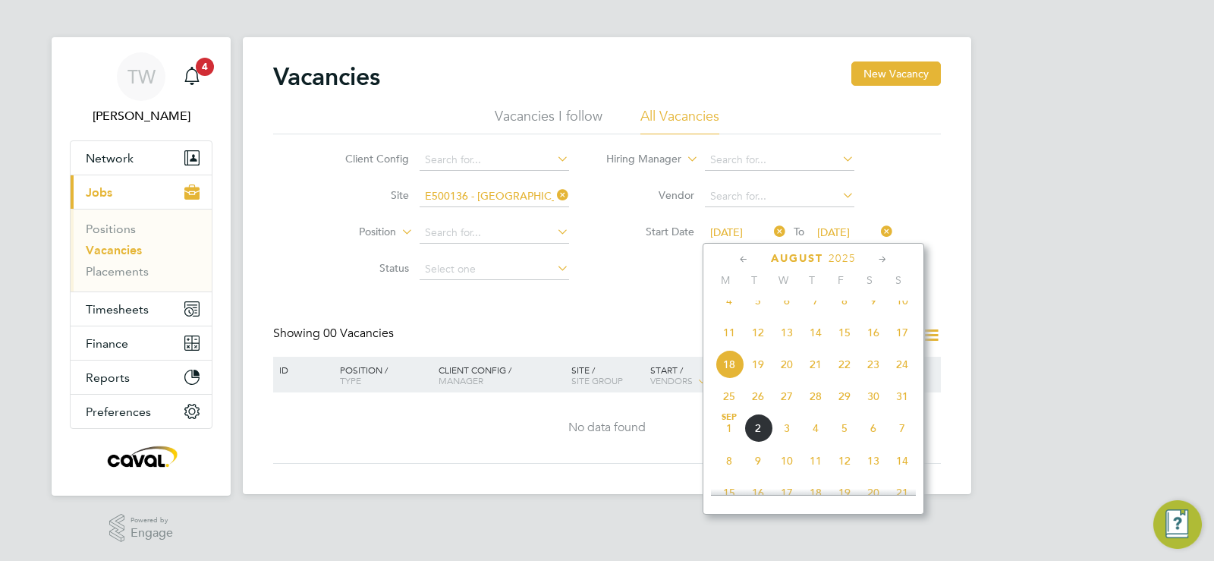
click at [749, 243] on div "[DATE] M T W T F S S [DATE] 2 3 4 5 6 7 8 9 10 11 12 13 14 15 16 17 18 19 20 21…" at bounding box center [814, 379] width 222 height 272
click at [566, 300] on div "Vacancies New Vacancy Vacancies I follow All Vacancies Client Config Site E5001…" at bounding box center [607, 262] width 668 height 402
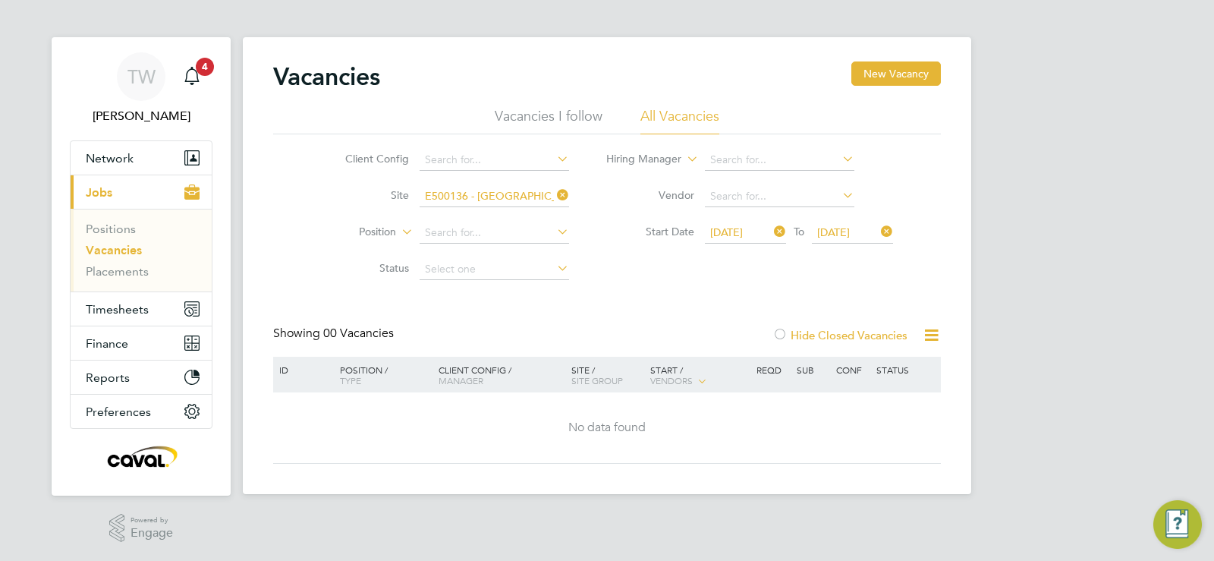
click at [785, 329] on div at bounding box center [780, 336] width 15 height 15
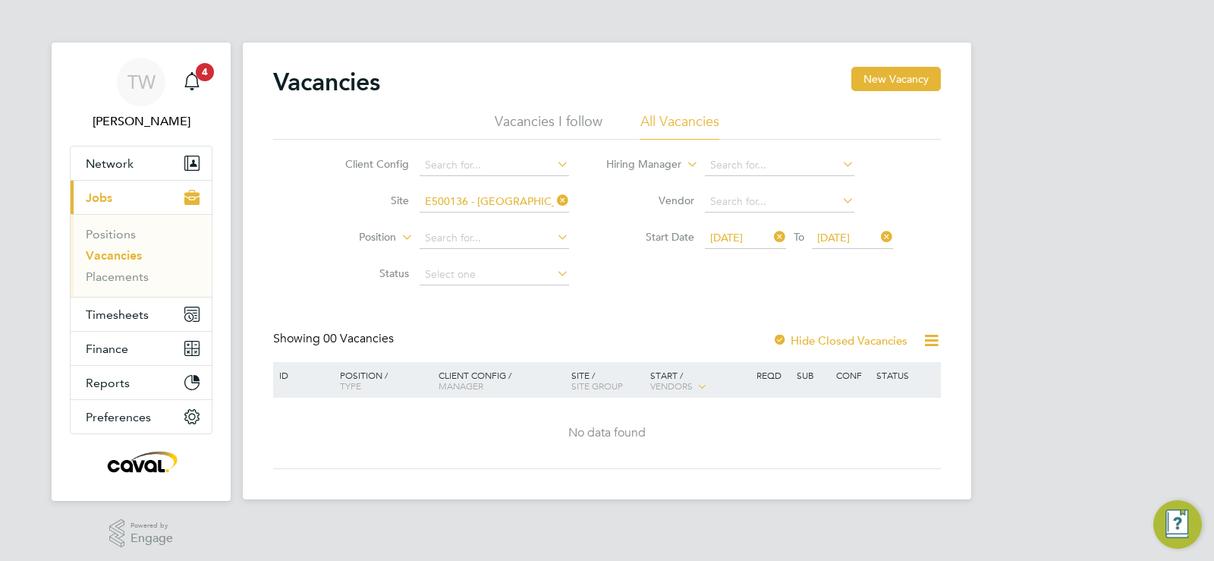
click at [743, 231] on span "[DATE]" at bounding box center [726, 238] width 33 height 14
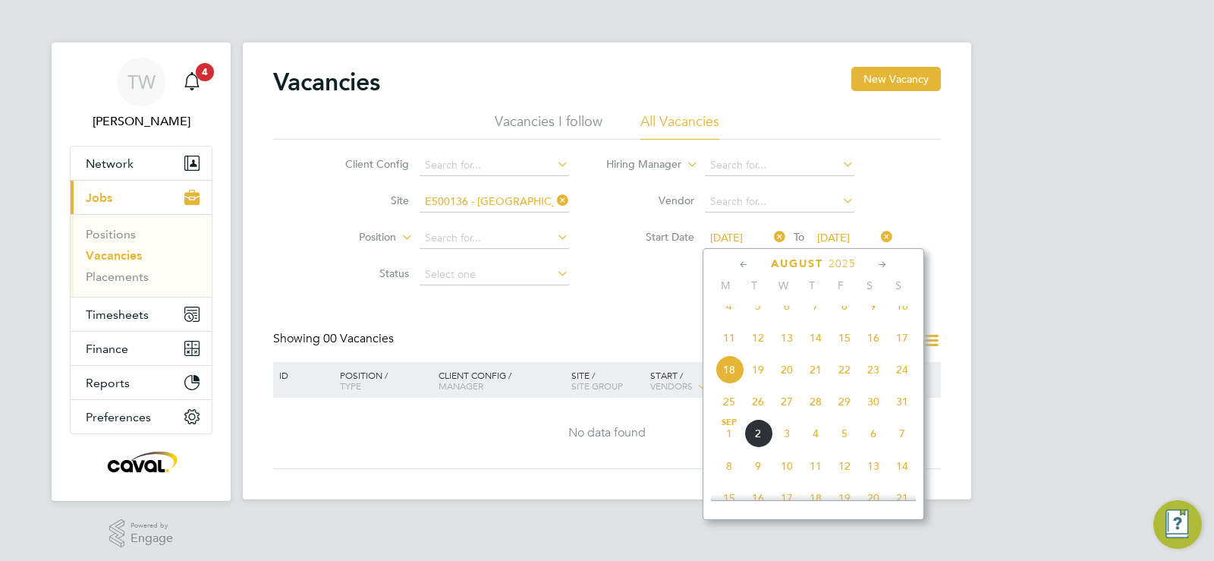
click at [732, 320] on span "4" at bounding box center [729, 305] width 29 height 29
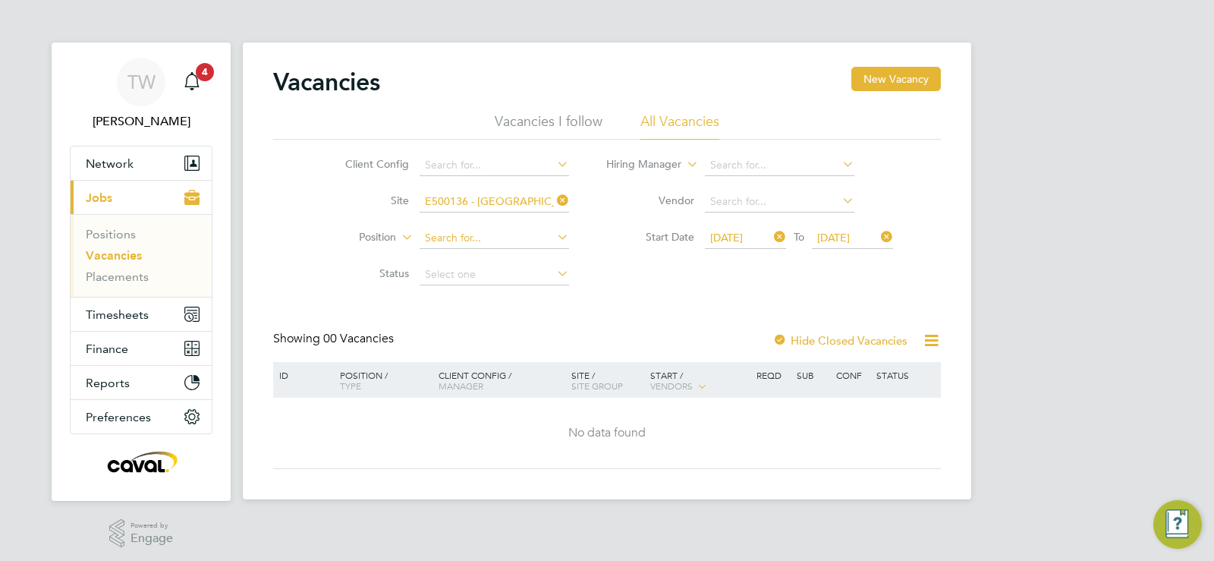
click at [490, 244] on input at bounding box center [494, 238] width 149 height 21
type input "l"
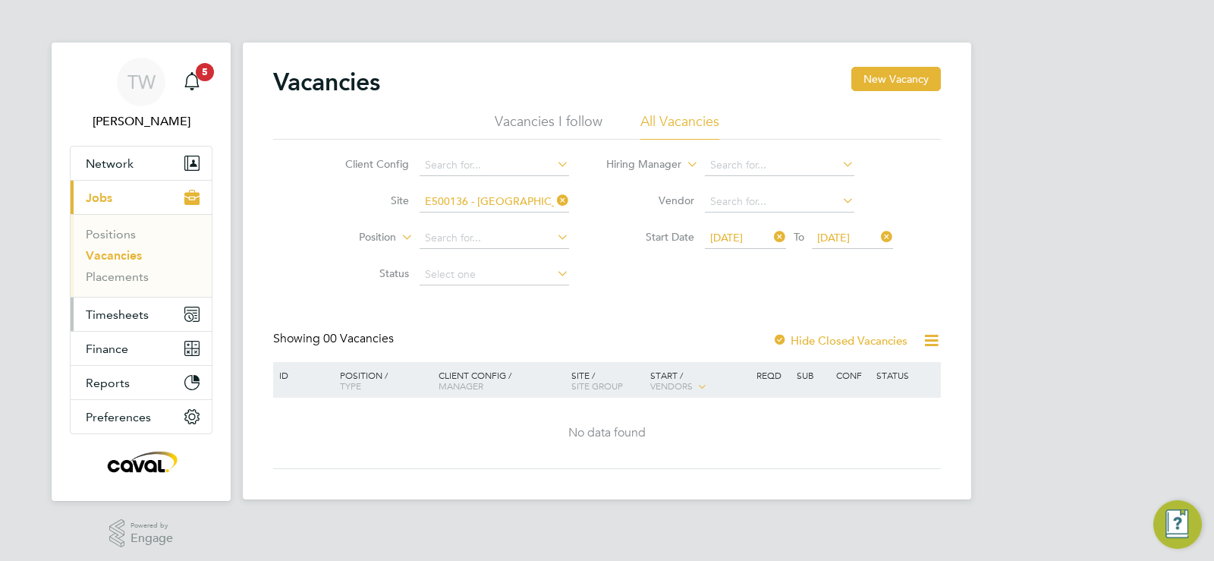
click at [119, 308] on span "Timesheets" at bounding box center [117, 314] width 63 height 14
click at [785, 337] on div at bounding box center [780, 341] width 15 height 15
click at [922, 340] on icon at bounding box center [931, 340] width 19 height 19
click at [743, 234] on span "[DATE]" at bounding box center [726, 238] width 33 height 14
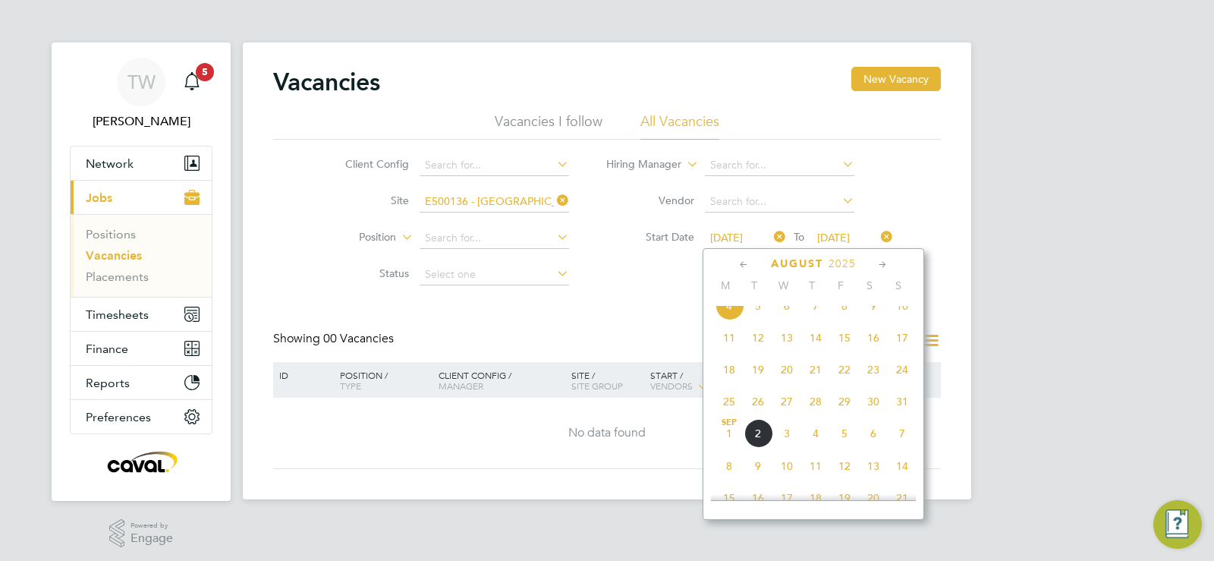
scroll to position [493, 0]
click at [728, 322] on span "28" at bounding box center [729, 307] width 29 height 29
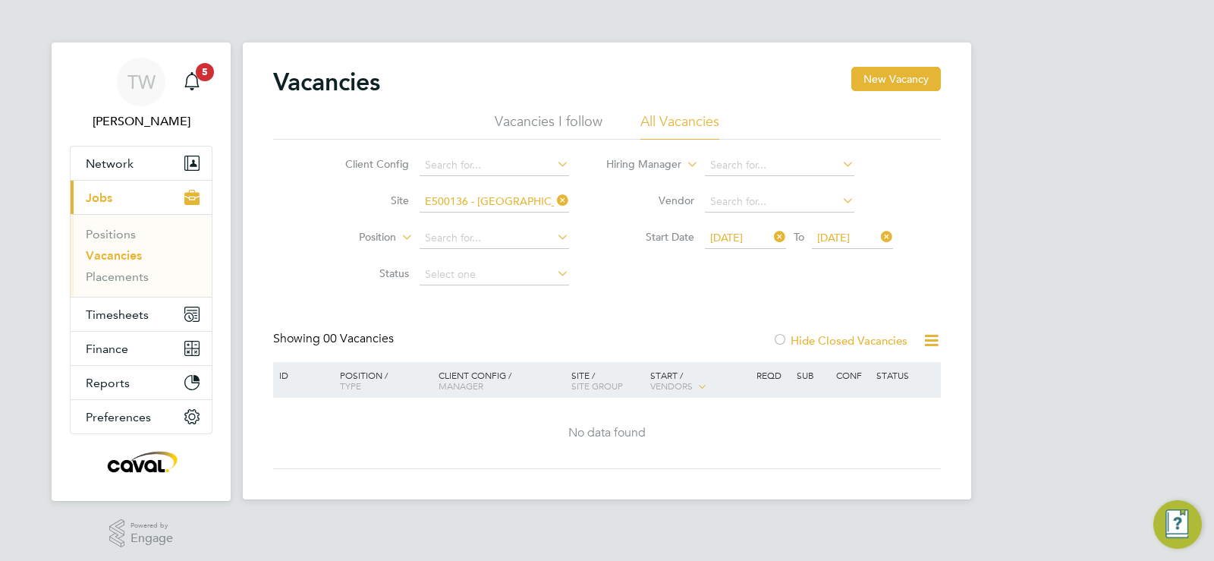
click at [850, 232] on span "[DATE]" at bounding box center [833, 238] width 33 height 14
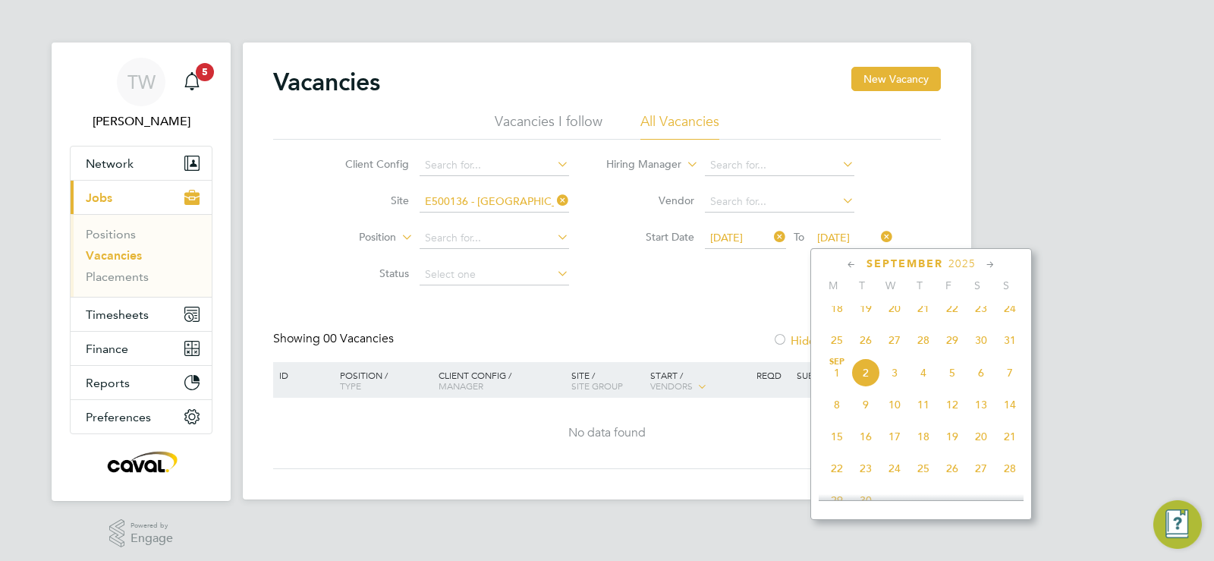
click at [1005, 353] on span "31" at bounding box center [1010, 340] width 29 height 29
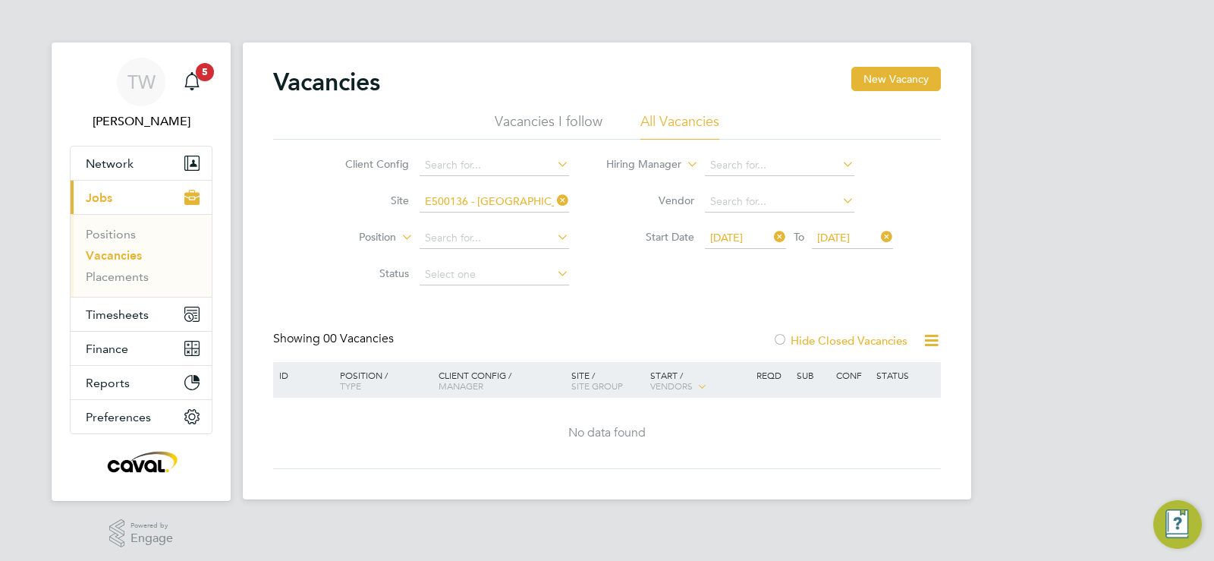
click at [743, 231] on span "[DATE]" at bounding box center [726, 238] width 33 height 14
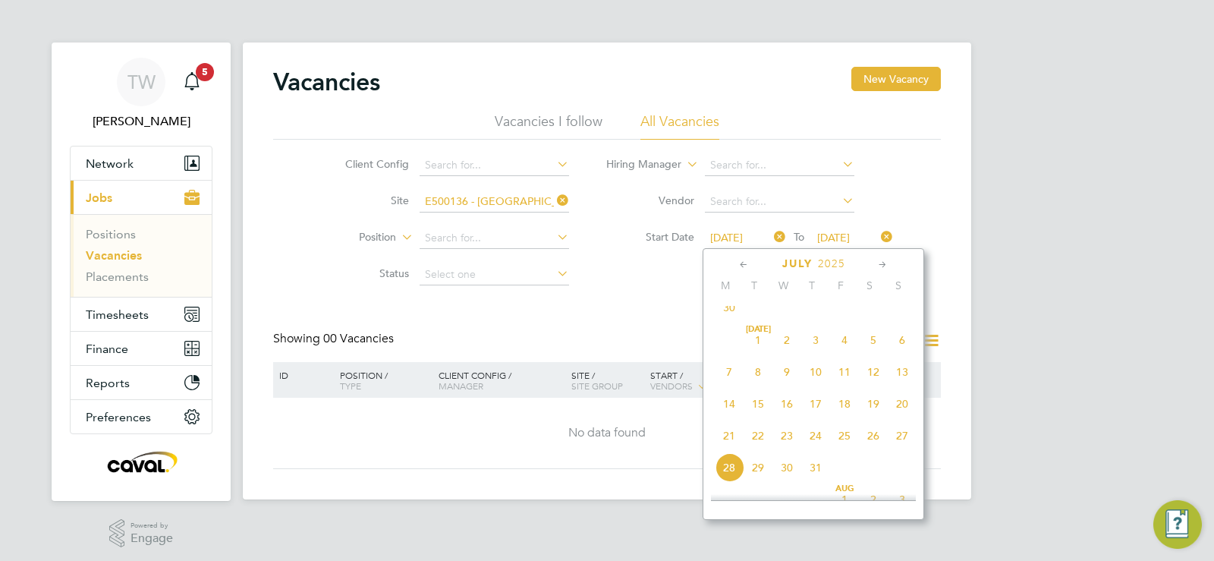
scroll to position [591, 0]
click at [729, 316] on span "14" at bounding box center [729, 305] width 29 height 29
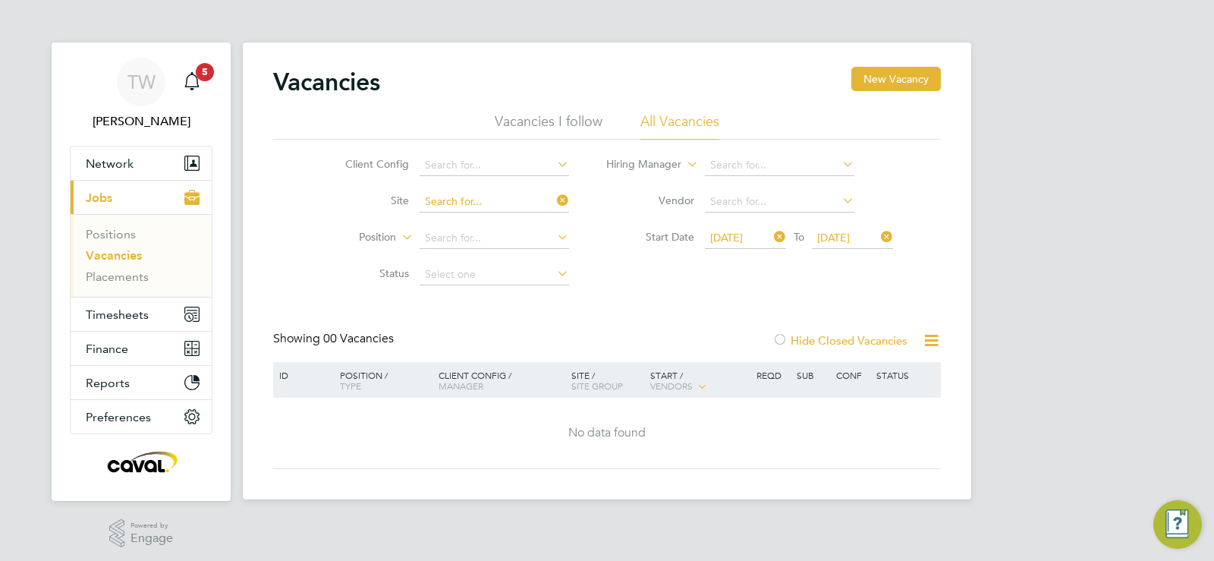
click at [508, 204] on input at bounding box center [494, 201] width 149 height 21
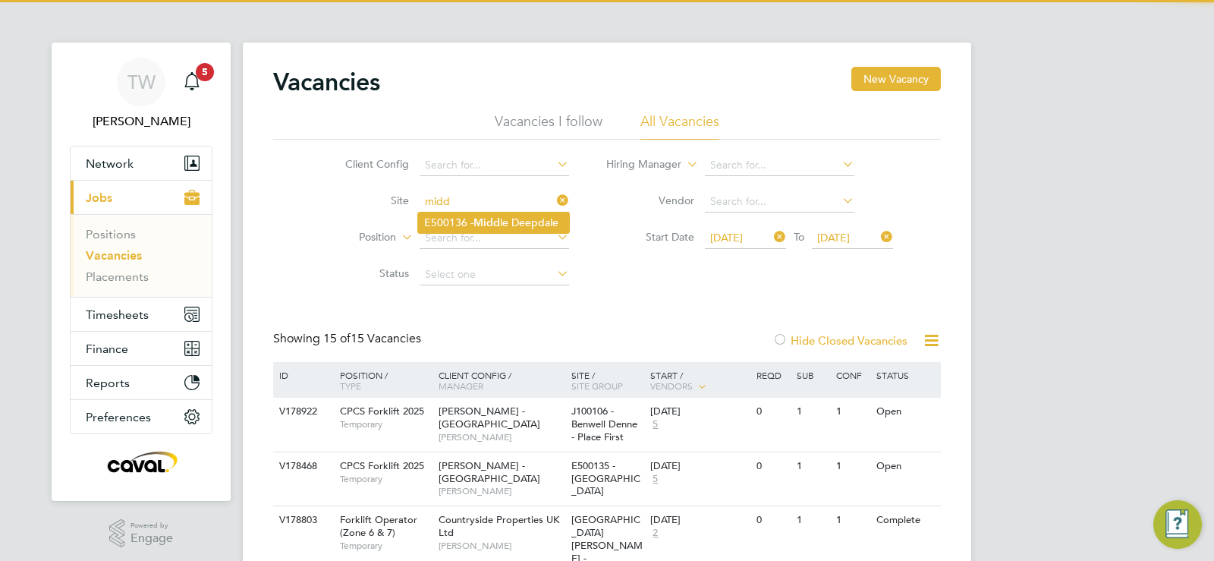
click at [509, 218] on li "E500136 - Midd le Deepdale" at bounding box center [493, 222] width 151 height 20
type input "E500136 - [GEOGRAPHIC_DATA]"
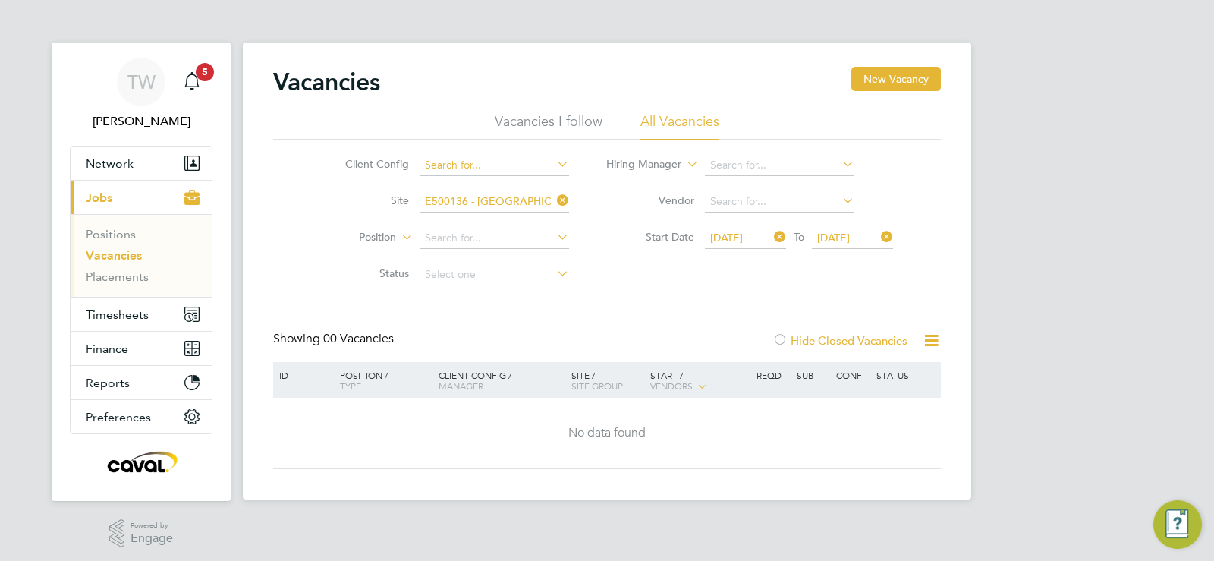
click at [549, 172] on input at bounding box center [494, 165] width 149 height 21
click at [358, 212] on li "Site E500136 - [GEOGRAPHIC_DATA]" at bounding box center [445, 202] width 285 height 36
click at [554, 198] on icon at bounding box center [554, 200] width 0 height 21
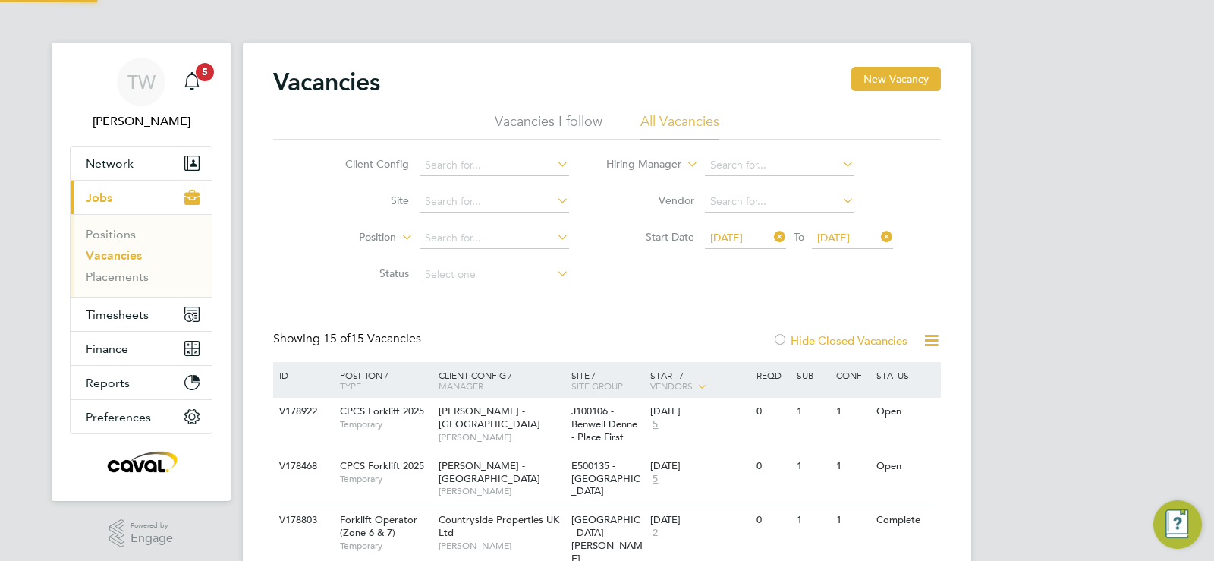
click at [386, 290] on li "Status" at bounding box center [445, 274] width 285 height 36
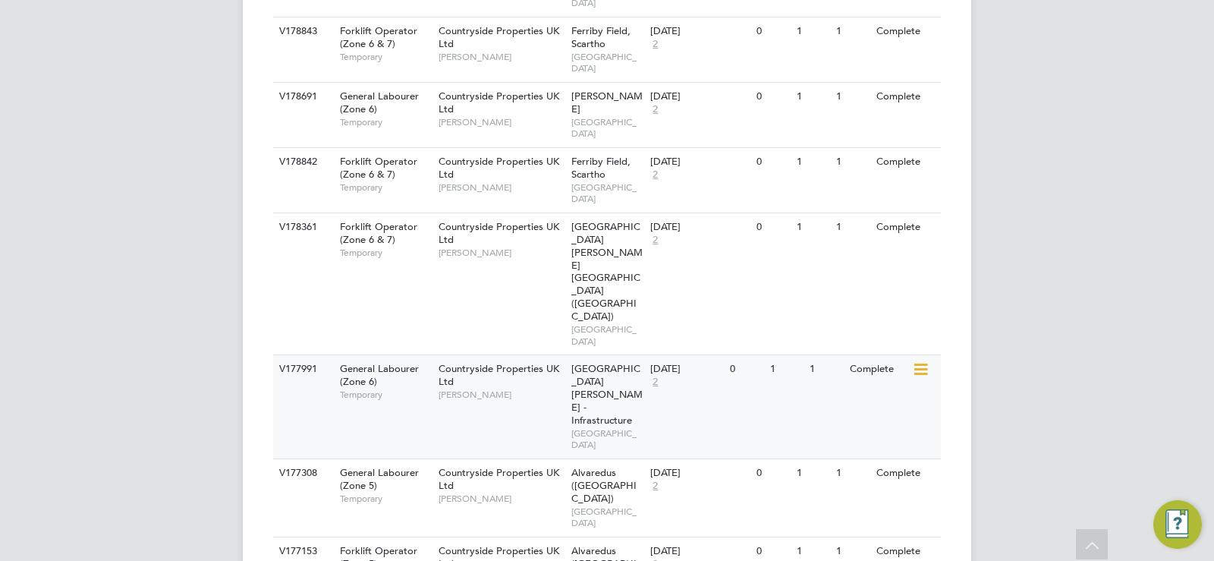
scroll to position [620, 0]
